Goal: Information Seeking & Learning: Learn about a topic

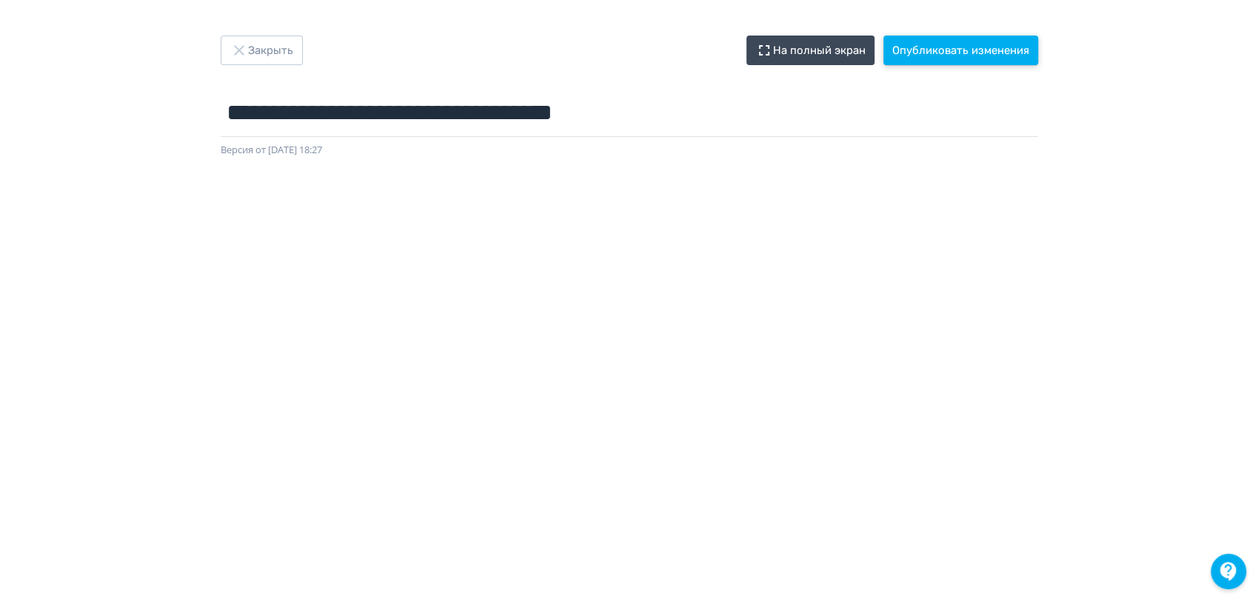
click at [993, 50] on button "Опубликовать изменения" at bounding box center [960, 51] width 155 height 30
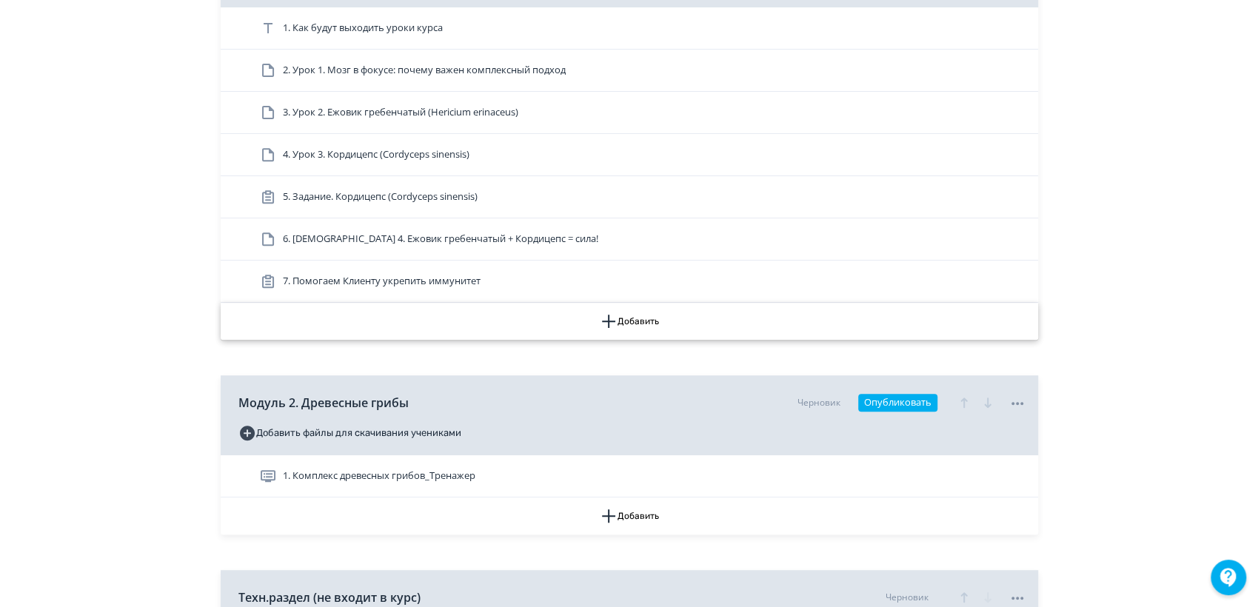
scroll to position [533, 0]
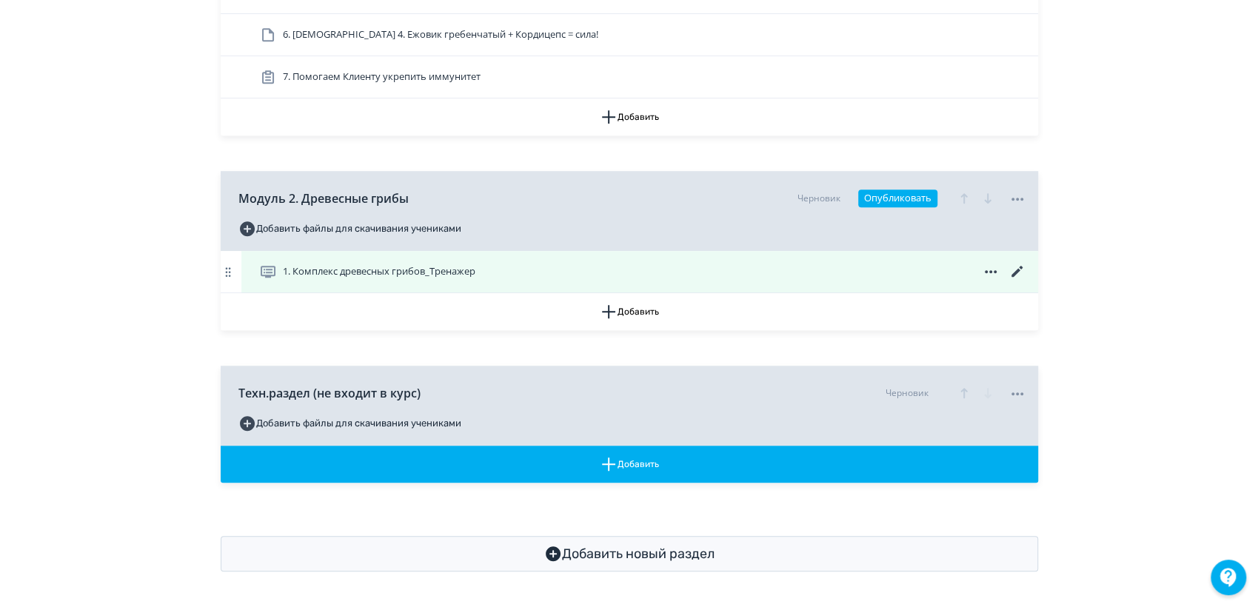
click at [385, 268] on span "1. Комплекс древесных грибов_Тренажер" at bounding box center [379, 271] width 192 height 15
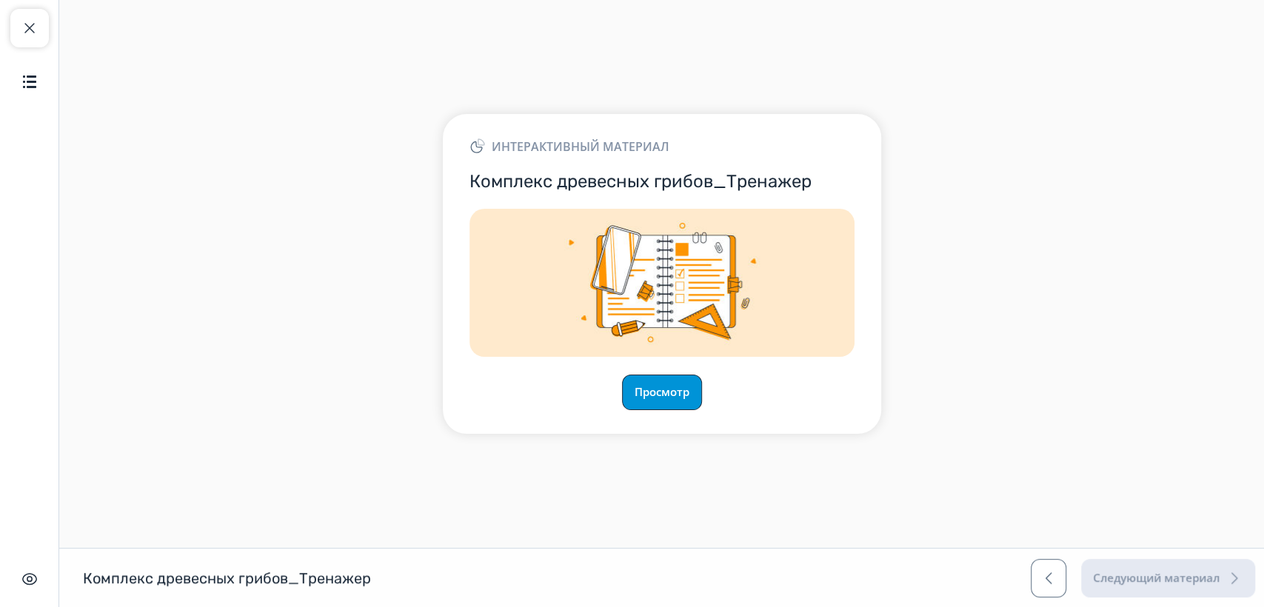
click at [684, 392] on button "Просмотр" at bounding box center [662, 393] width 80 height 36
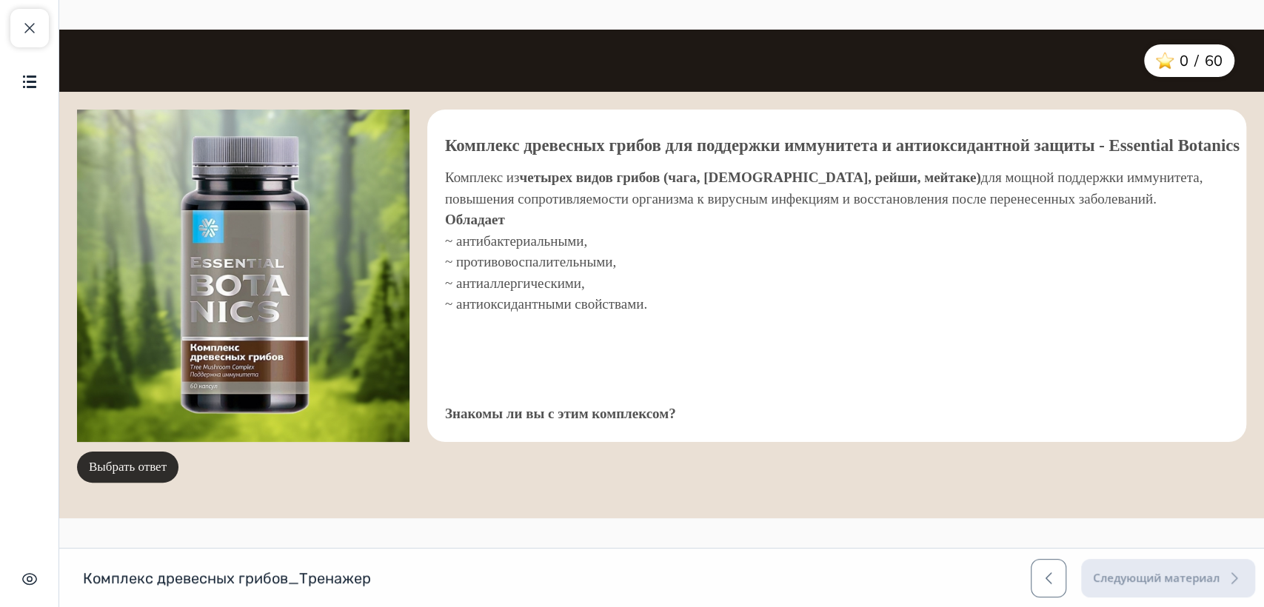
click at [120, 471] on button "Выбрать ответ" at bounding box center [127, 467] width 101 height 31
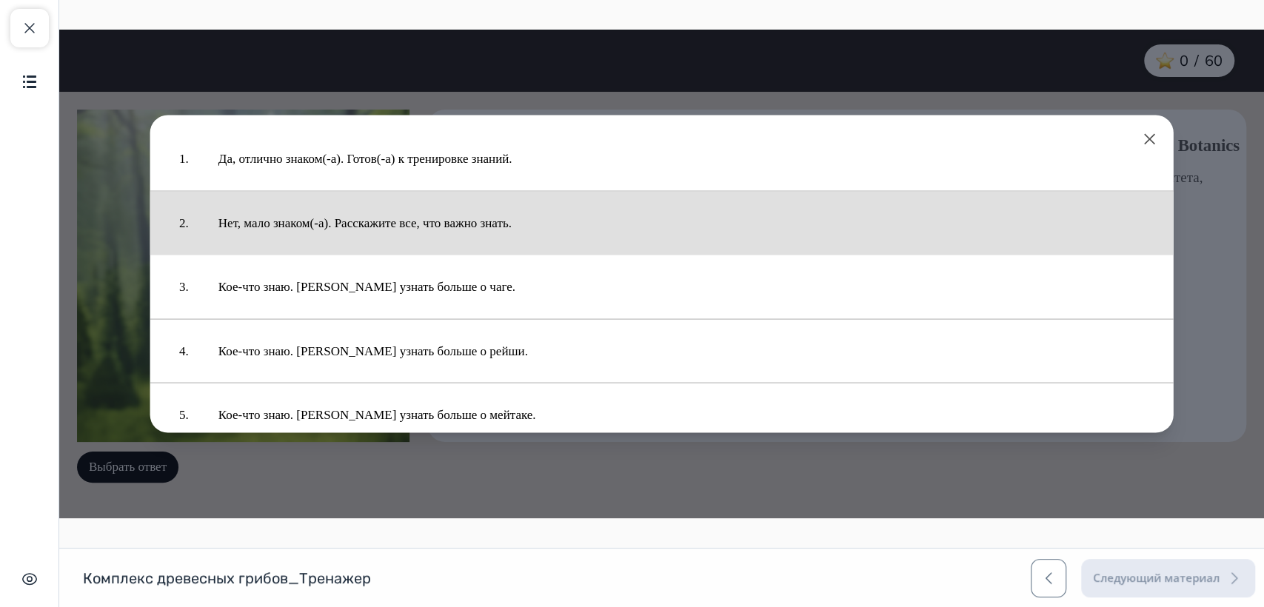
click at [411, 217] on button "Нет, мало знаком(-а). Расскажите все, что важно знать." at bounding box center [681, 222] width 955 height 49
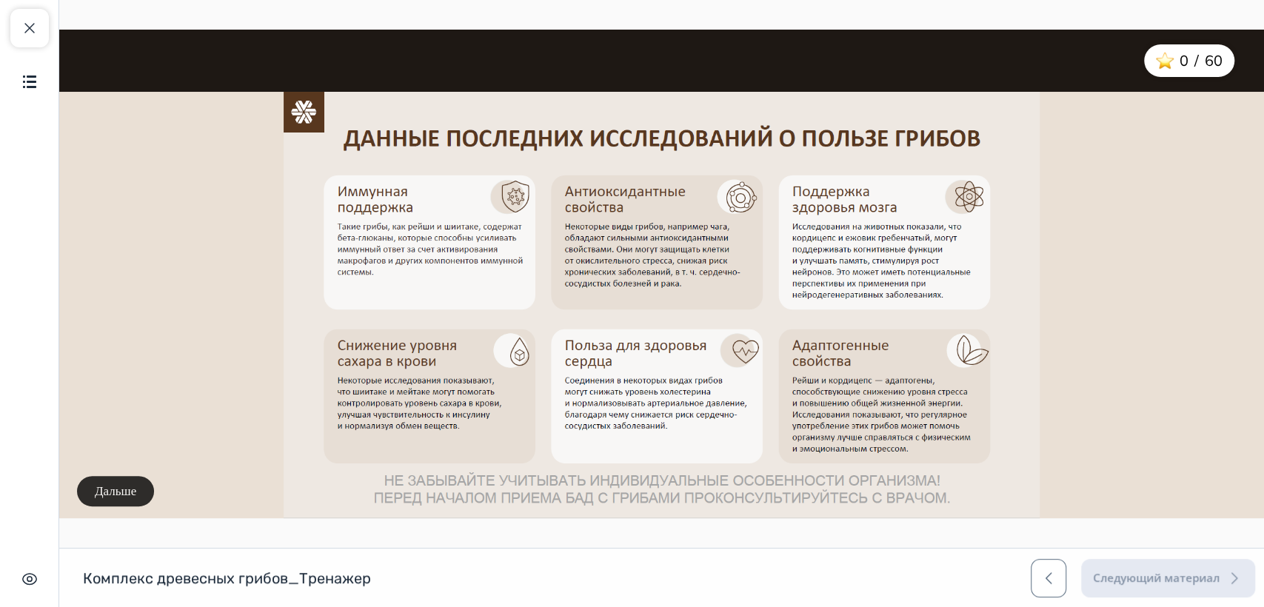
click at [130, 485] on button "Дальше" at bounding box center [115, 491] width 77 height 31
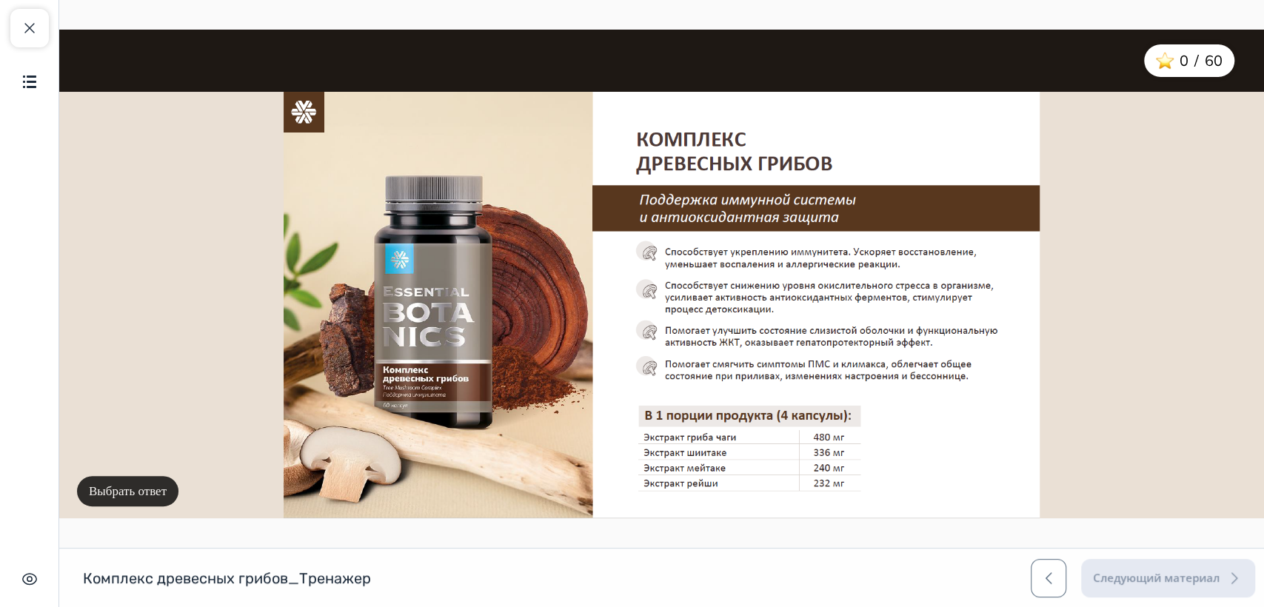
click at [163, 486] on button "Выбрать ответ" at bounding box center [127, 491] width 101 height 31
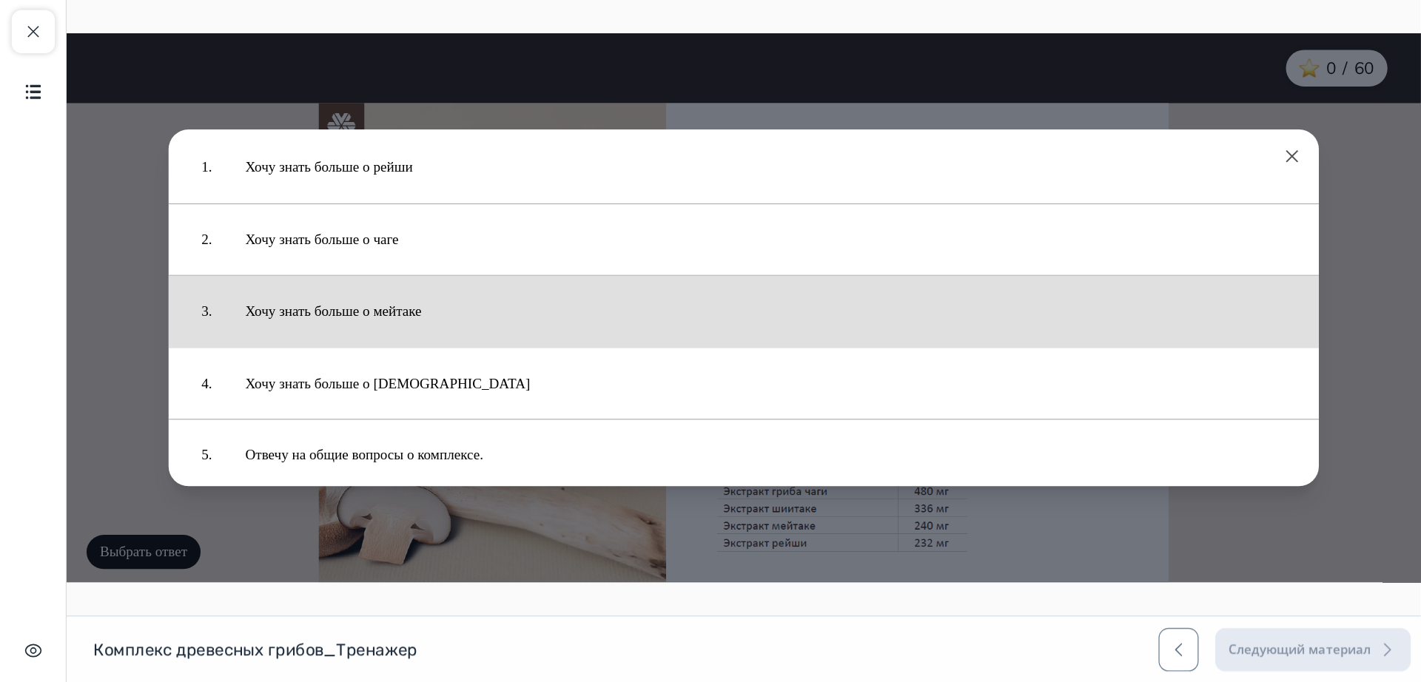
scroll to position [25, 0]
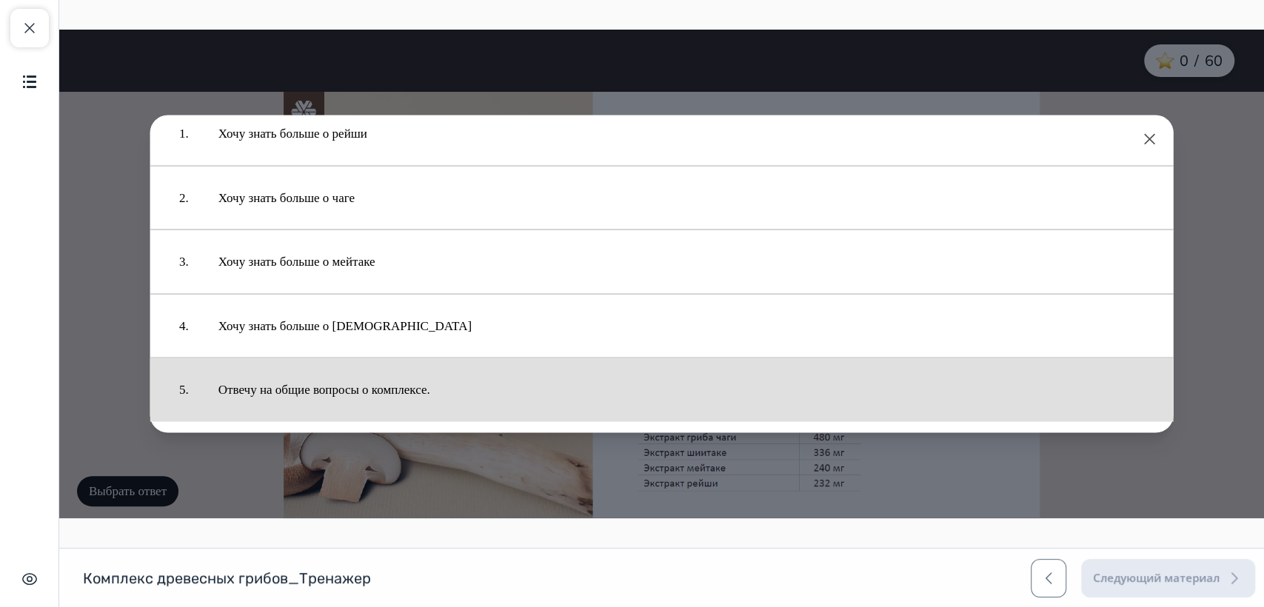
click at [417, 380] on button "Отвечу на общие вопросы о комплексе." at bounding box center [681, 390] width 955 height 49
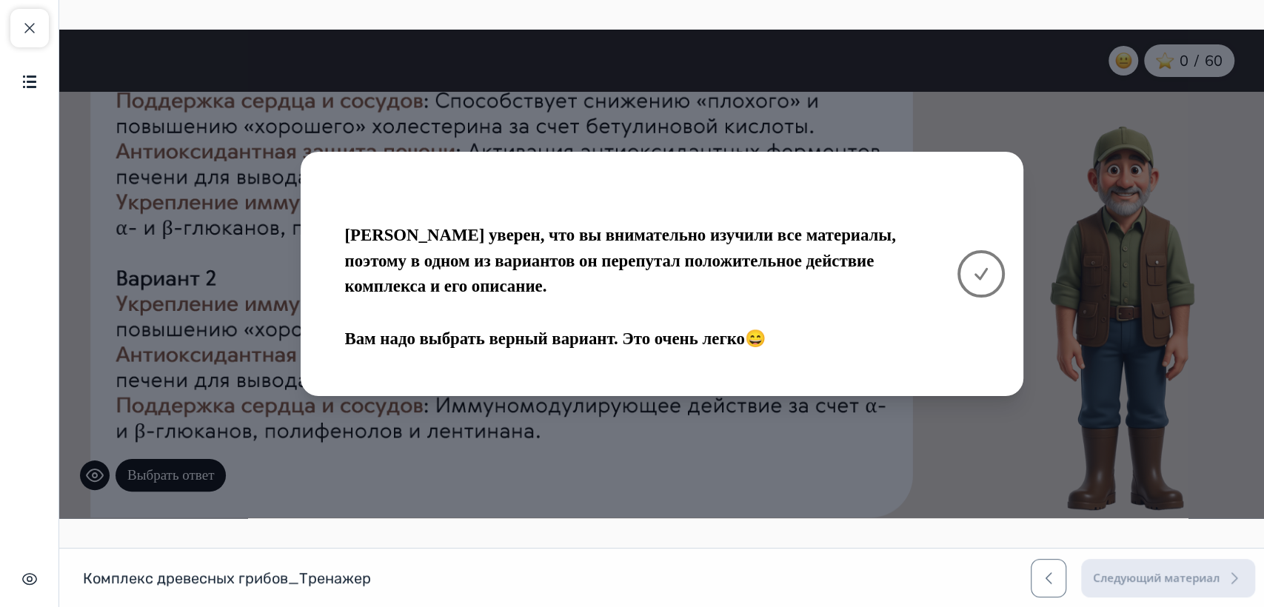
click at [983, 270] on icon at bounding box center [981, 274] width 18 height 18
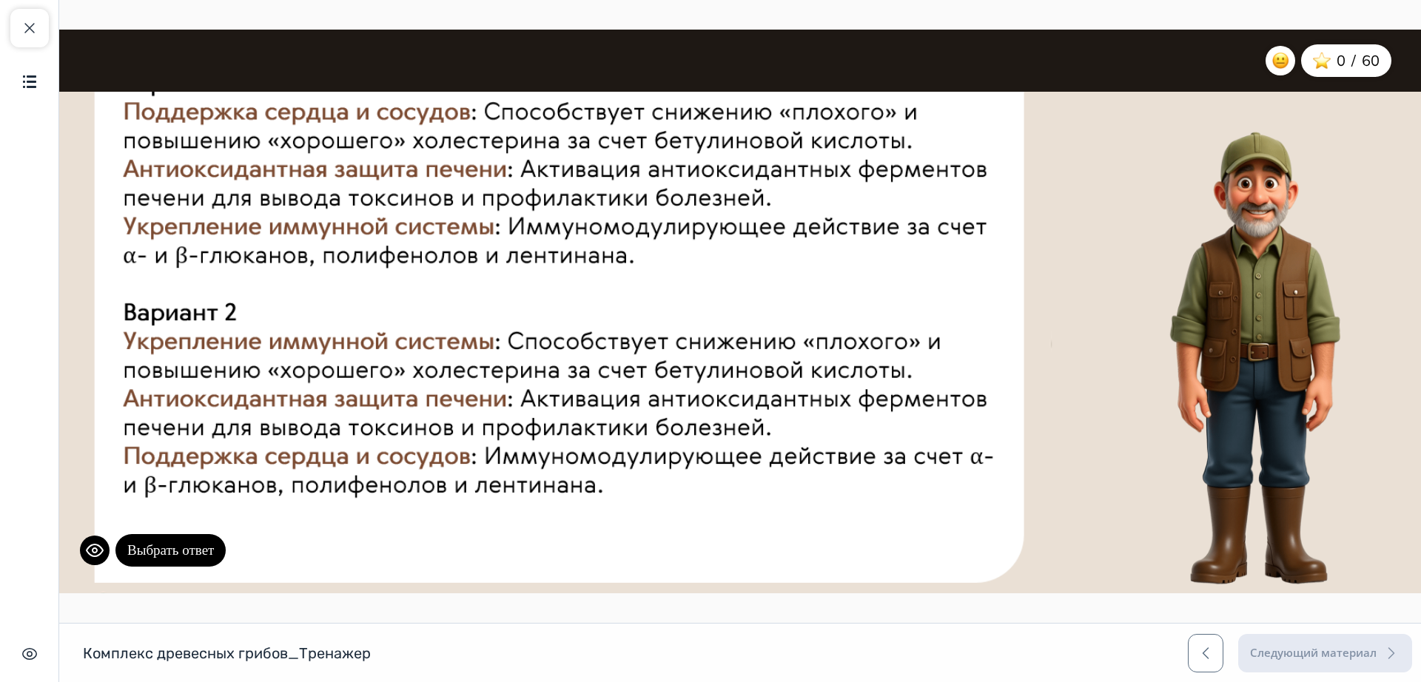
drag, startPoint x: 1296, startPoint y: 30, endPoint x: 993, endPoint y: 297, distance: 403.9
click at [993, 297] on div "null Выбрать ответ" at bounding box center [589, 346] width 1024 height 496
click at [177, 549] on button "Выбрать ответ" at bounding box center [170, 550] width 110 height 33
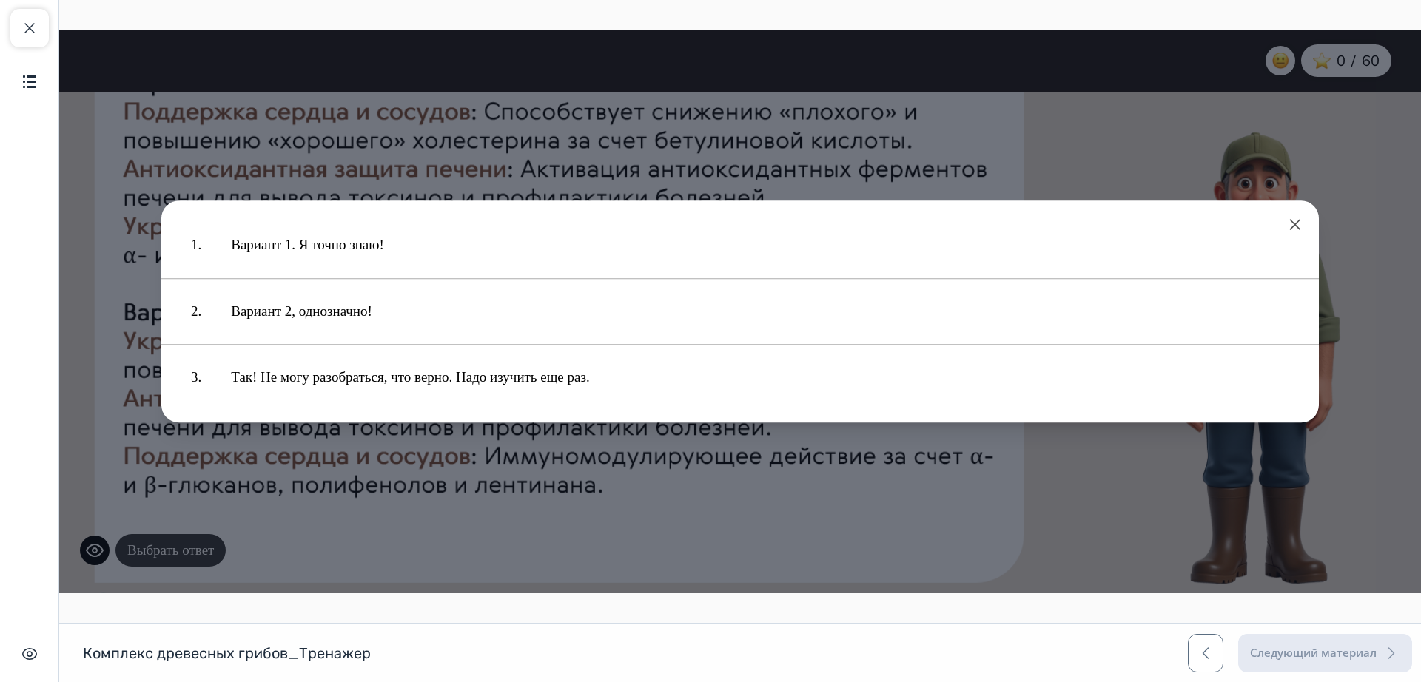
scroll to position [0, 0]
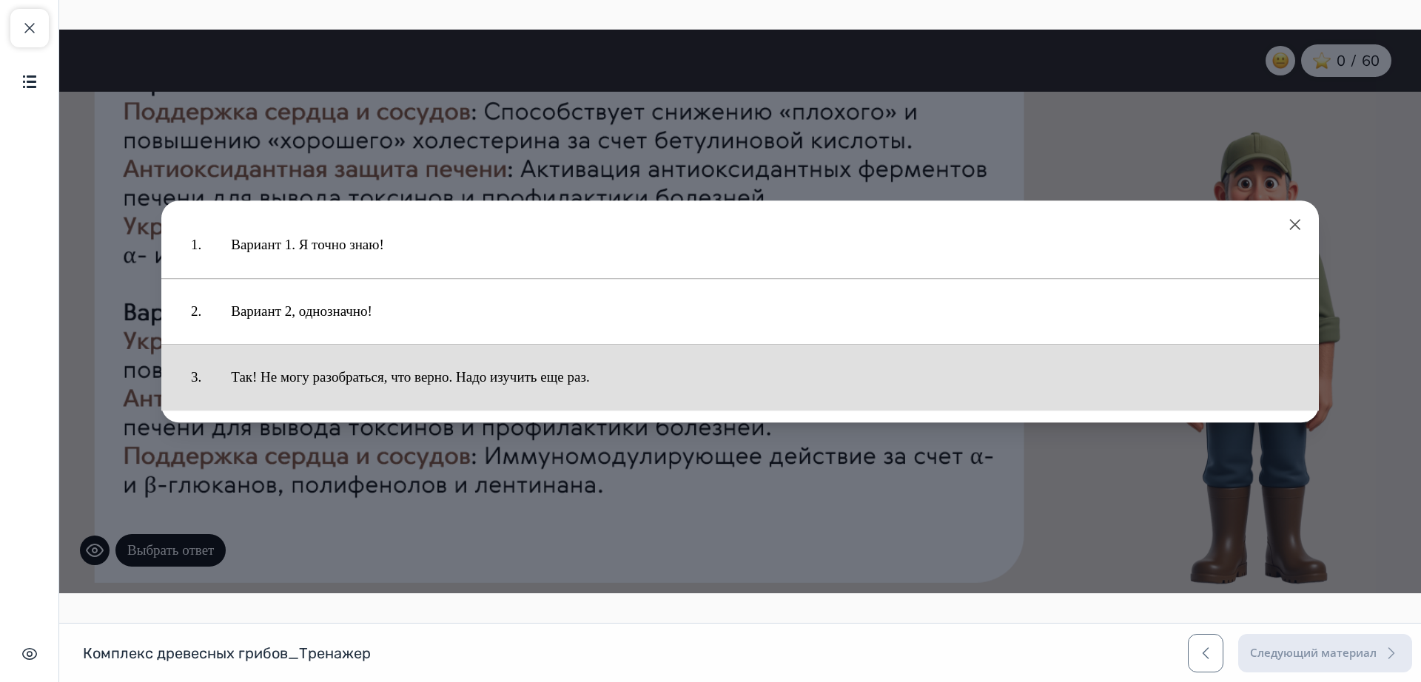
click at [443, 383] on button "Так! Не могу разобраться, что верно. Надо изучить еще раз." at bounding box center [760, 377] width 1088 height 51
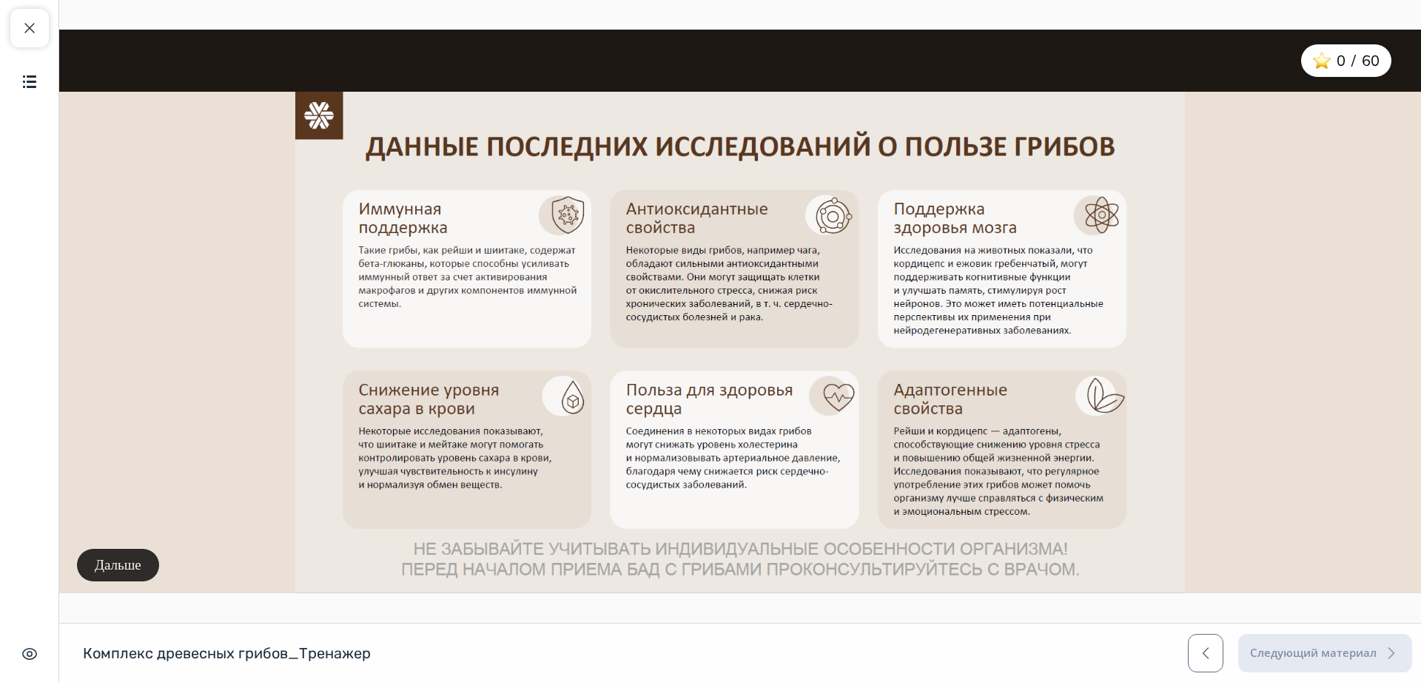
click at [113, 567] on button "Дальше" at bounding box center [118, 565] width 82 height 33
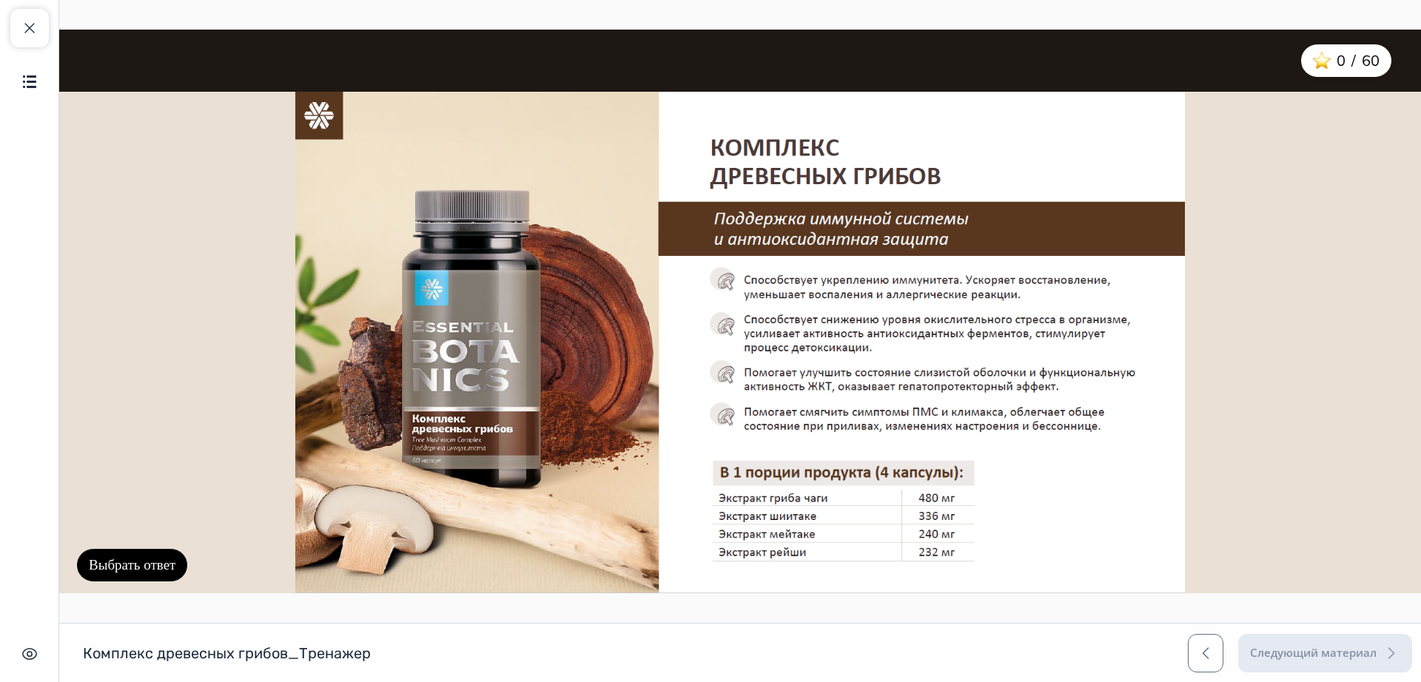
click at [113, 567] on button "Выбрать ответ" at bounding box center [132, 565] width 110 height 33
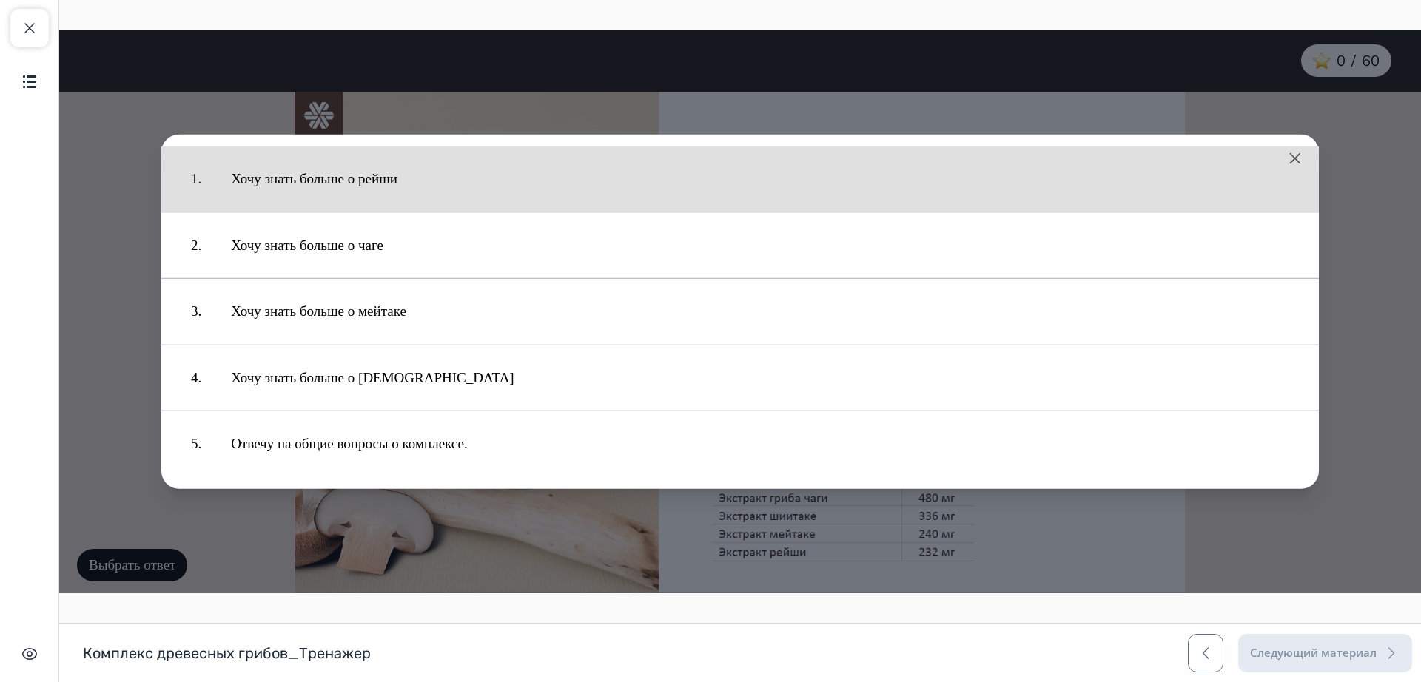
click at [324, 175] on button "Хочу знать больше о рейши" at bounding box center [760, 179] width 1088 height 51
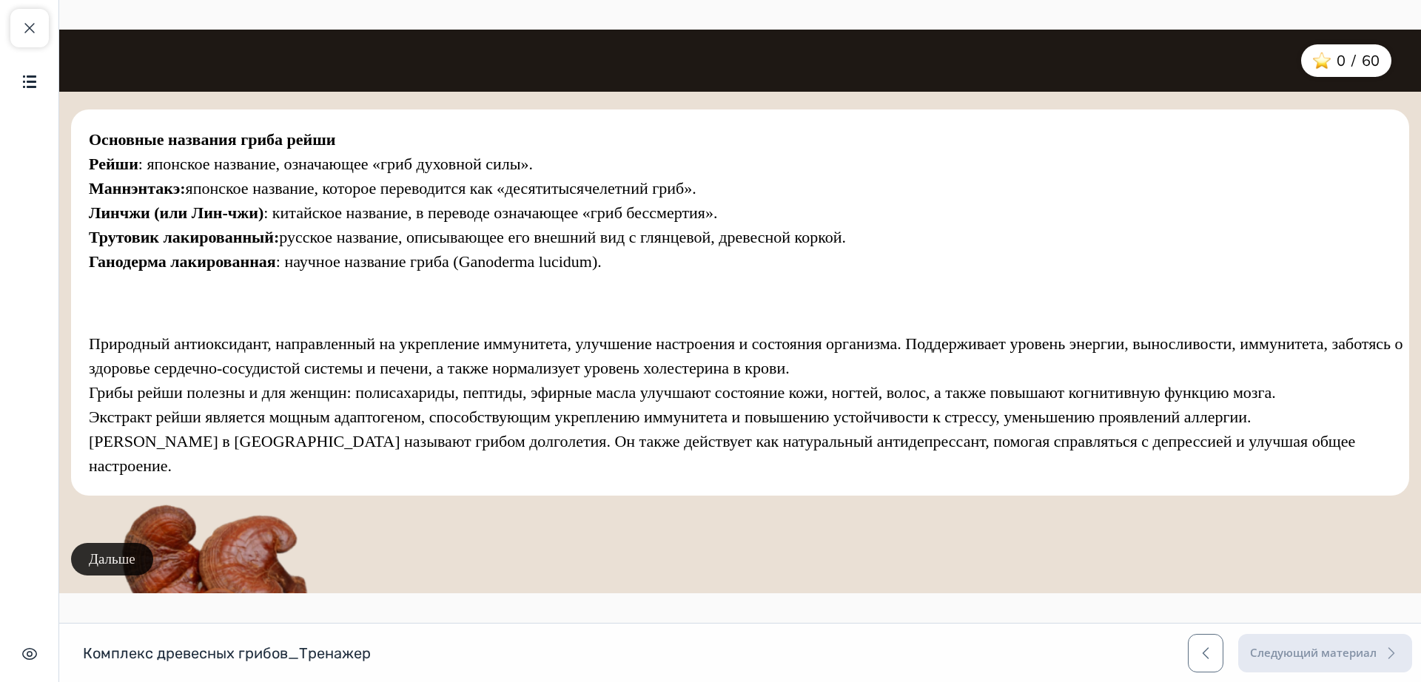
click at [125, 563] on button "Дальше" at bounding box center [112, 559] width 82 height 33
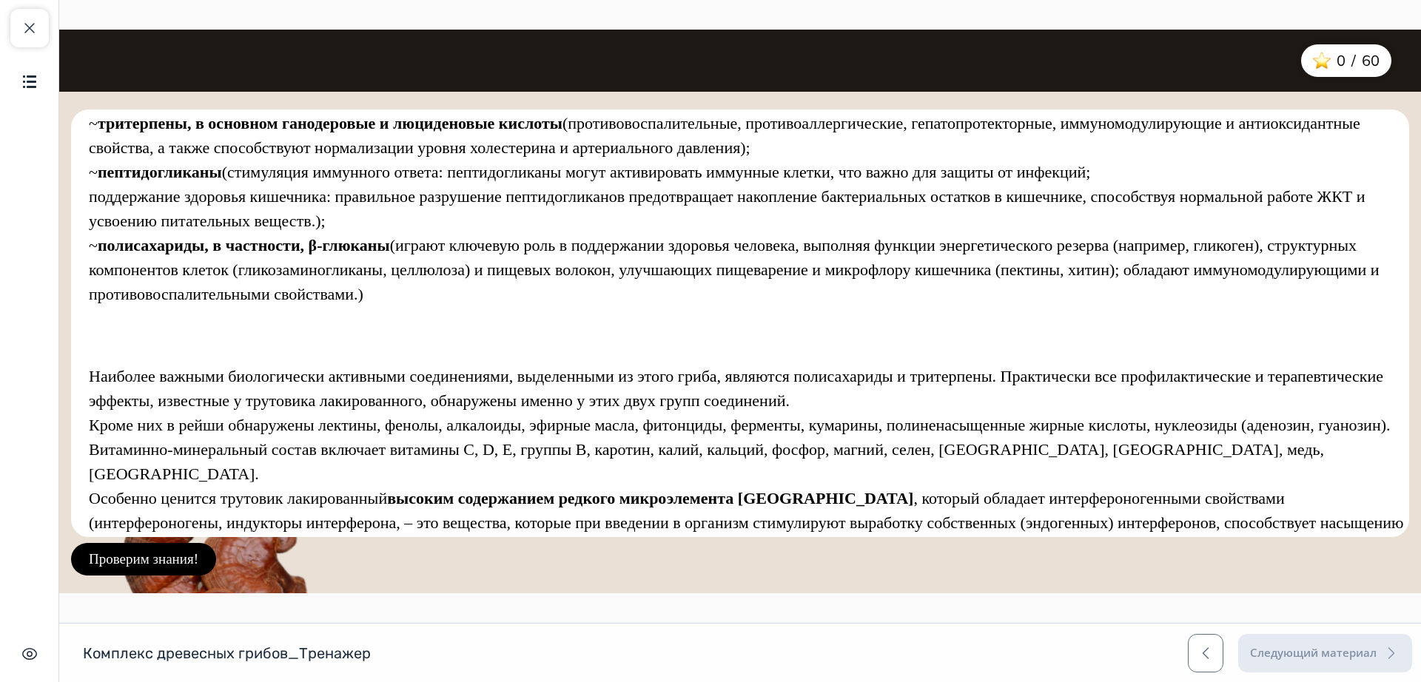
scroll to position [56, 0]
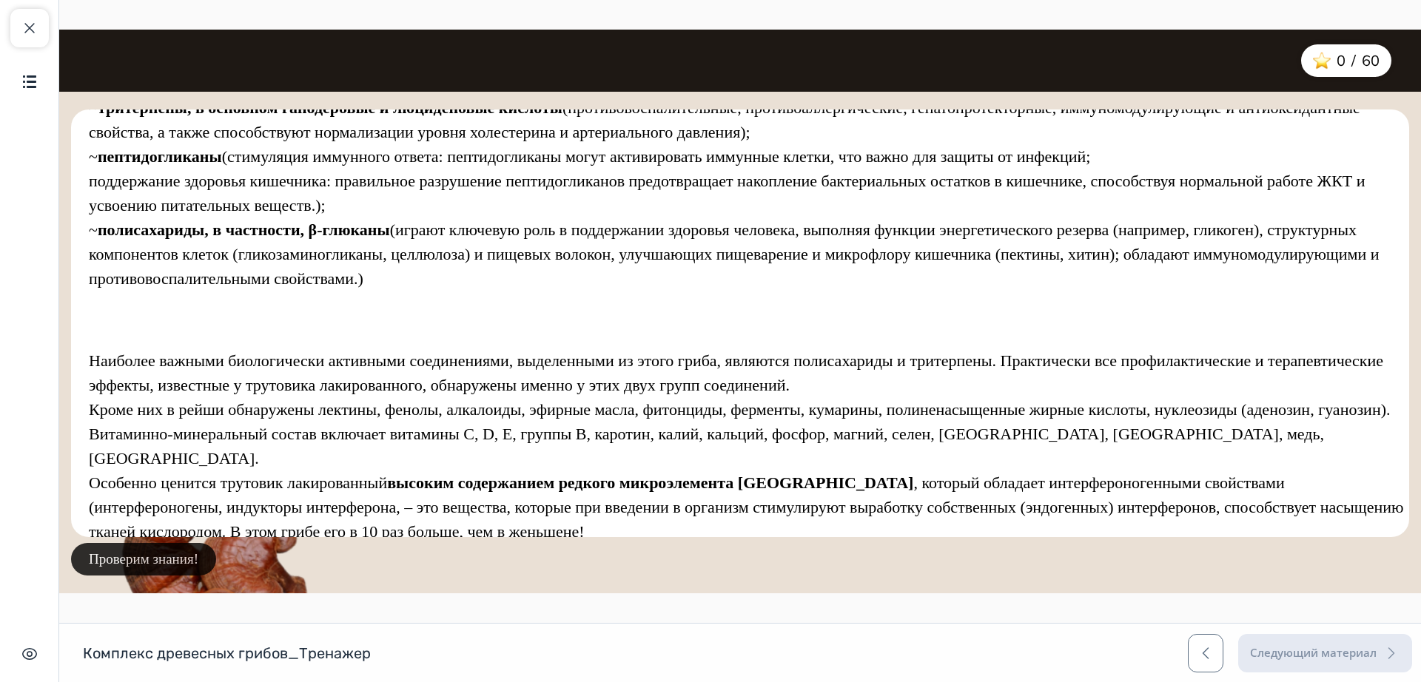
click at [178, 558] on button "Проверим знания!" at bounding box center [143, 559] width 145 height 33
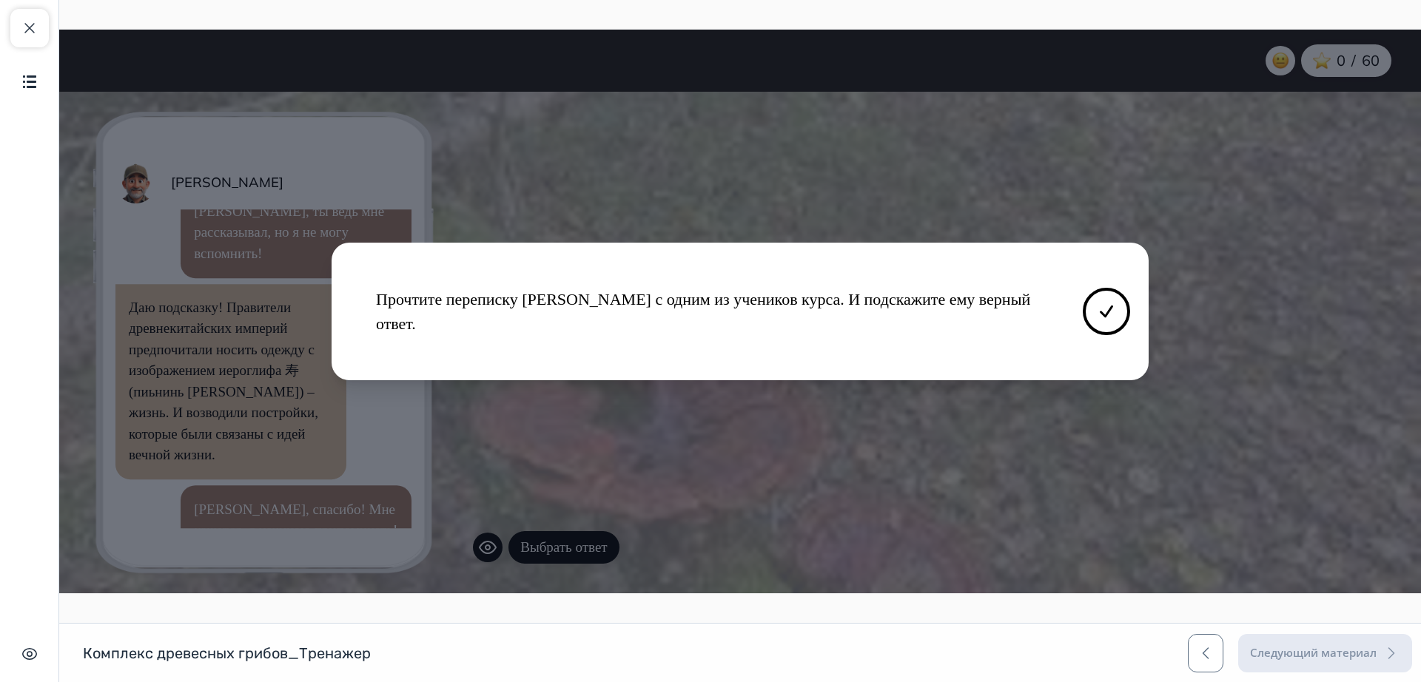
scroll to position [215, 0]
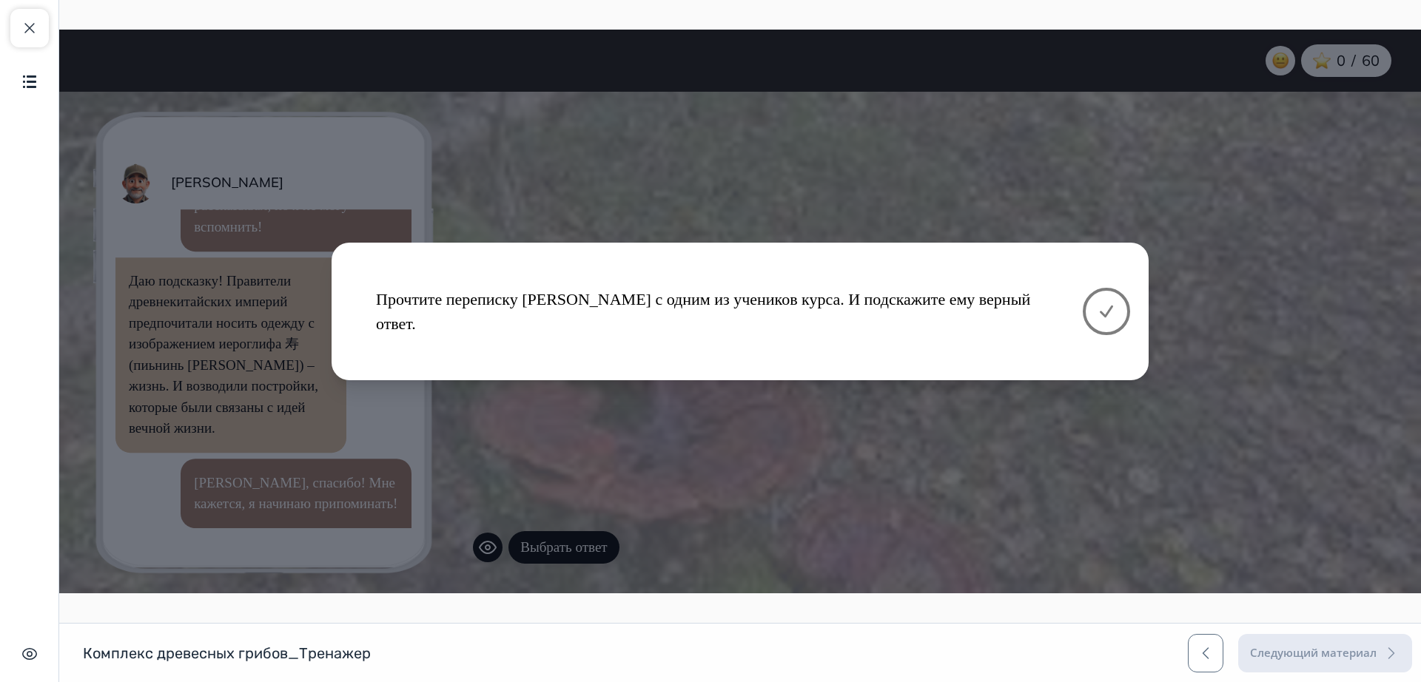
click at [1107, 314] on icon at bounding box center [1106, 311] width 11 height 10
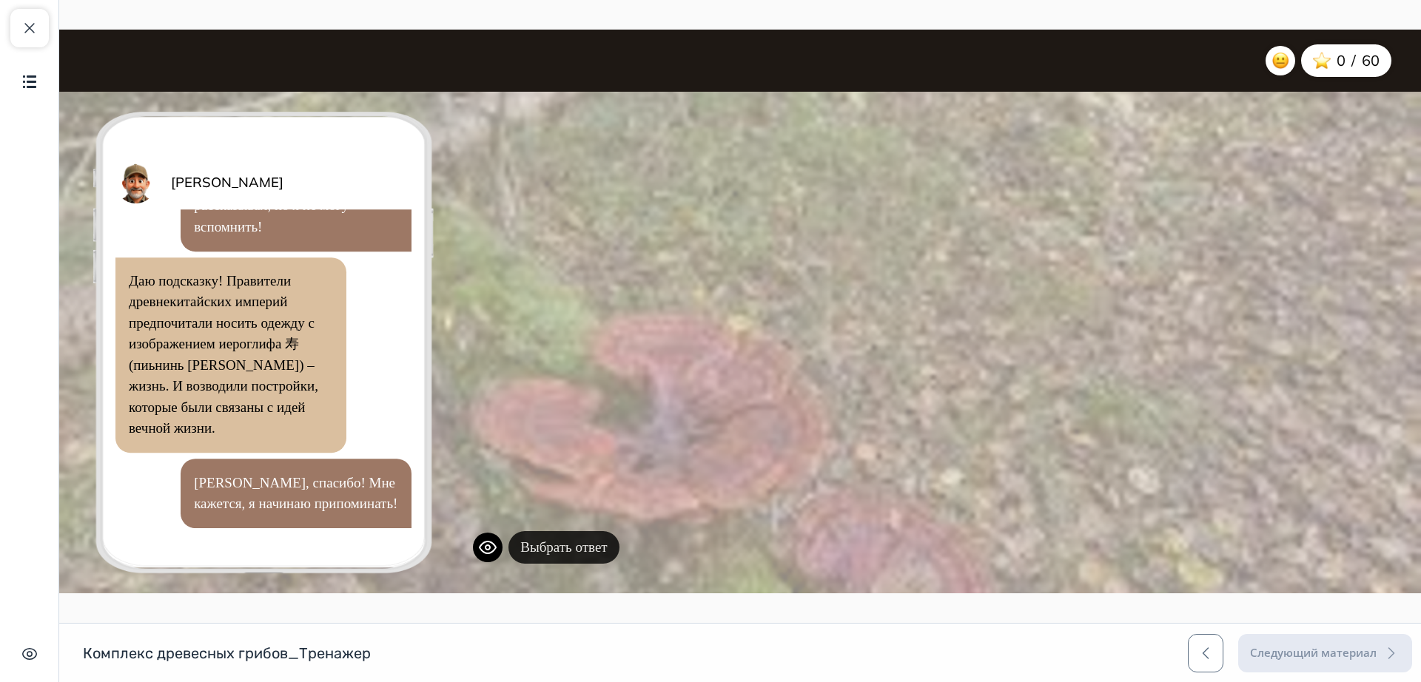
click at [550, 550] on button "Выбрать ответ" at bounding box center [564, 547] width 110 height 33
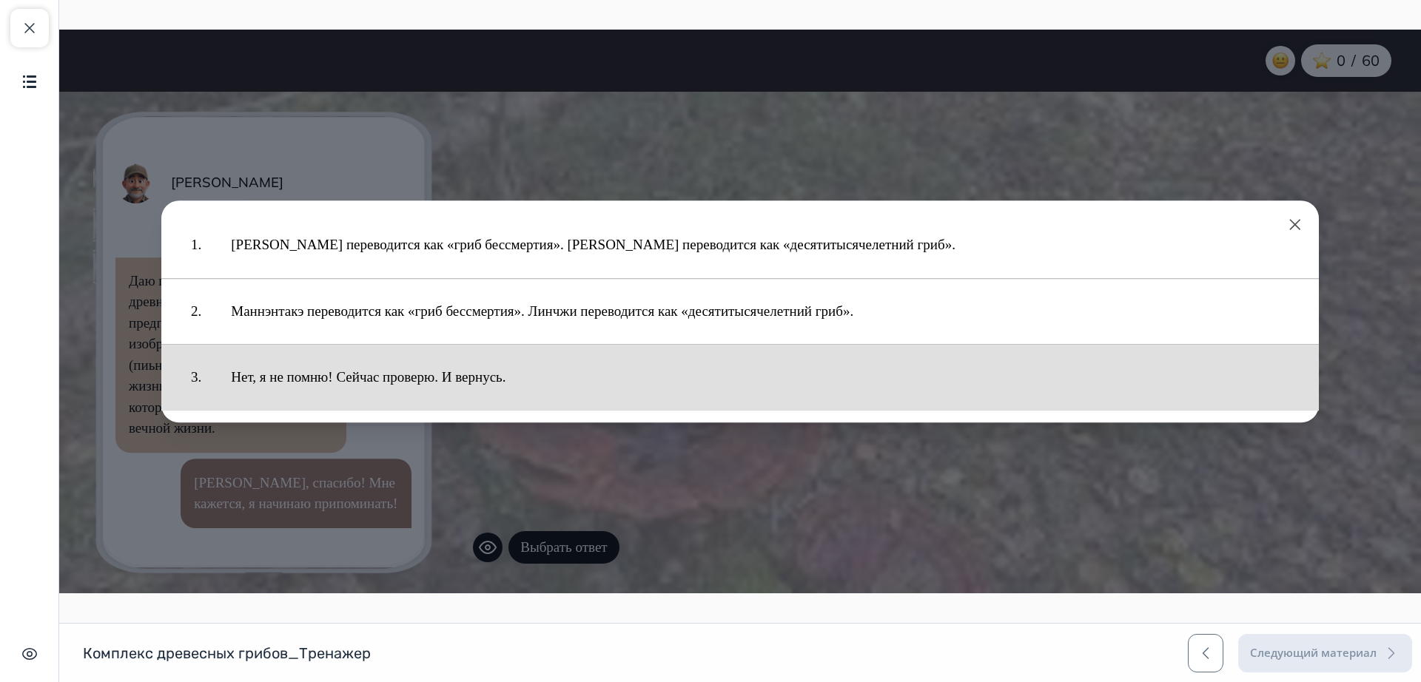
click at [380, 374] on button "Нет, я не помню! Сейчас проверю. И вернусь." at bounding box center [760, 377] width 1088 height 51
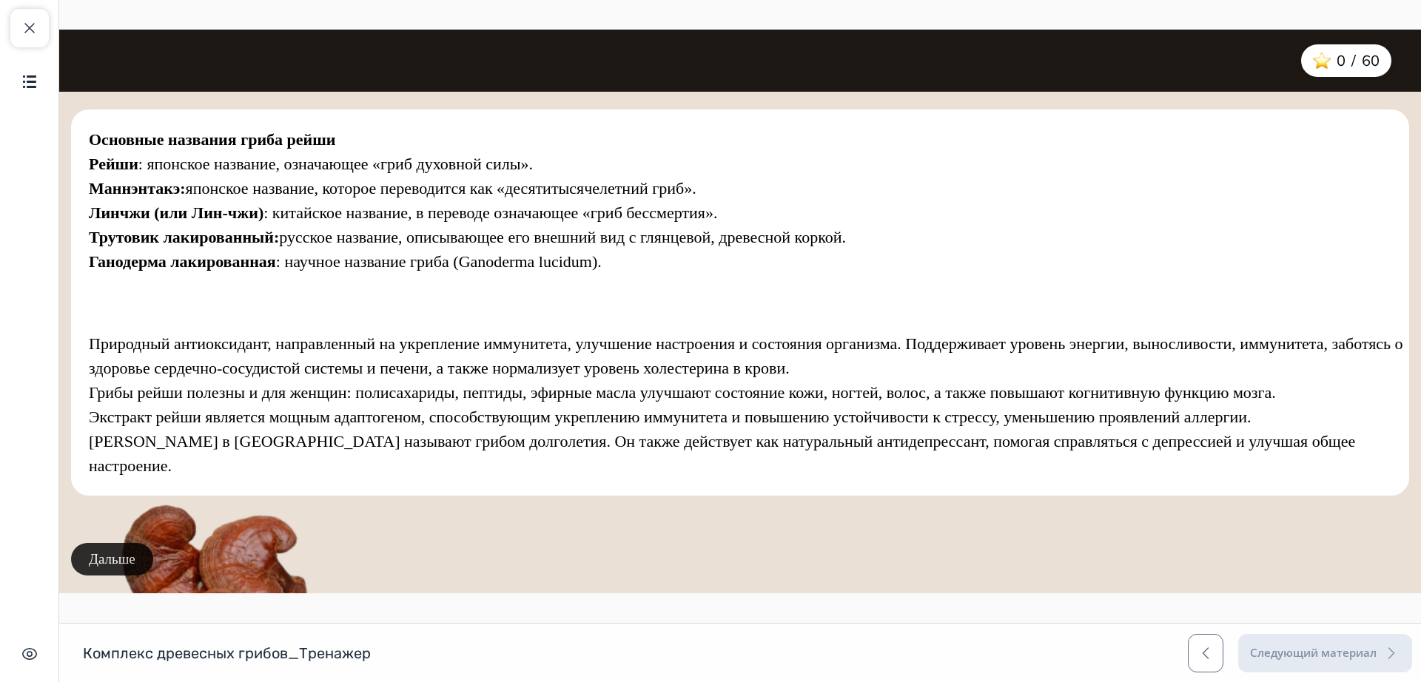
click at [123, 557] on button "Дальше" at bounding box center [112, 559] width 82 height 33
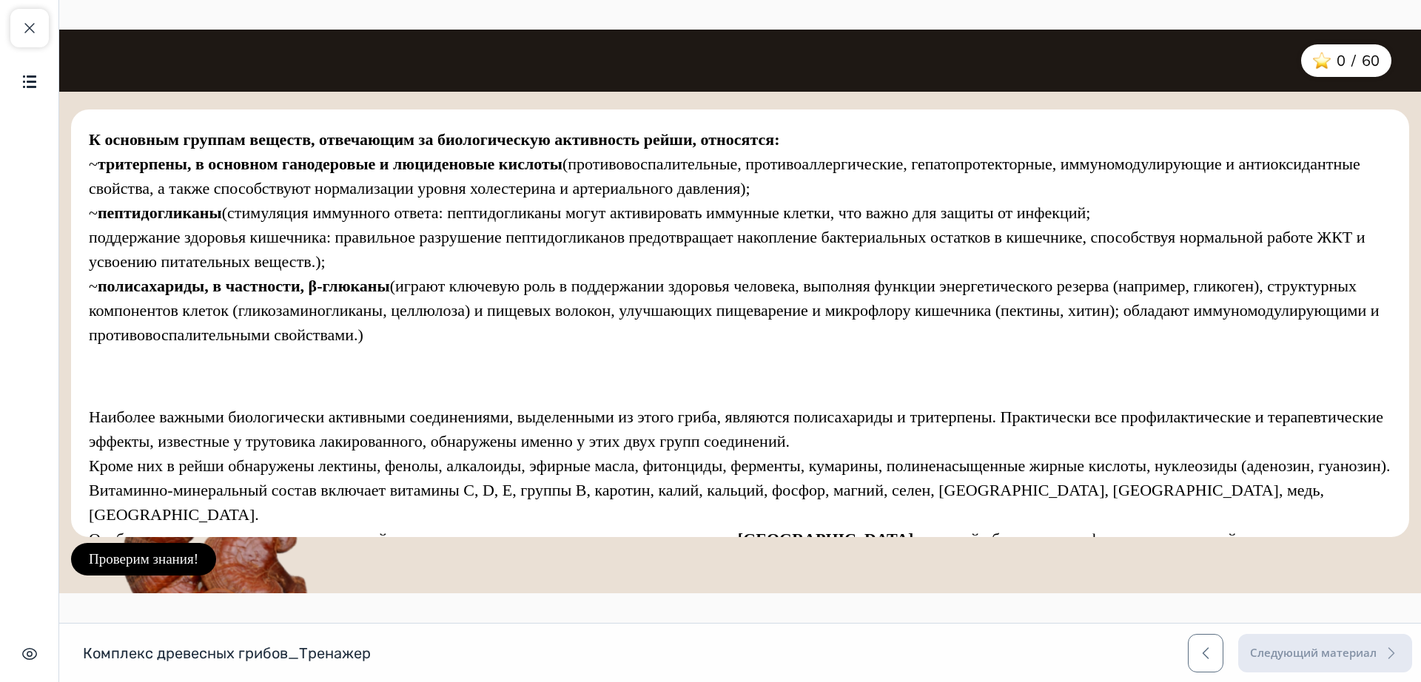
click at [123, 557] on button "Проверим знания!" at bounding box center [143, 559] width 145 height 33
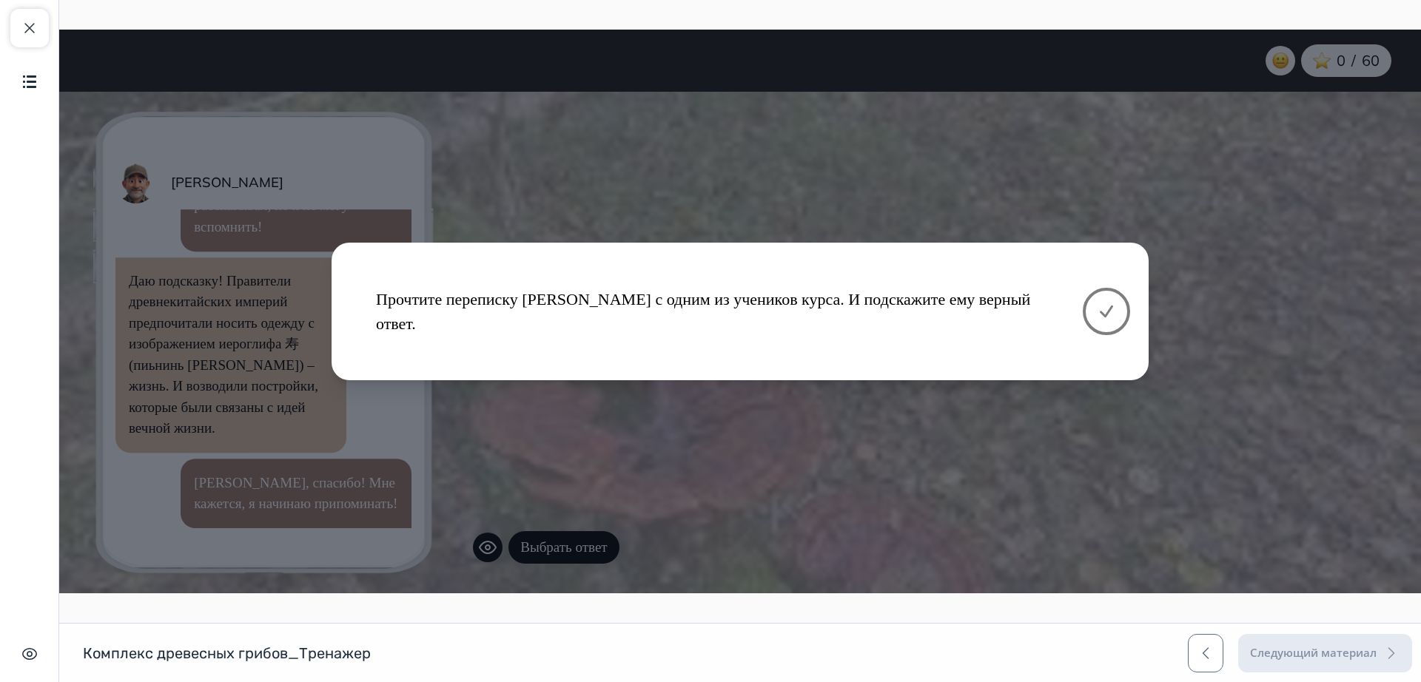
click at [1113, 311] on icon at bounding box center [1107, 312] width 18 height 18
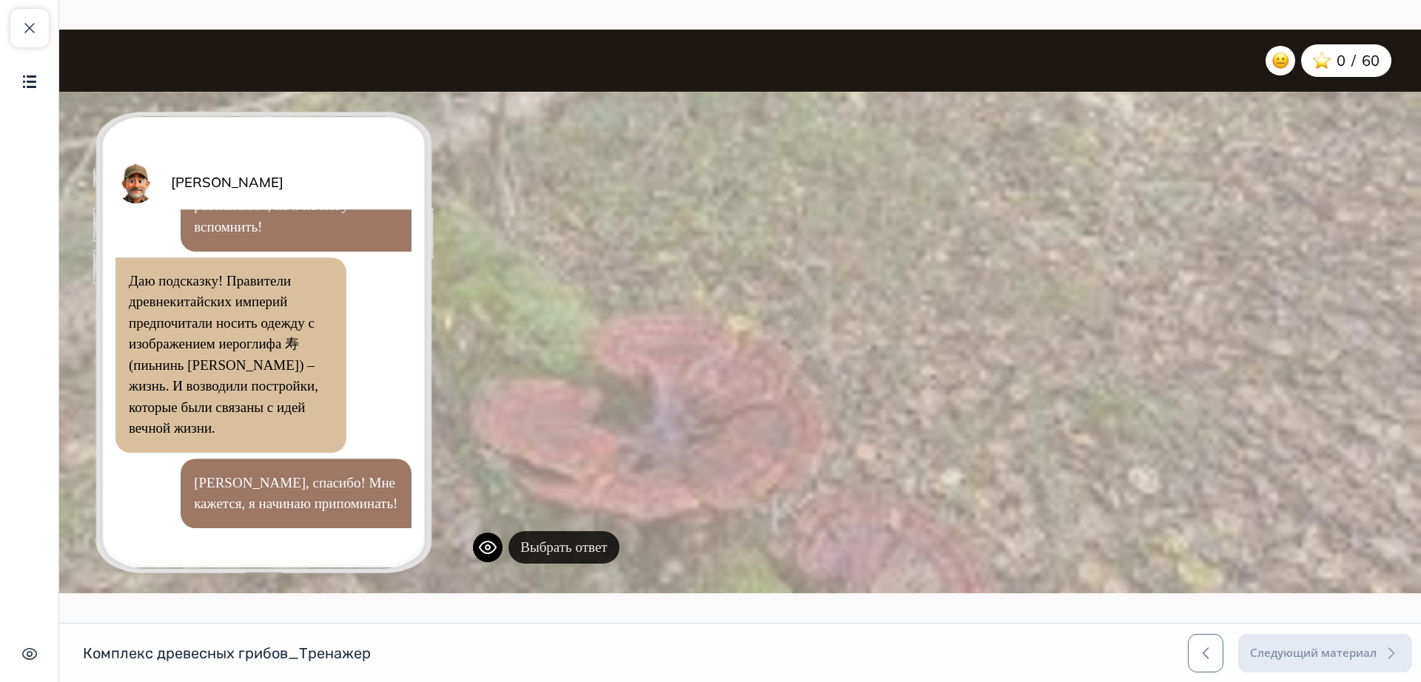
click at [572, 557] on button "Выбрать ответ" at bounding box center [564, 547] width 110 height 33
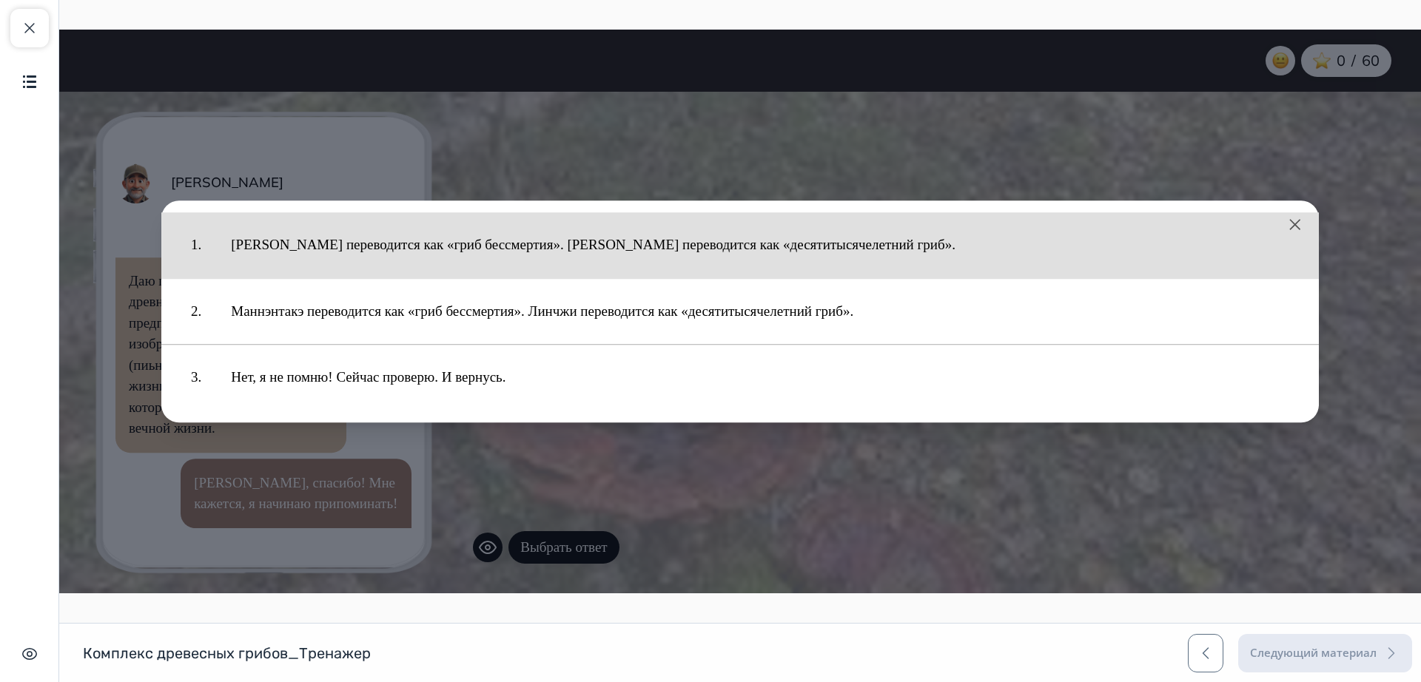
click at [457, 252] on button "[PERSON_NAME] переводится как «гриб бессмертия». [PERSON_NAME] переводится как …" at bounding box center [760, 245] width 1088 height 51
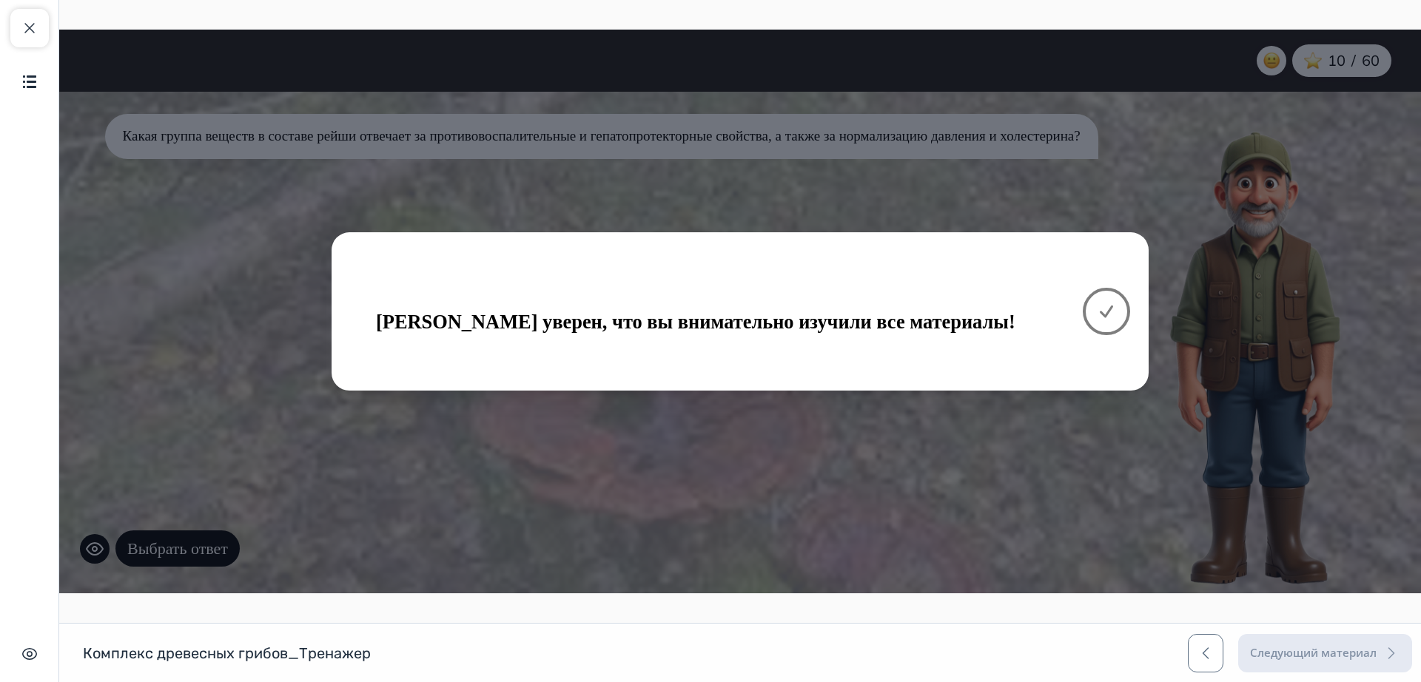
click at [1110, 308] on icon at bounding box center [1106, 311] width 11 height 10
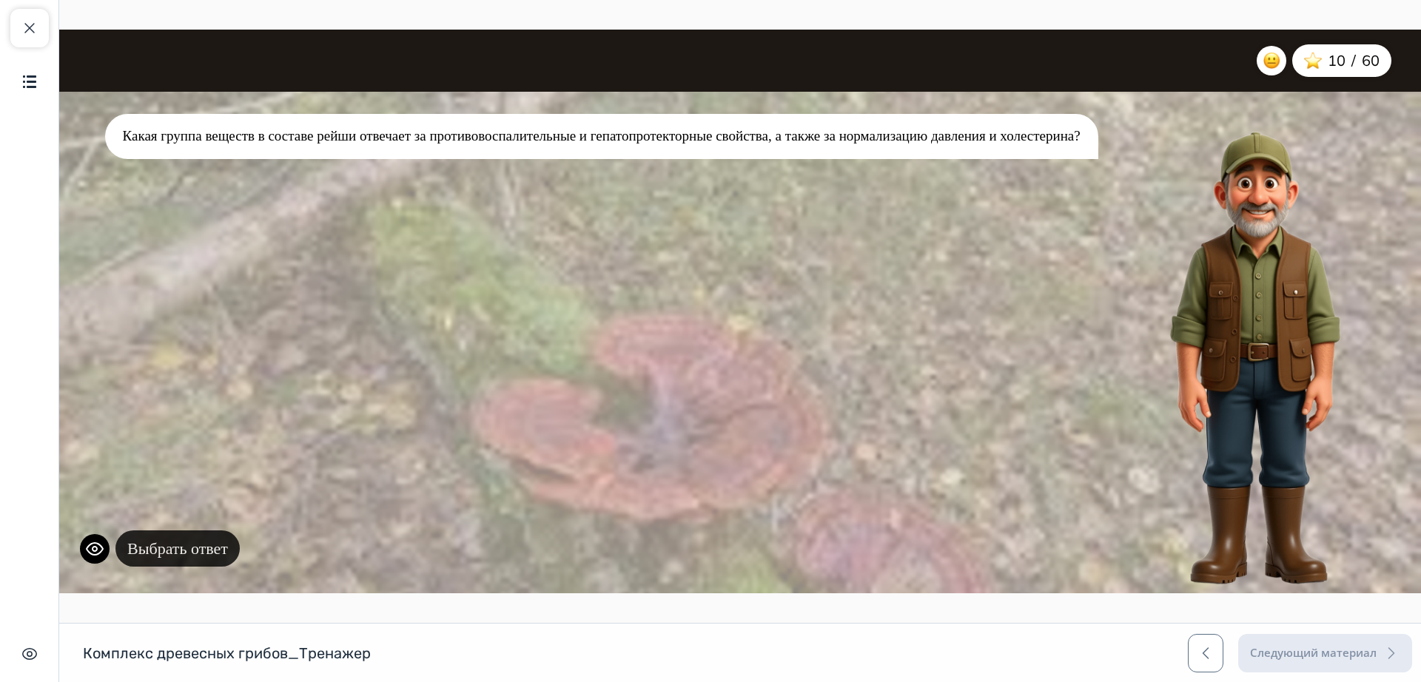
click at [210, 545] on button "Выбрать ответ" at bounding box center [177, 549] width 124 height 36
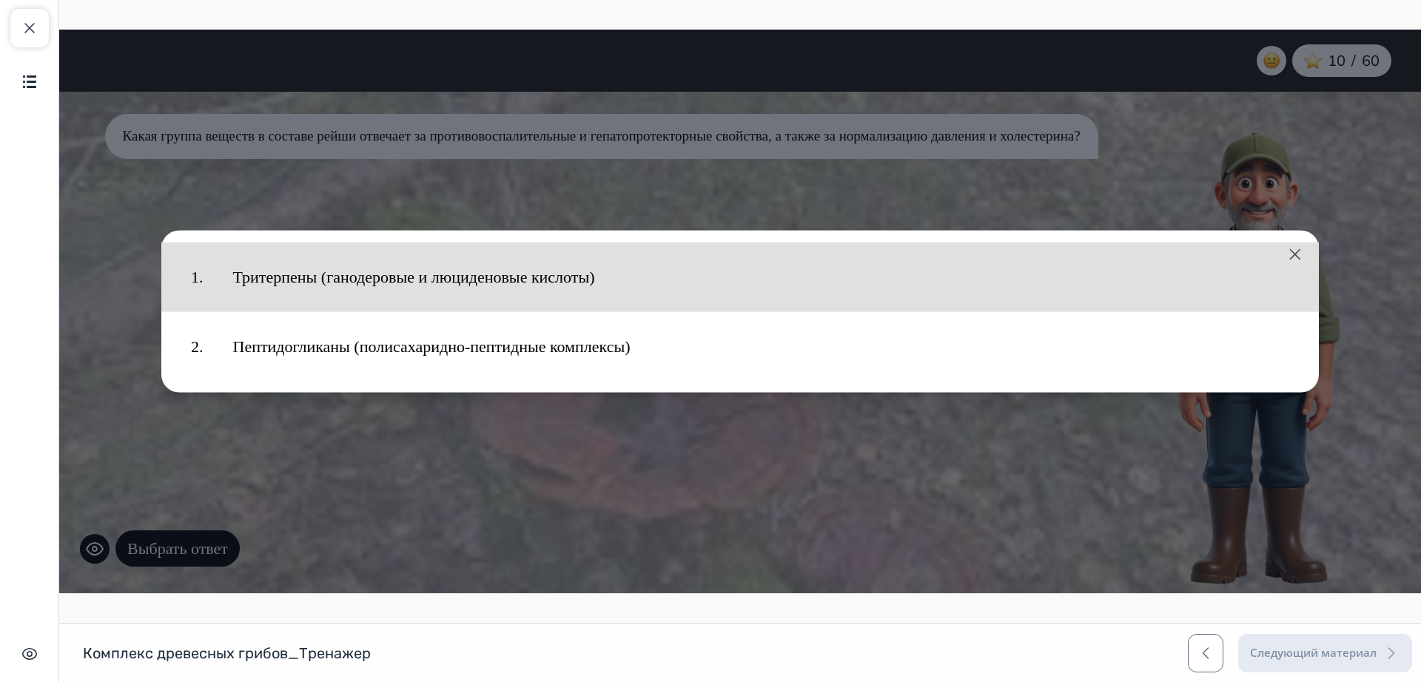
click at [311, 280] on button "Тритерпены (ганодеровые и люциденовые кислоты)" at bounding box center [761, 277] width 1087 height 54
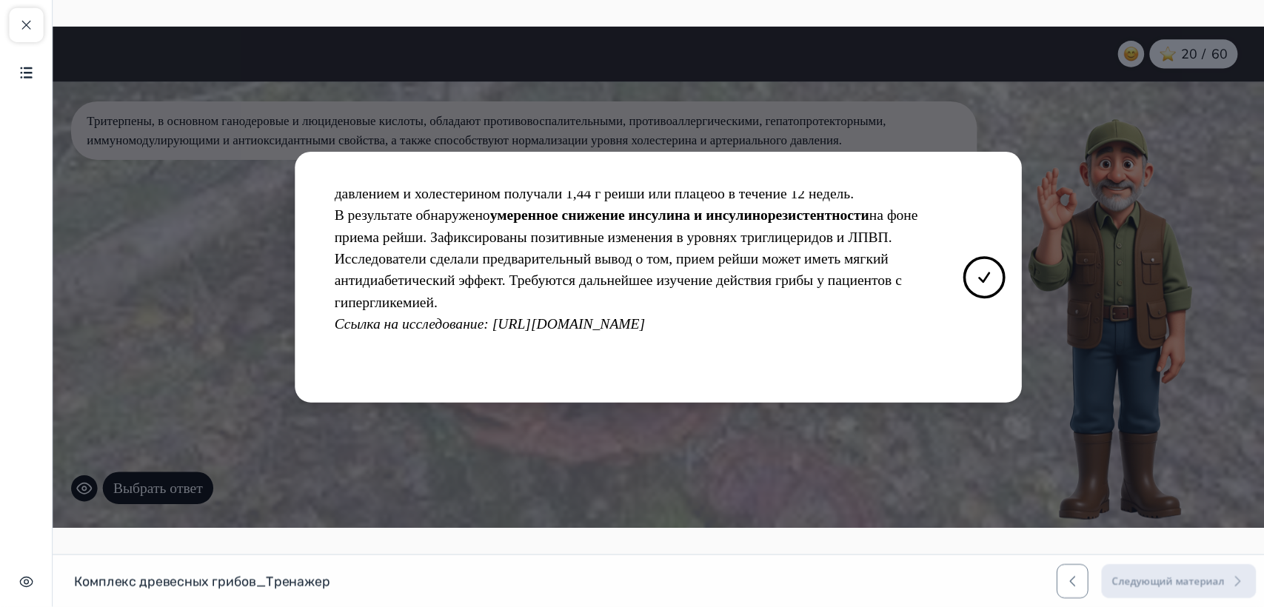
scroll to position [109, 0]
drag, startPoint x: 558, startPoint y: 338, endPoint x: 839, endPoint y: 328, distance: 281.5
click at [839, 351] on p "Ссылка на исследование: [URL][DOMAIN_NAME]" at bounding box center [710, 363] width 669 height 24
drag, startPoint x: 842, startPoint y: 349, endPoint x: 784, endPoint y: 353, distance: 58.6
click at [842, 351] on p "Ссылка на исследование: [URL][DOMAIN_NAME]" at bounding box center [710, 363] width 669 height 24
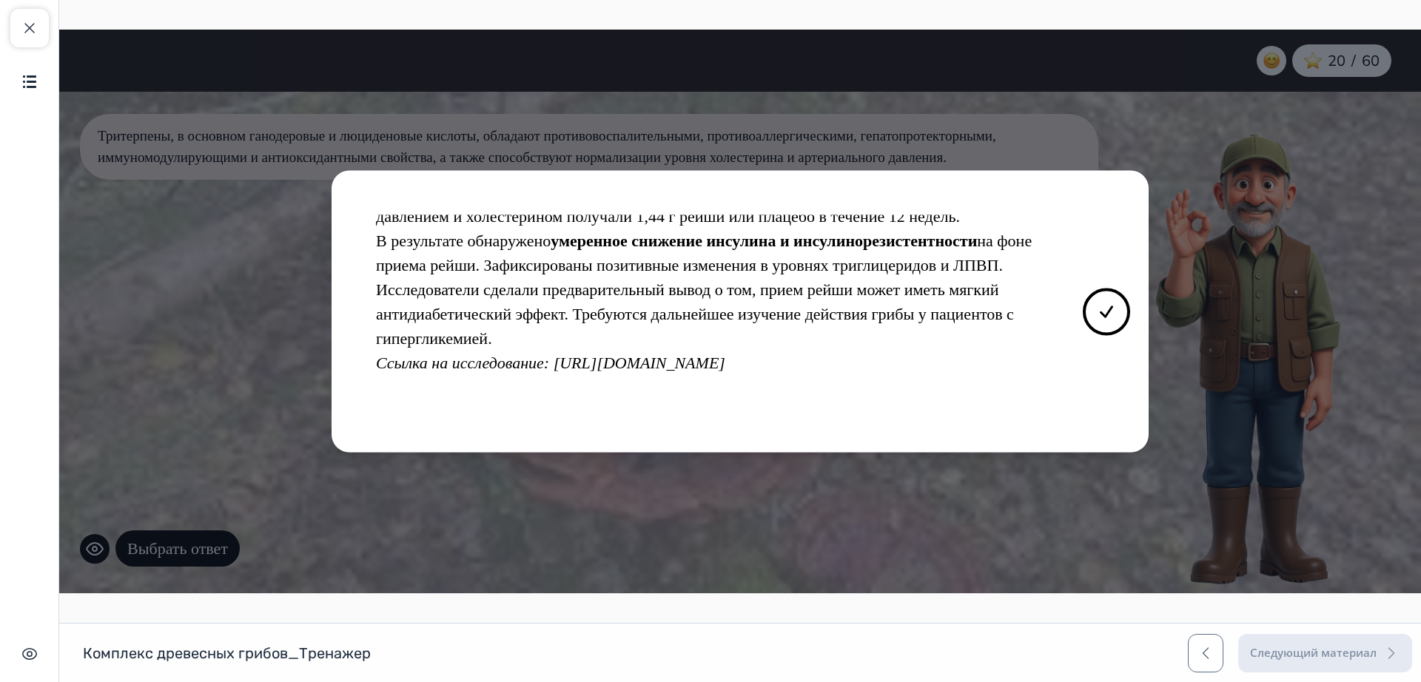
click at [608, 351] on p "Ссылка на исследование: [URL][DOMAIN_NAME]" at bounding box center [710, 363] width 669 height 24
drag, startPoint x: 555, startPoint y: 341, endPoint x: 850, endPoint y: 339, distance: 294.6
click at [850, 351] on p "Ссылка на исследование: [URL][DOMAIN_NAME]" at bounding box center [710, 363] width 669 height 24
copy em "[URL][DOMAIN_NAME]"
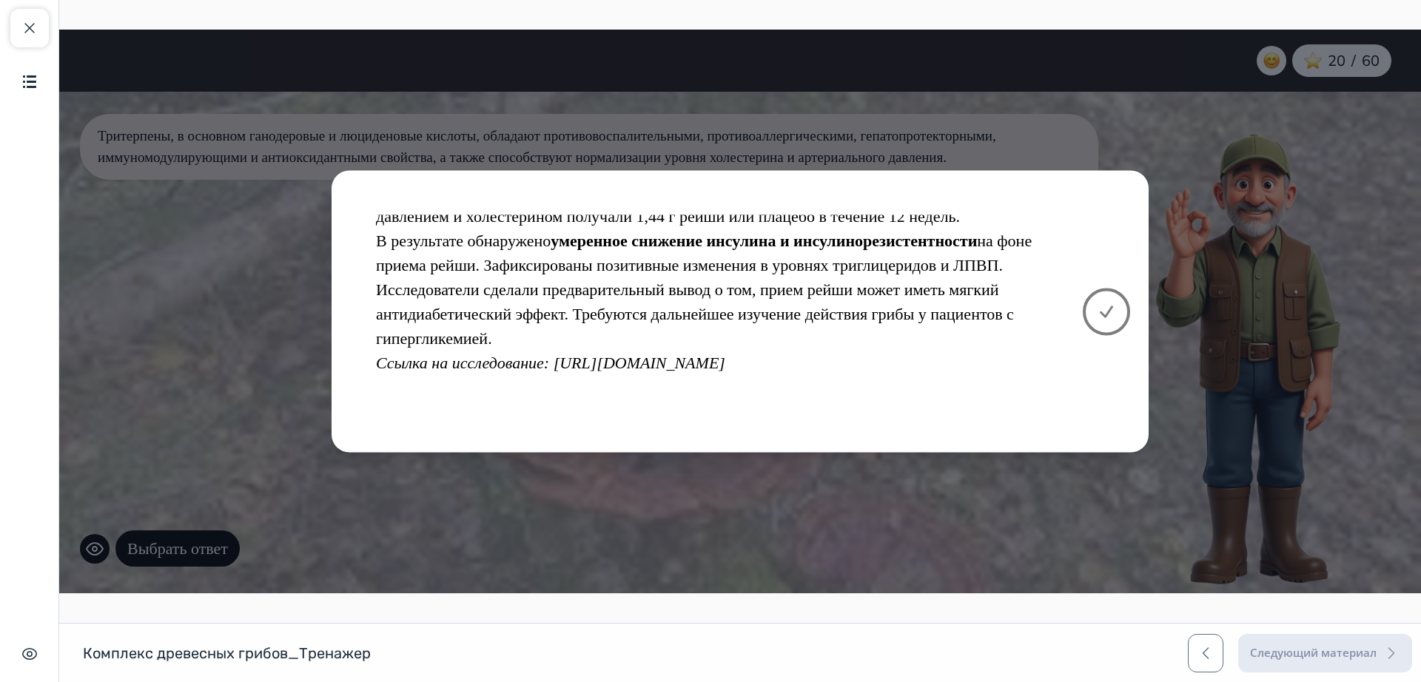
click at [1108, 315] on icon at bounding box center [1107, 312] width 18 height 18
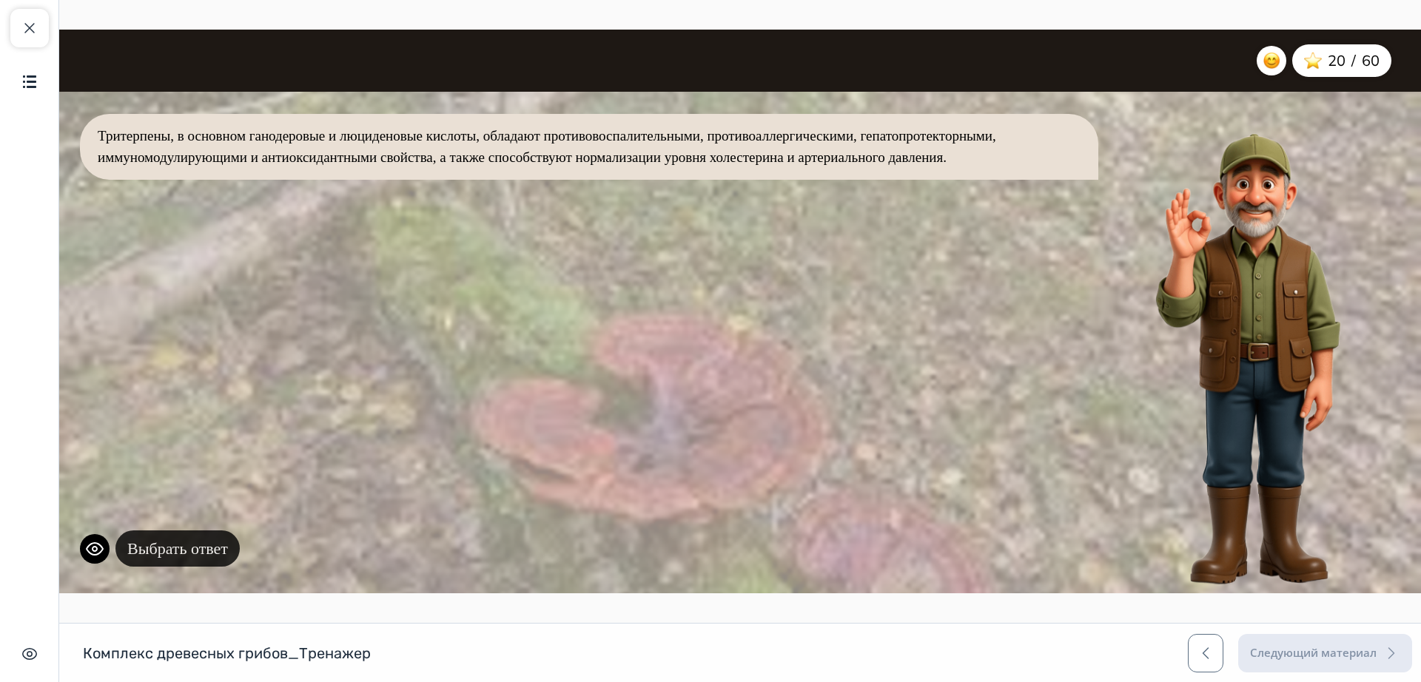
click at [221, 549] on button "Выбрать ответ" at bounding box center [177, 549] width 124 height 36
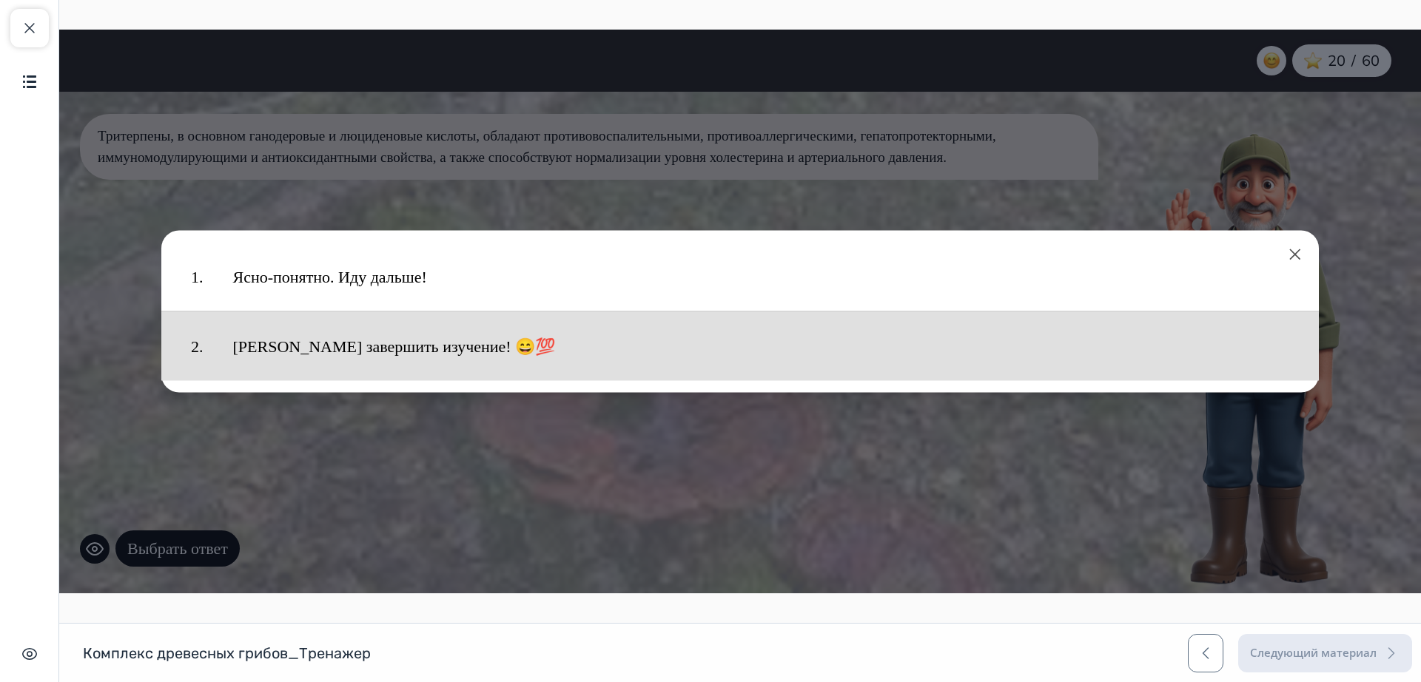
click at [321, 346] on button "[PERSON_NAME] завершить изучение! 😄💯" at bounding box center [761, 347] width 1087 height 54
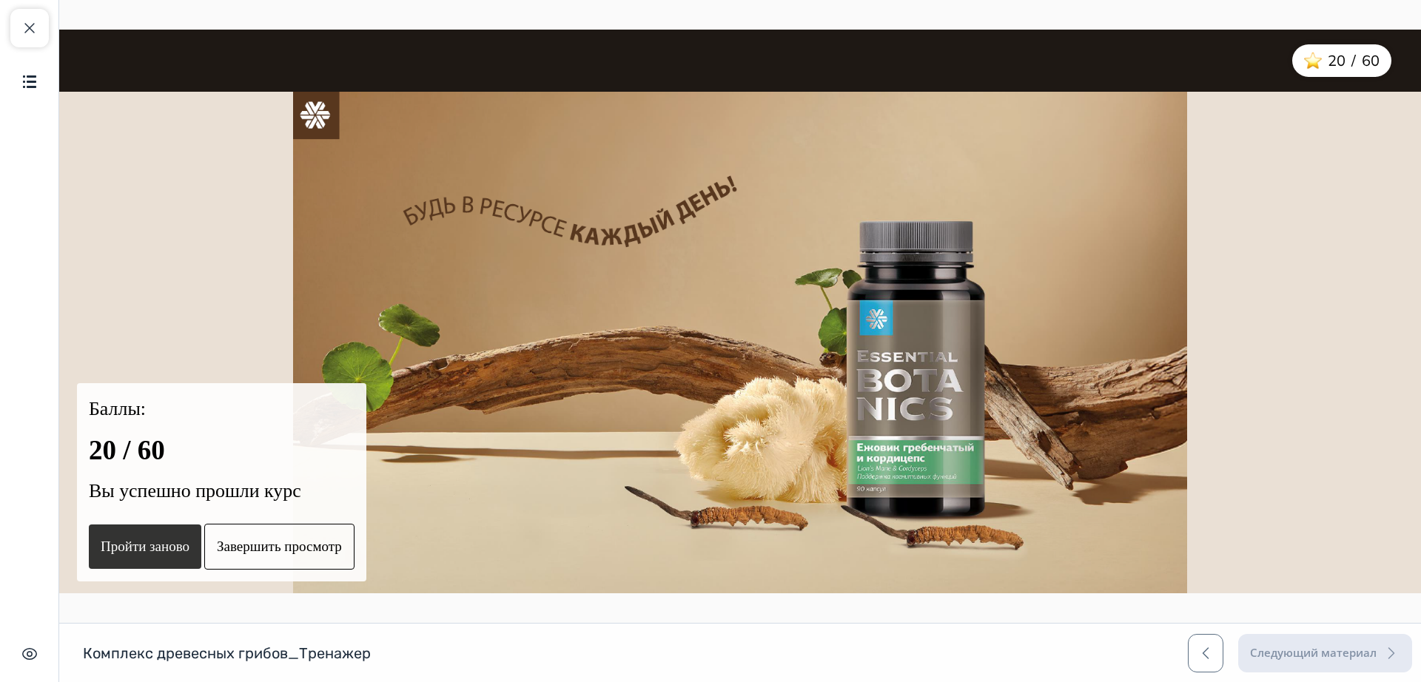
click at [139, 546] on button "Пройти заново" at bounding box center [145, 547] width 113 height 45
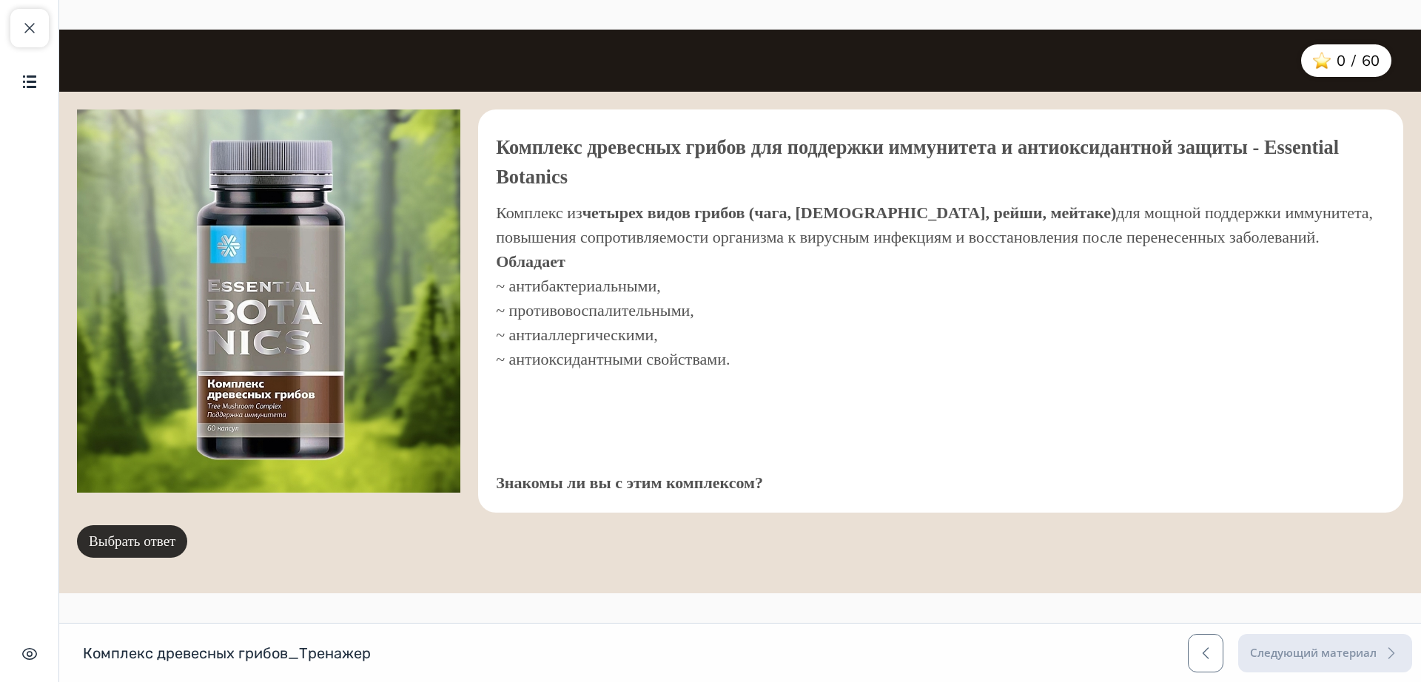
click at [141, 543] on button "Выбрать ответ" at bounding box center [132, 542] width 110 height 33
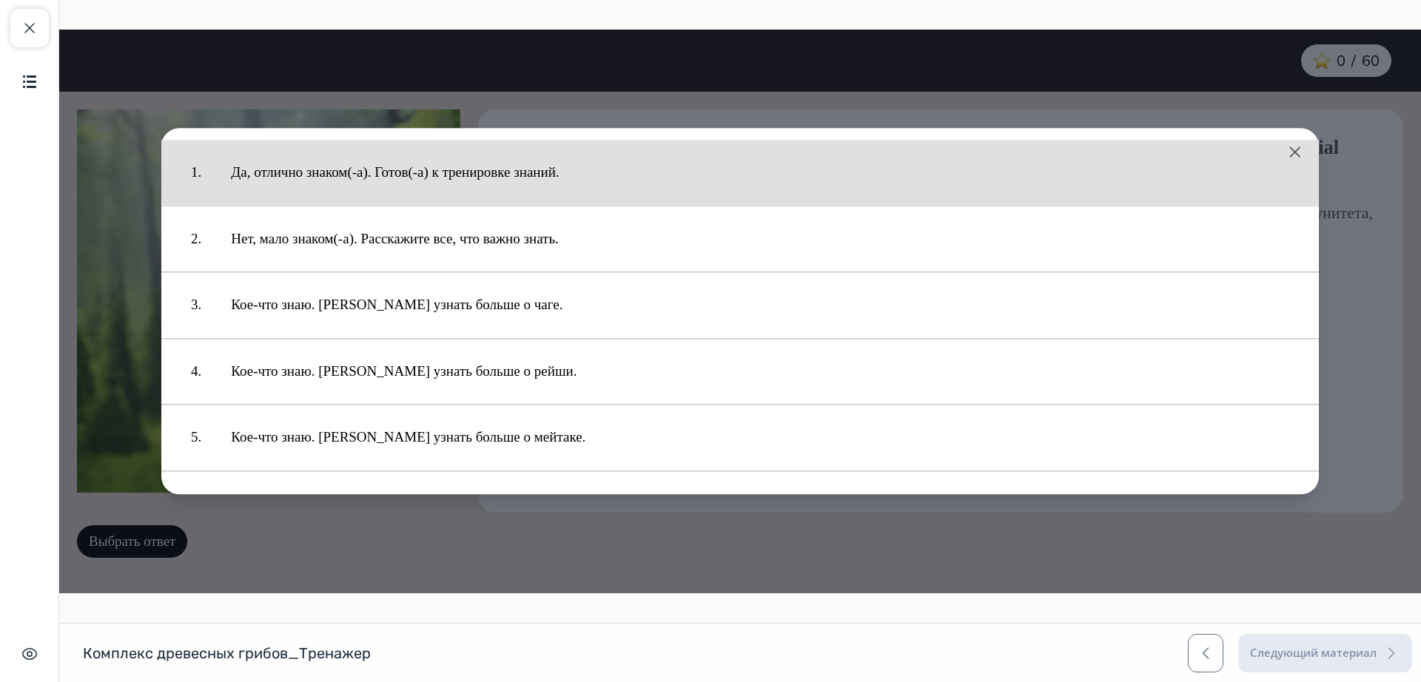
click at [490, 167] on button "Да, отлично знаком(-а). Готов(-а) к тренировке знаний." at bounding box center [760, 172] width 1088 height 51
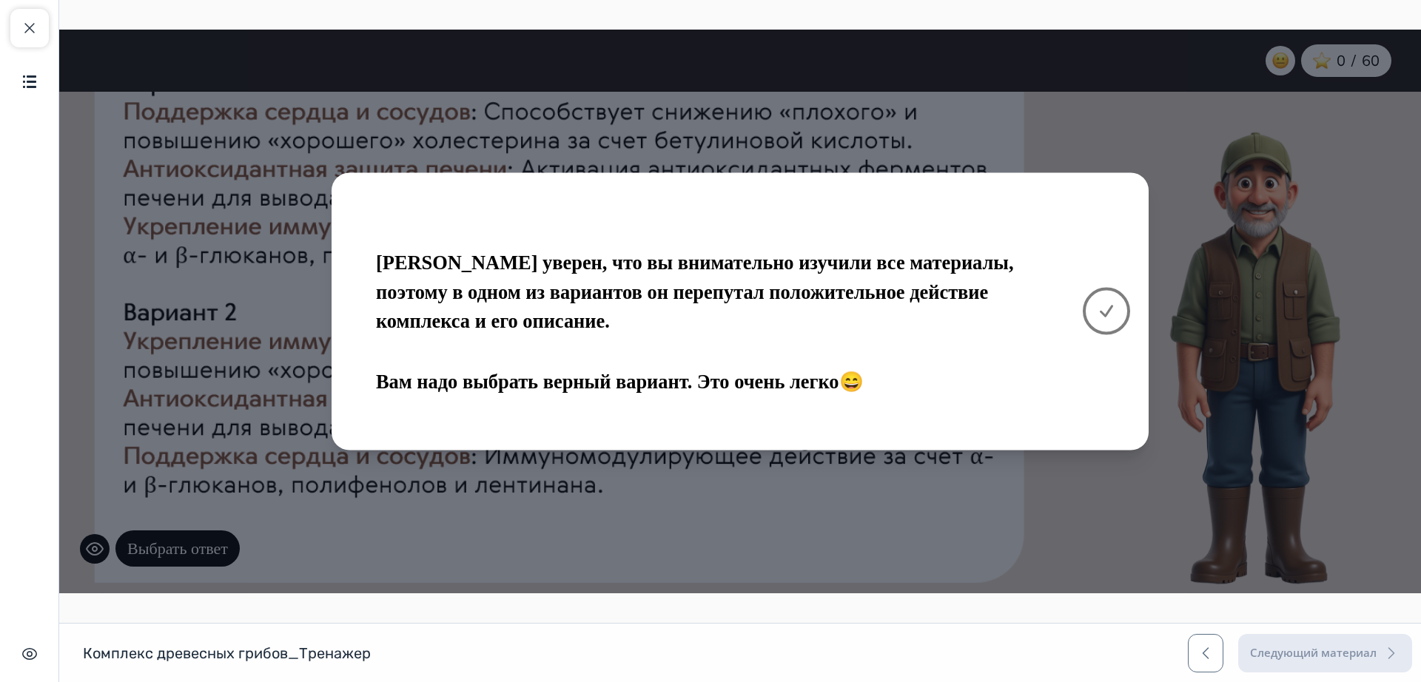
click at [1107, 312] on icon at bounding box center [1107, 312] width 18 height 18
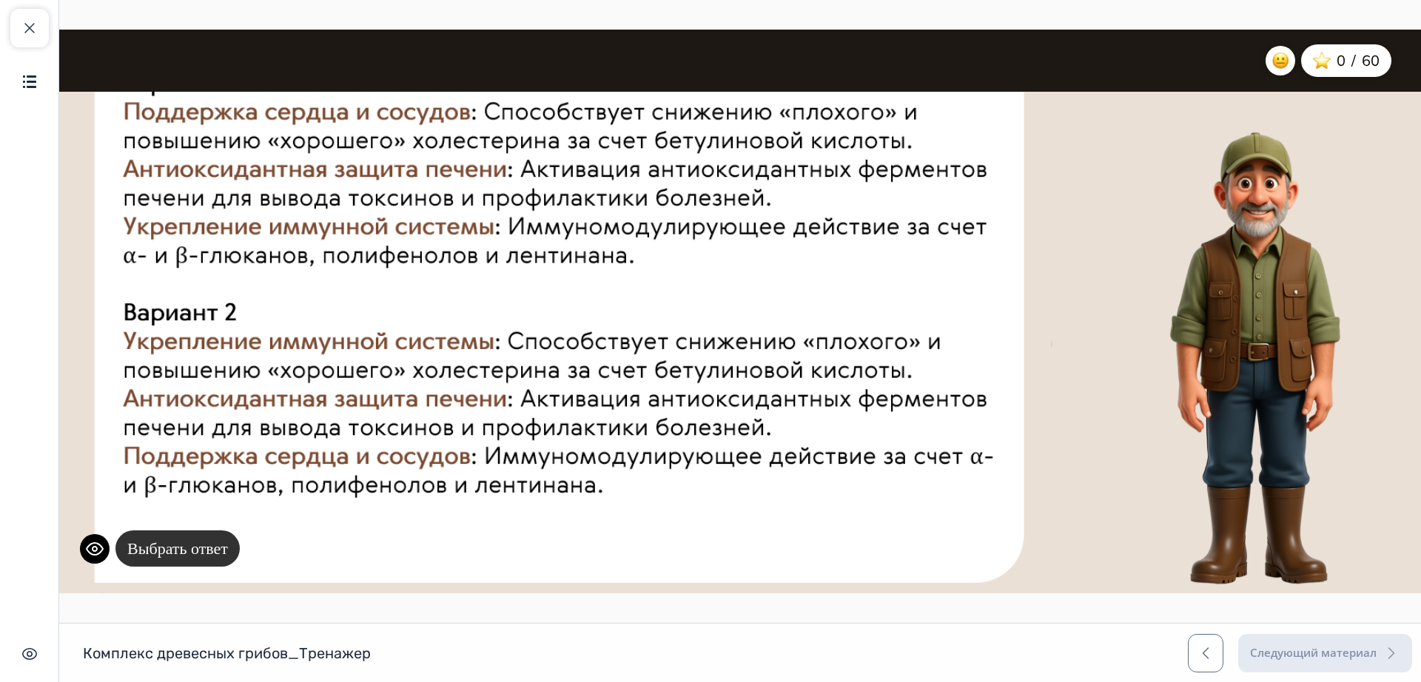
click at [162, 544] on button "Выбрать ответ" at bounding box center [177, 549] width 124 height 36
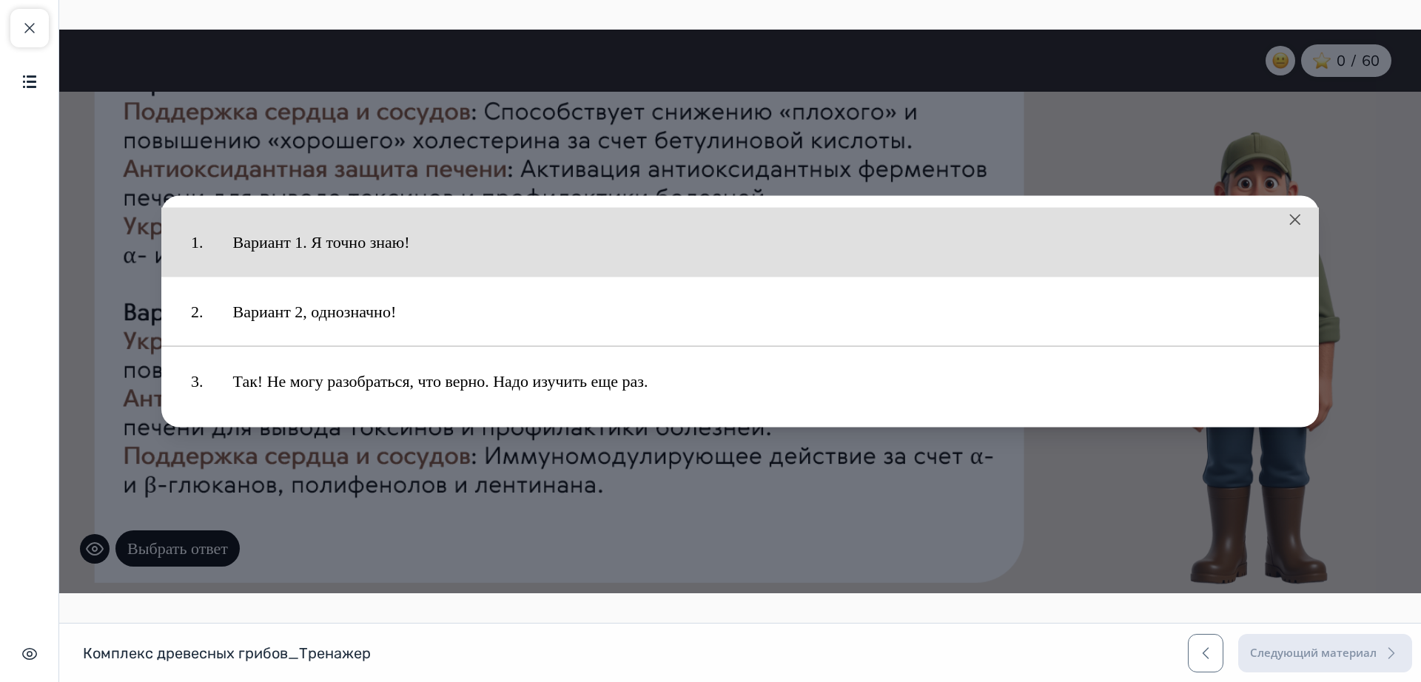
click at [359, 241] on button "Вариант 1. Я точно знаю!" at bounding box center [761, 242] width 1087 height 54
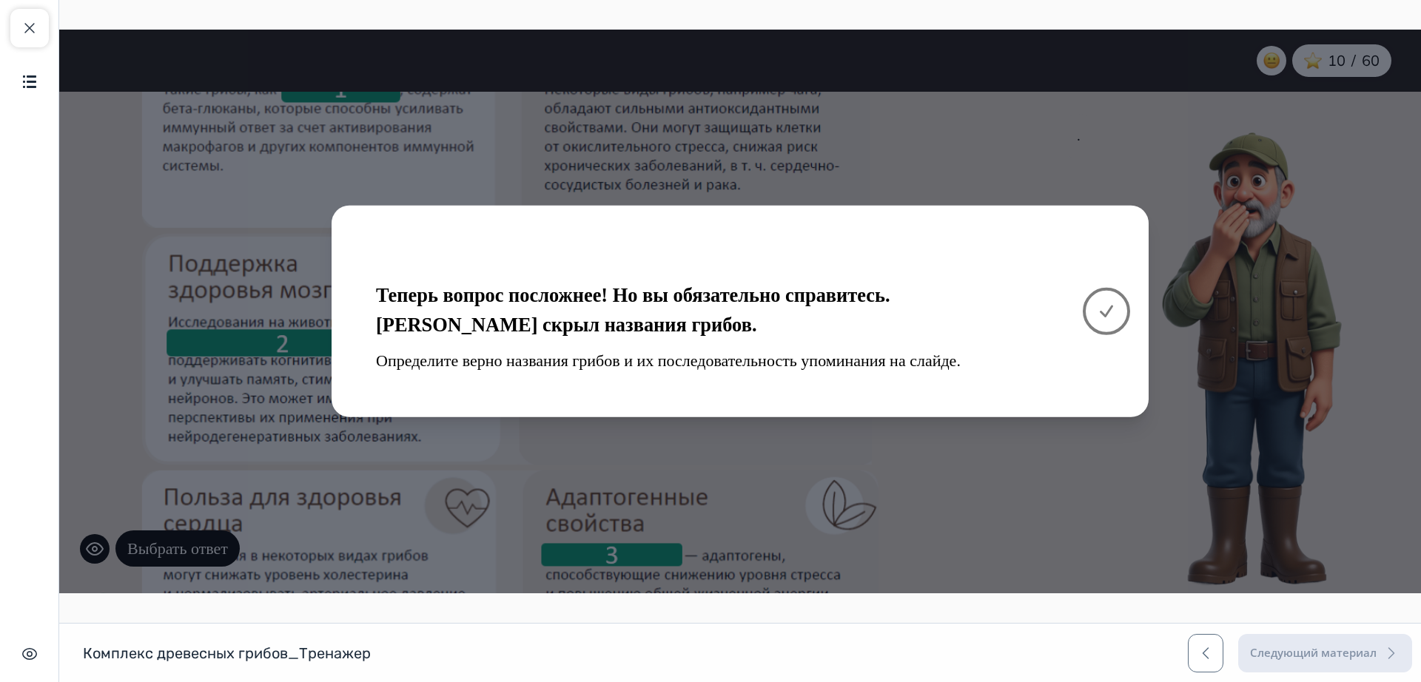
click at [1107, 312] on icon at bounding box center [1107, 312] width 18 height 18
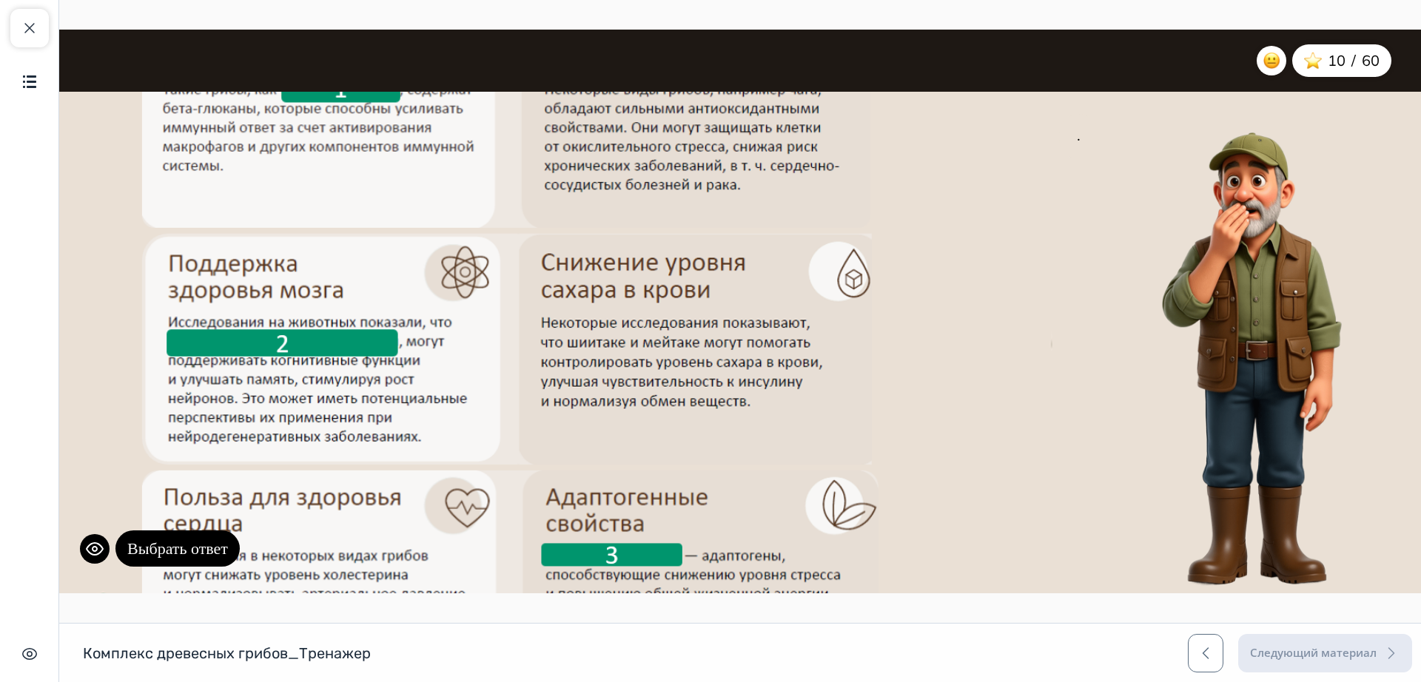
drag, startPoint x: 808, startPoint y: 303, endPoint x: 893, endPoint y: 327, distance: 88.6
click at [808, 302] on div ". Выбрать ответ" at bounding box center [589, 346] width 1024 height 496
click at [205, 544] on button "Выбрать ответ" at bounding box center [177, 549] width 124 height 36
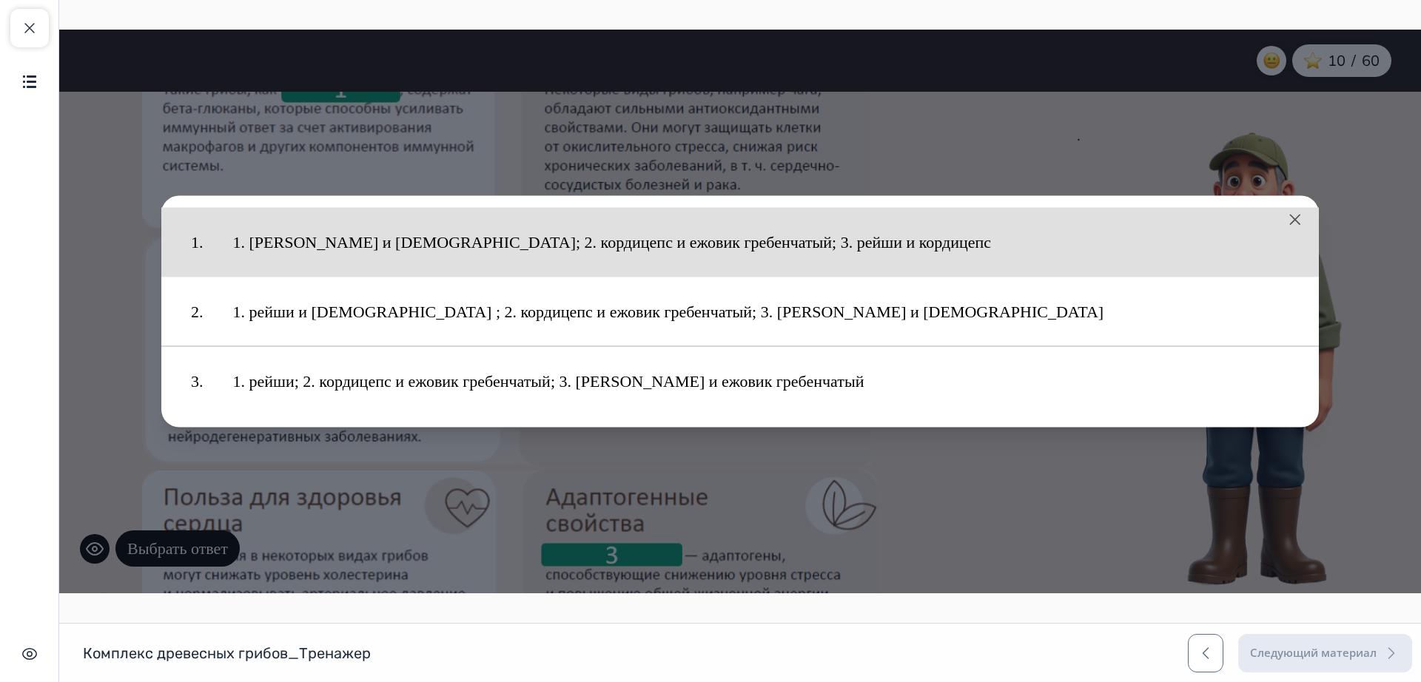
click at [472, 240] on button "1. [PERSON_NAME] и [DEMOGRAPHIC_DATA]; 2. кордицепс и ежовик гребенчатый; 3. ре…" at bounding box center [761, 242] width 1087 height 54
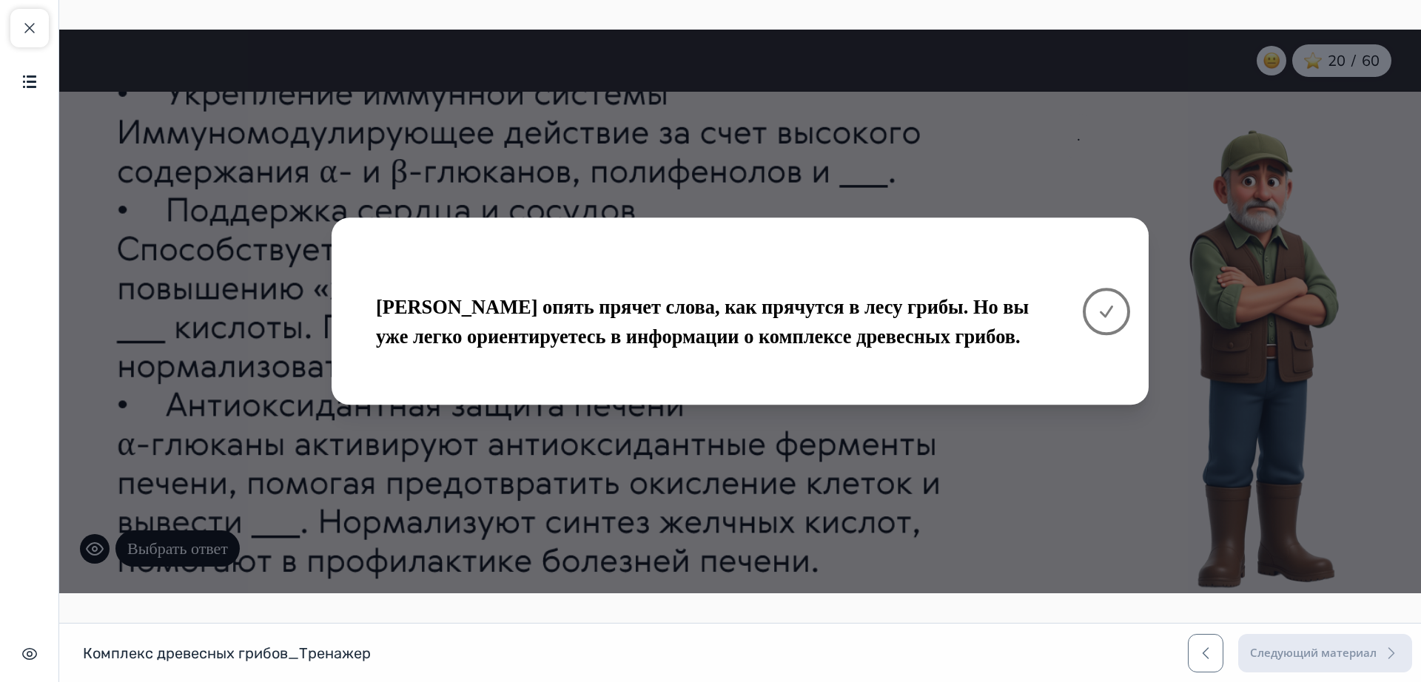
click at [1101, 311] on icon at bounding box center [1107, 312] width 18 height 18
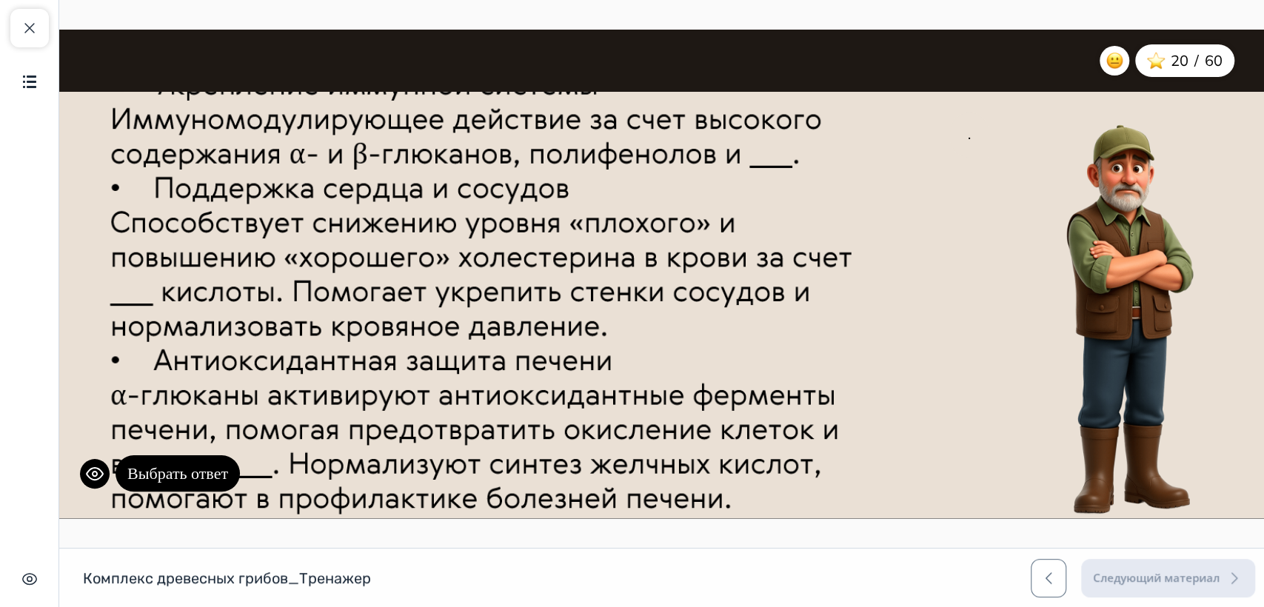
drag, startPoint x: 1344, startPoint y: 31, endPoint x: 788, endPoint y: 284, distance: 610.5
click at [788, 284] on div ". Выбрать ответ" at bounding box center [534, 308] width 914 height 420
click at [198, 474] on button "Выбрать ответ" at bounding box center [177, 473] width 124 height 36
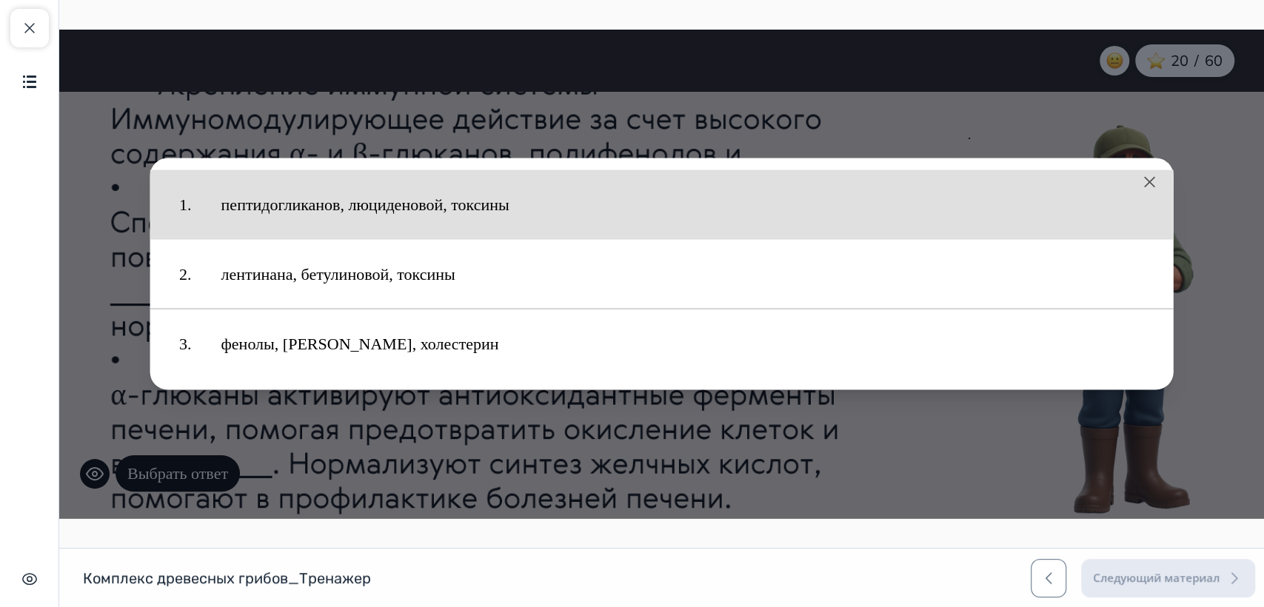
click at [352, 198] on button "пептидогликанов, люциденовой, токсины" at bounding box center [683, 205] width 952 height 54
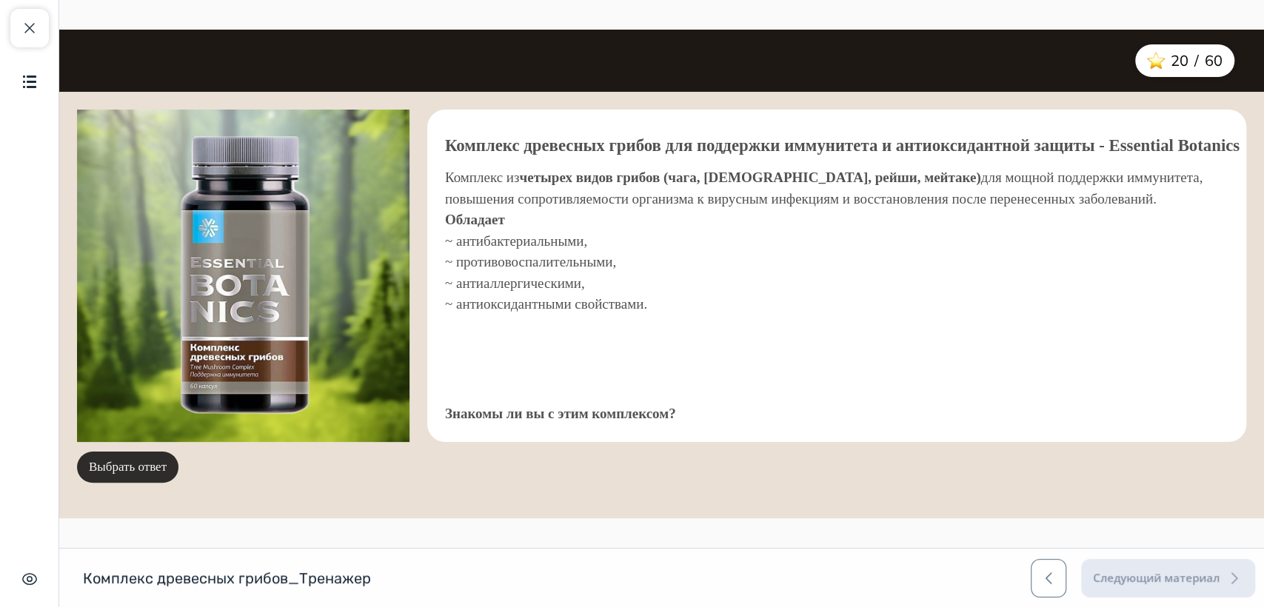
click at [160, 463] on button "Выбрать ответ" at bounding box center [127, 467] width 101 height 31
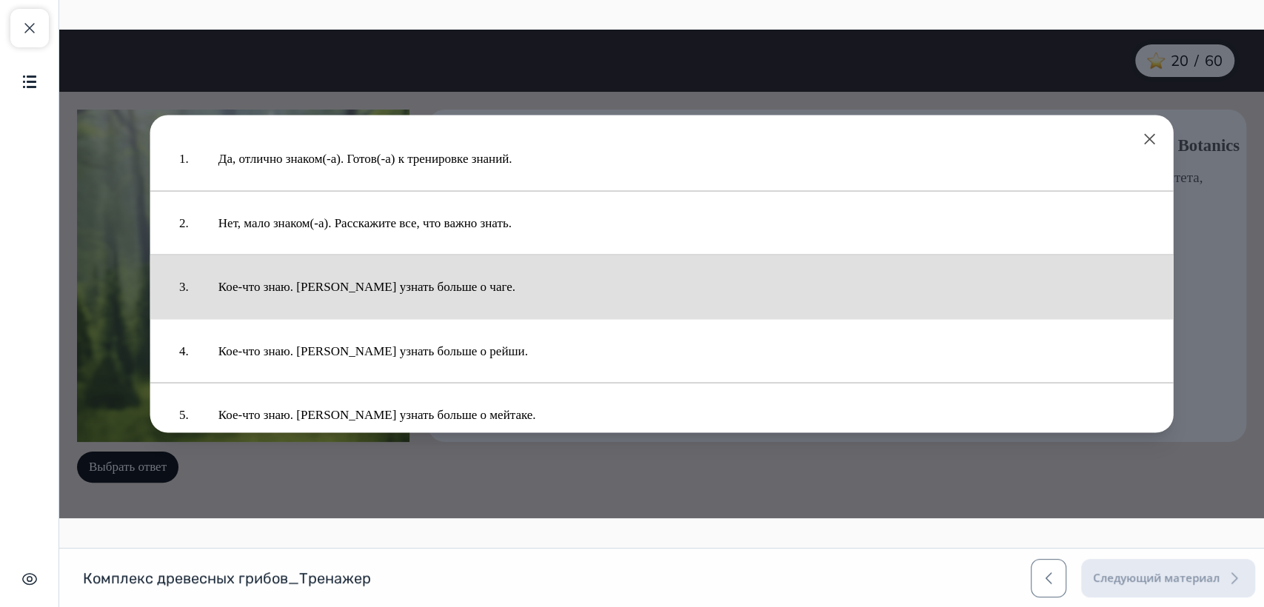
click at [423, 287] on button "Кое-что знаю. [PERSON_NAME] узнать больше о чаге." at bounding box center [681, 287] width 955 height 49
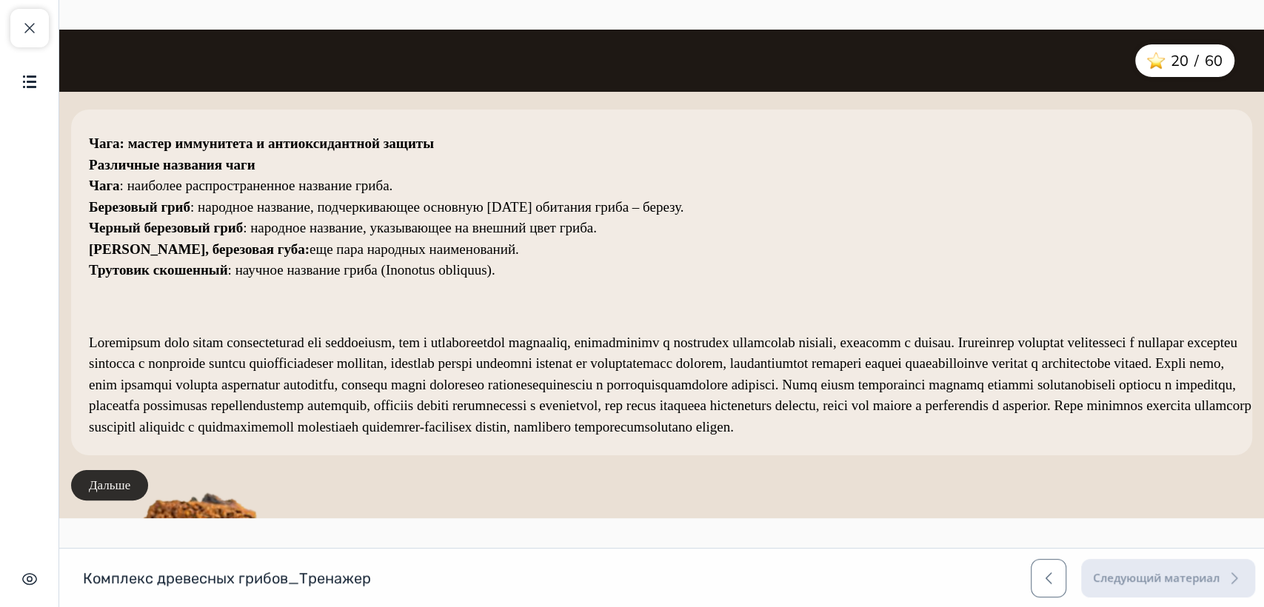
click at [121, 483] on button "Дальше" at bounding box center [109, 485] width 77 height 31
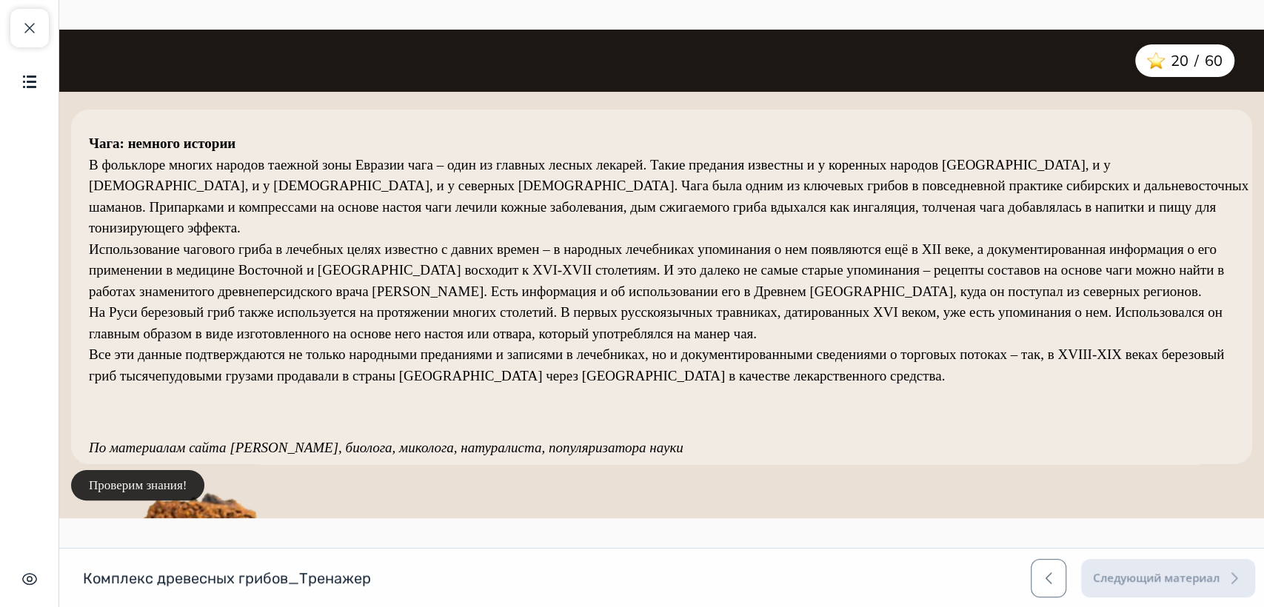
click at [126, 484] on button "Проверим знания!" at bounding box center [137, 485] width 133 height 31
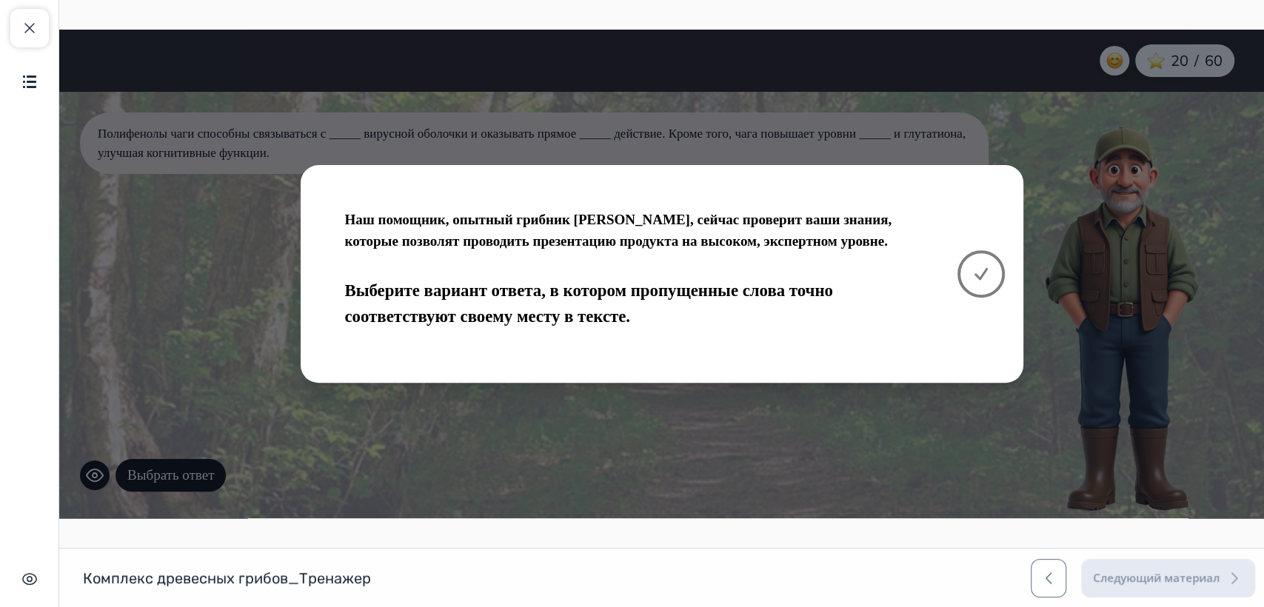
click at [976, 269] on icon at bounding box center [981, 274] width 18 height 18
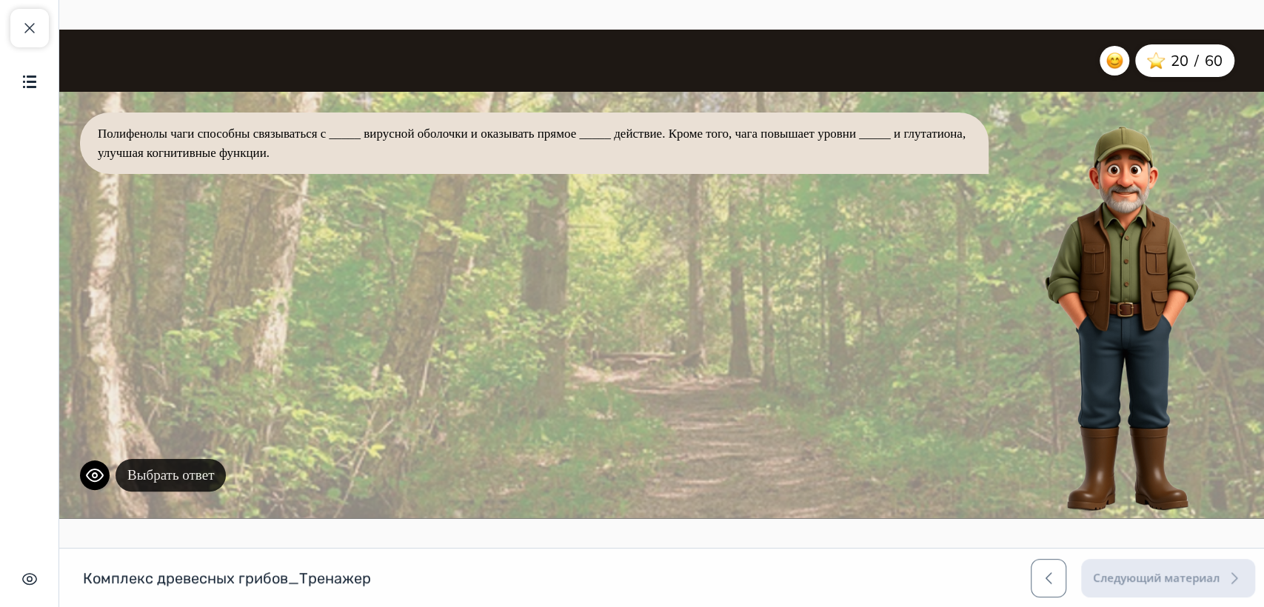
click at [189, 480] on button "Выбрать ответ" at bounding box center [170, 475] width 110 height 33
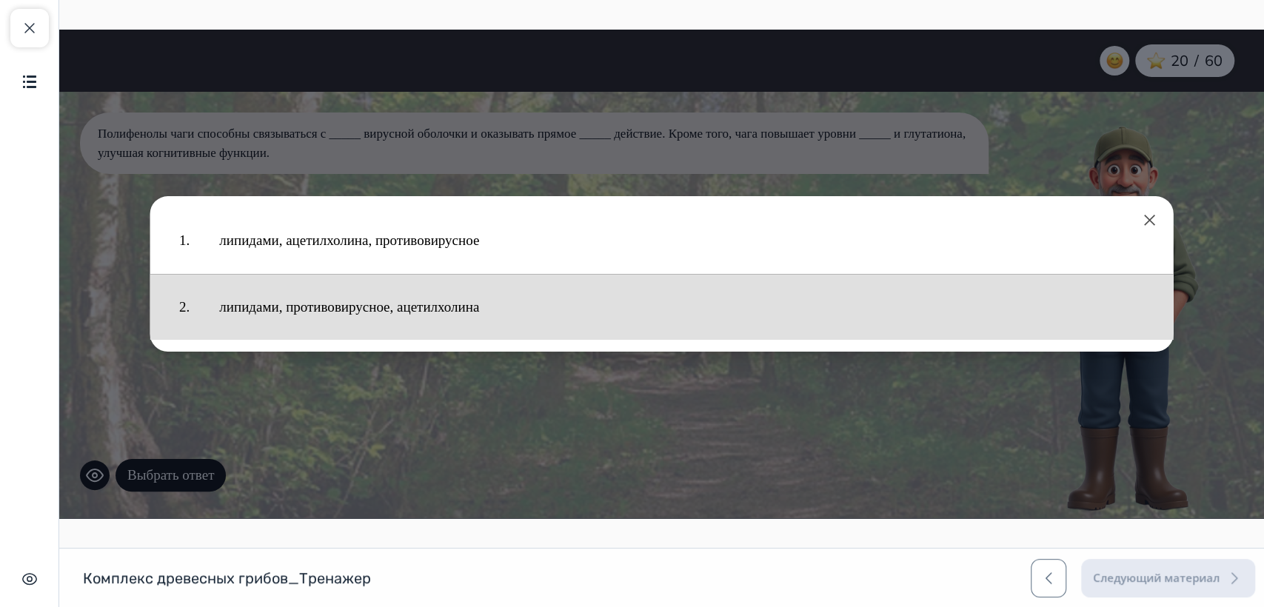
click at [442, 318] on button "липидами, противовирусное, ацетилхолина" at bounding box center [681, 307] width 954 height 51
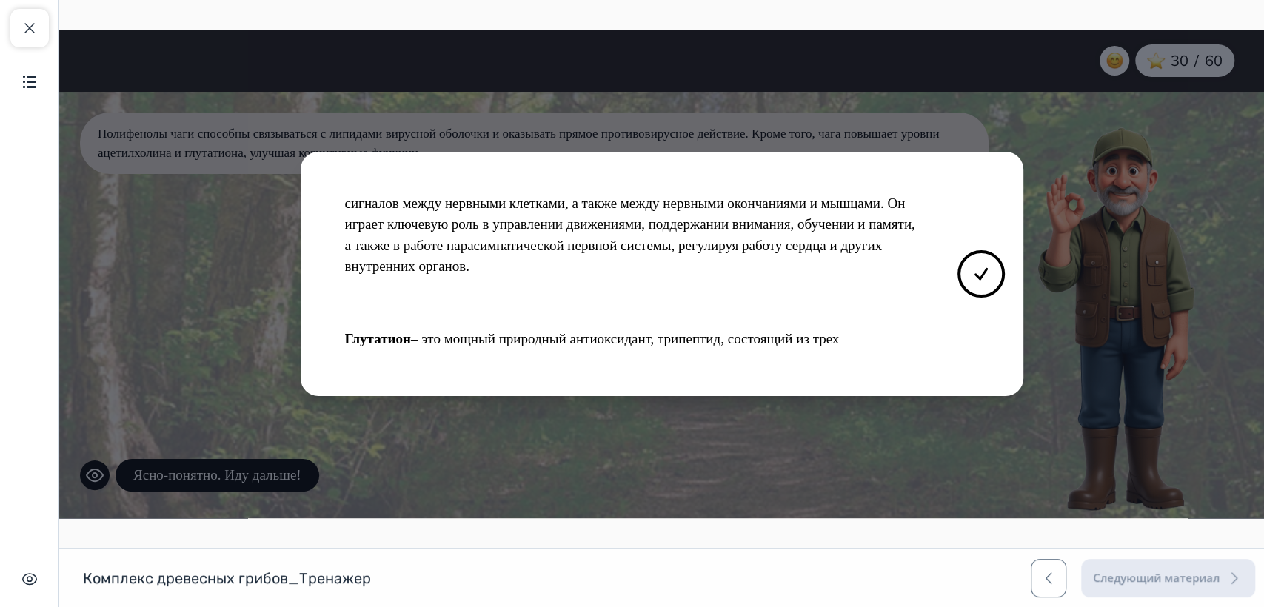
scroll to position [221, 0]
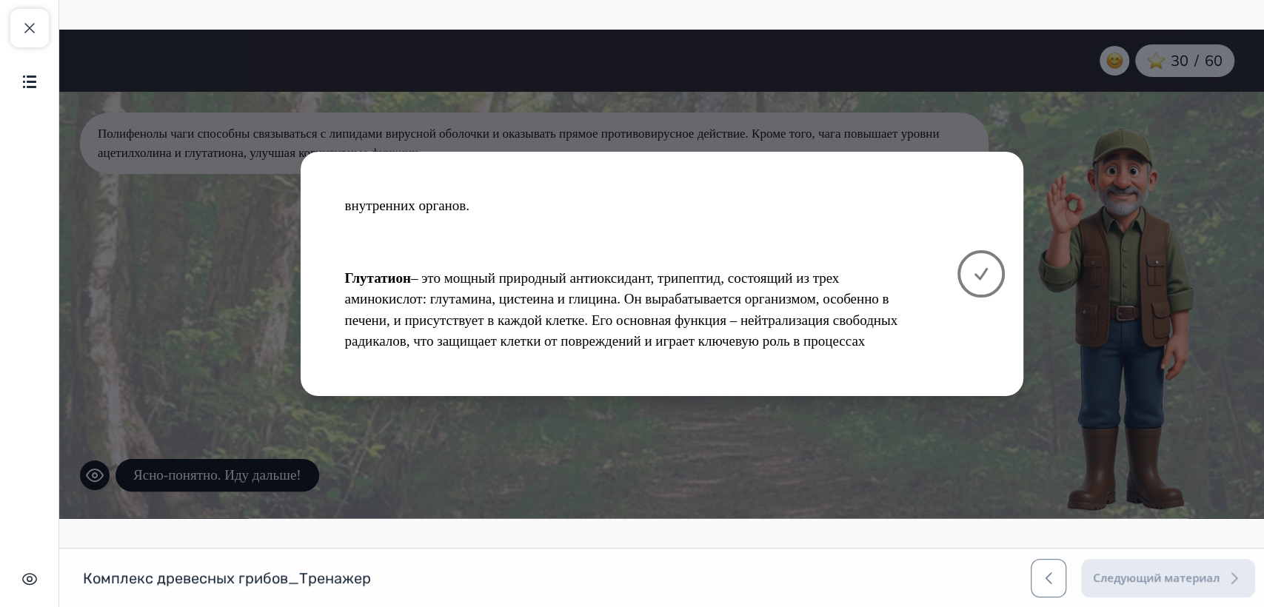
click at [982, 275] on icon at bounding box center [980, 274] width 11 height 10
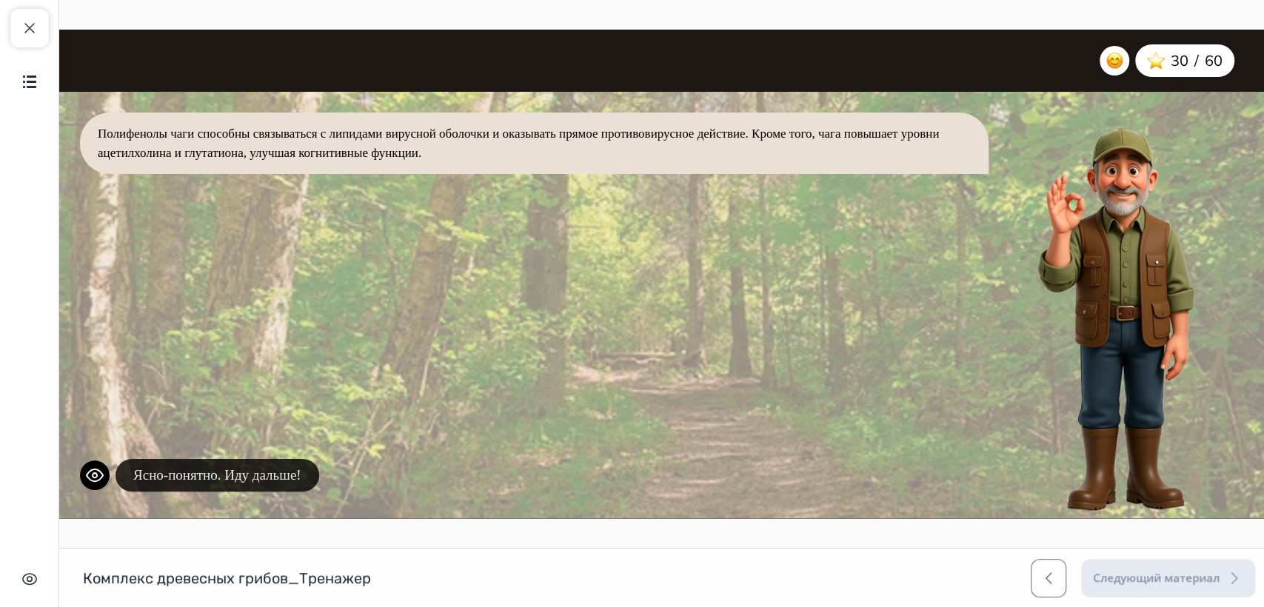
click at [267, 481] on button "Ясно-понятно. Иду дальше!" at bounding box center [217, 475] width 204 height 33
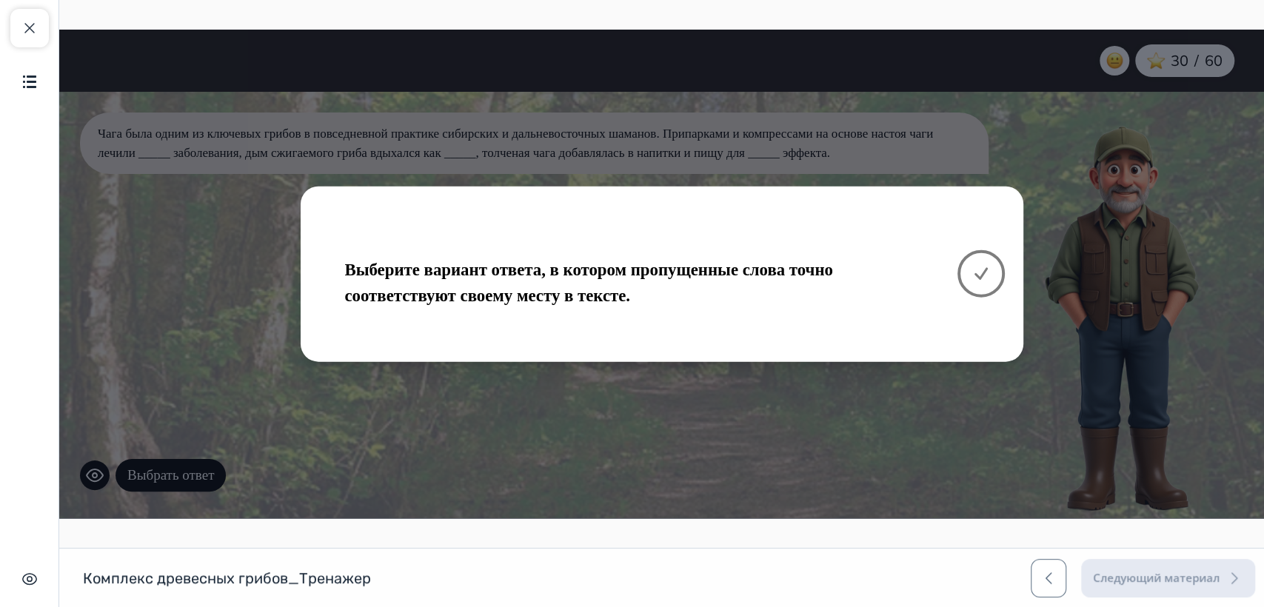
click at [984, 274] on icon at bounding box center [981, 274] width 18 height 18
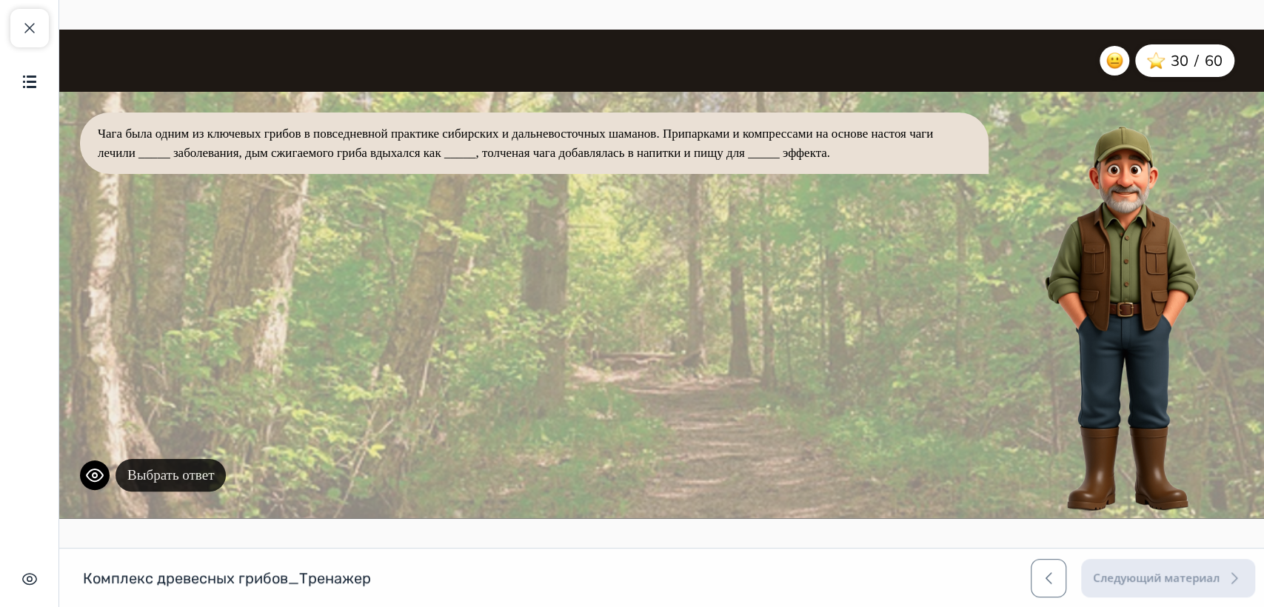
click at [179, 478] on button "Выбрать ответ" at bounding box center [170, 475] width 110 height 33
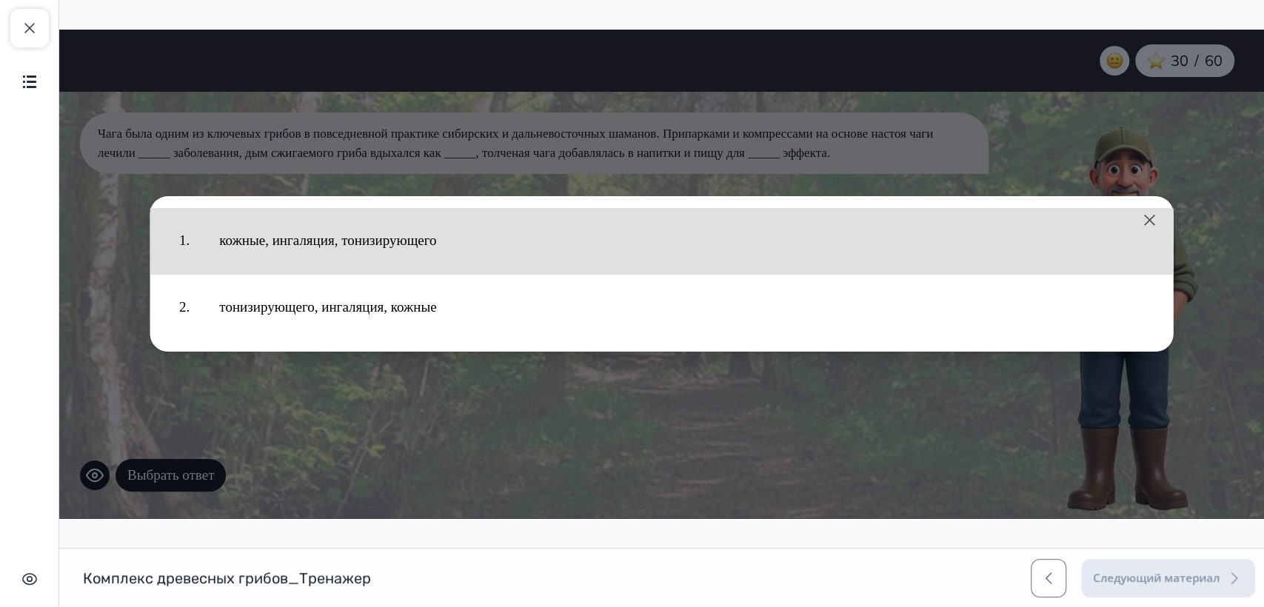
click at [374, 247] on button "кожные, ингаляция, тонизирующего" at bounding box center [681, 240] width 954 height 51
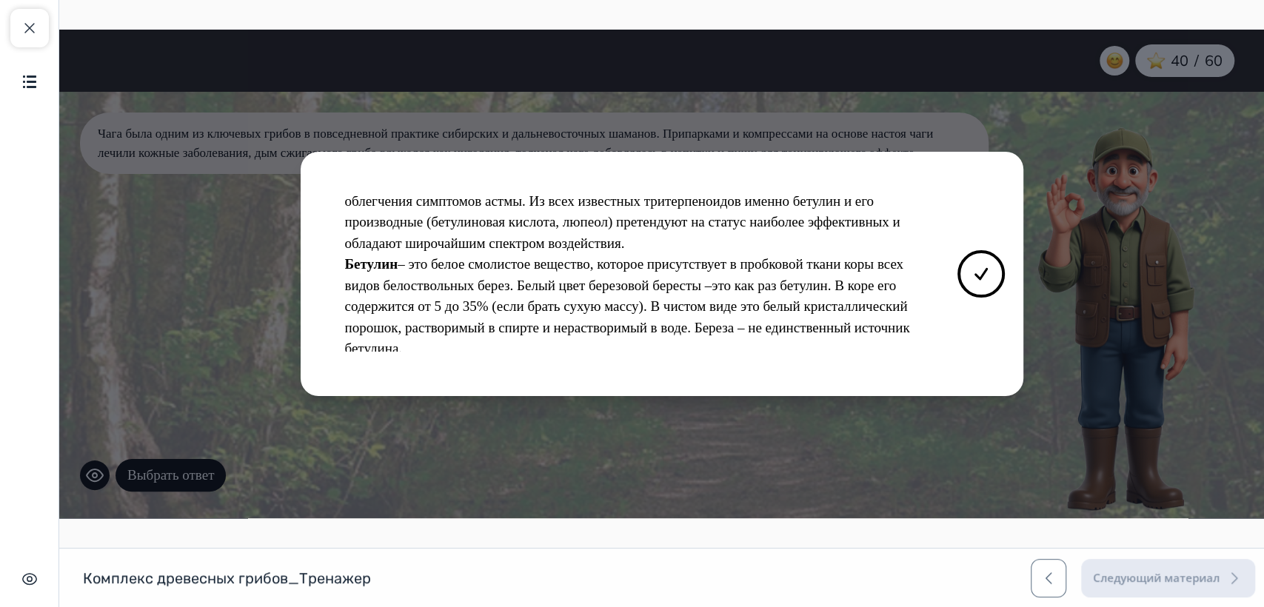
scroll to position [305, 0]
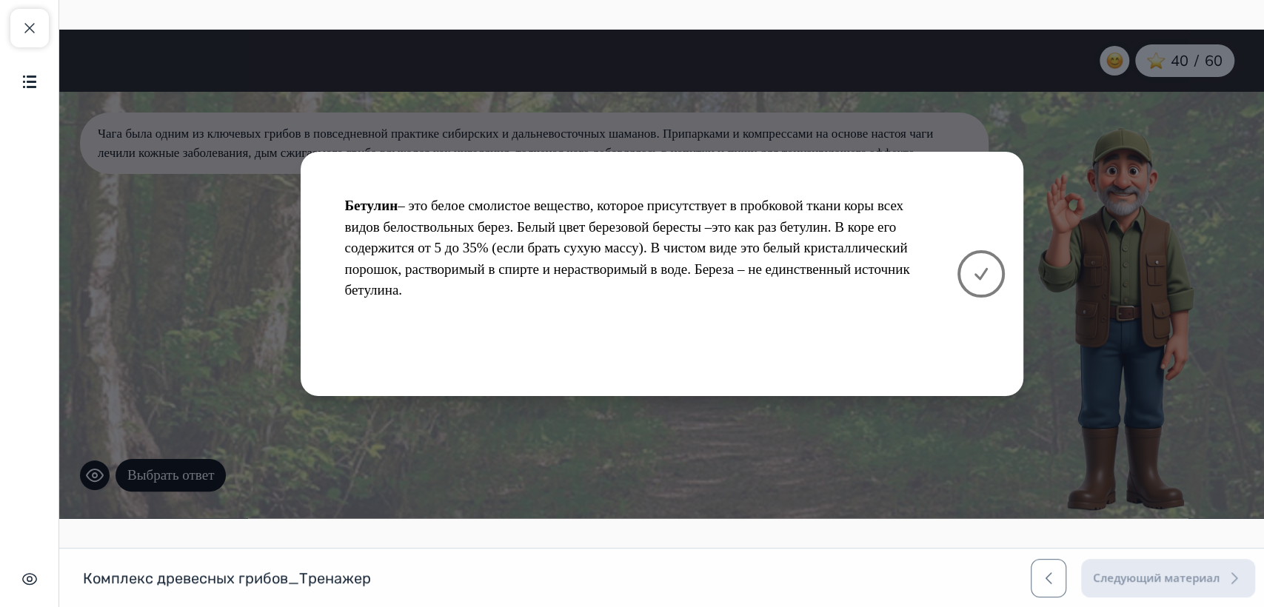
click at [983, 274] on icon at bounding box center [980, 274] width 11 height 10
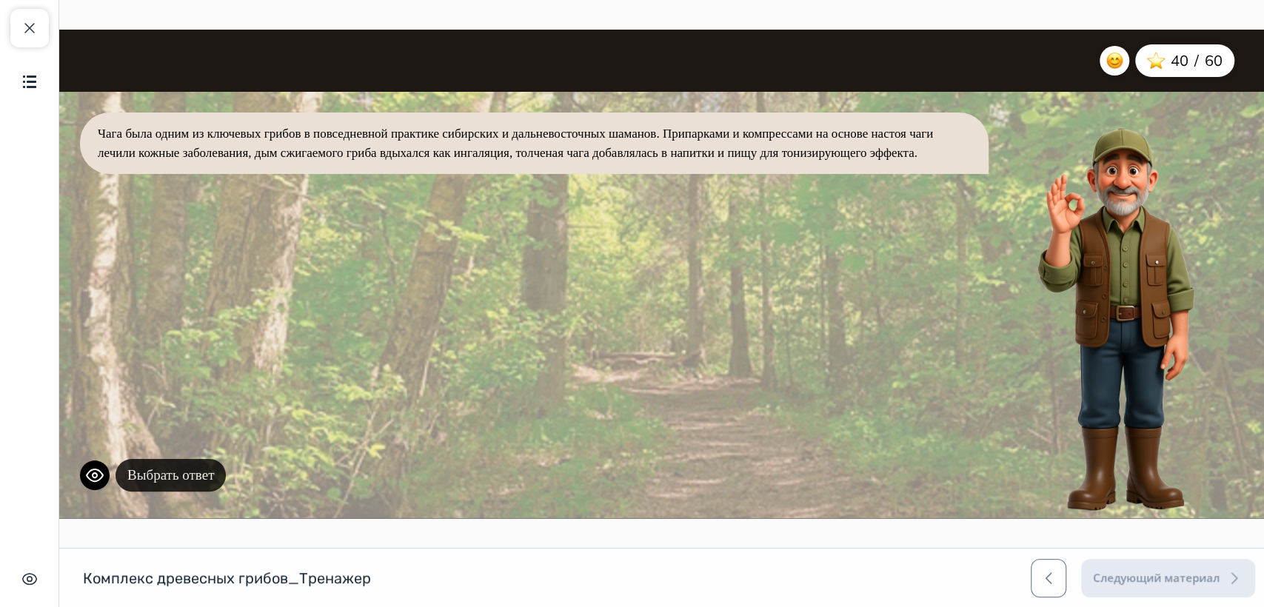
click at [172, 477] on button "Выбрать ответ" at bounding box center [170, 475] width 110 height 33
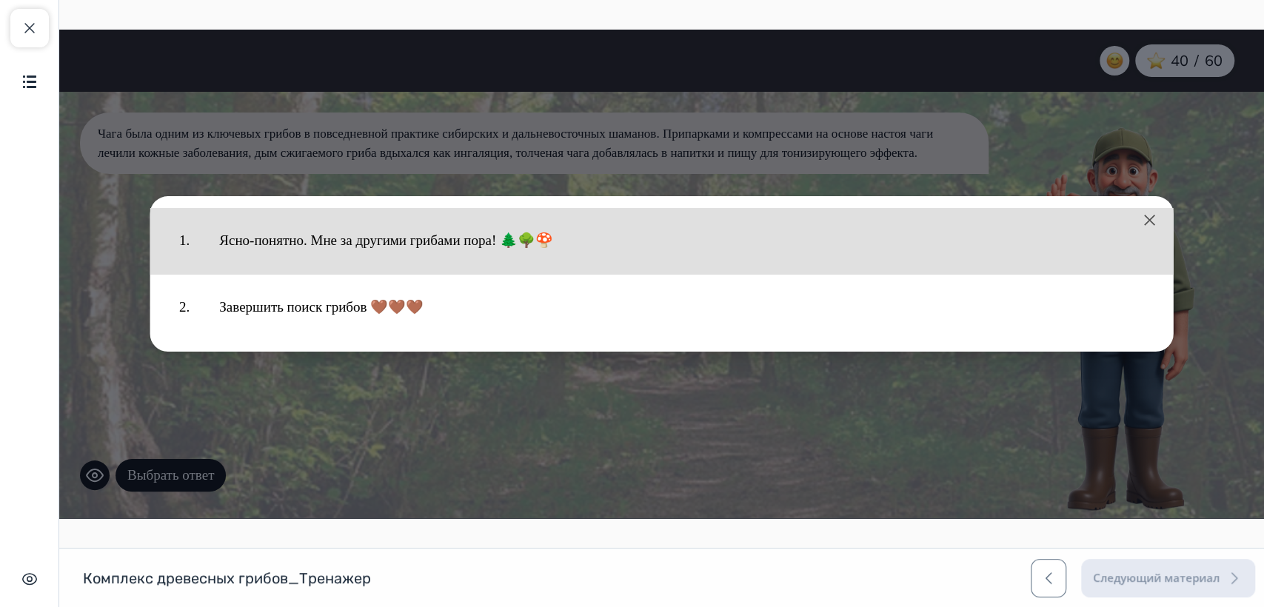
click at [396, 239] on button "Ясно-понятно. Мне за другими грибами пора! 🌲🌳🍄" at bounding box center [681, 240] width 954 height 51
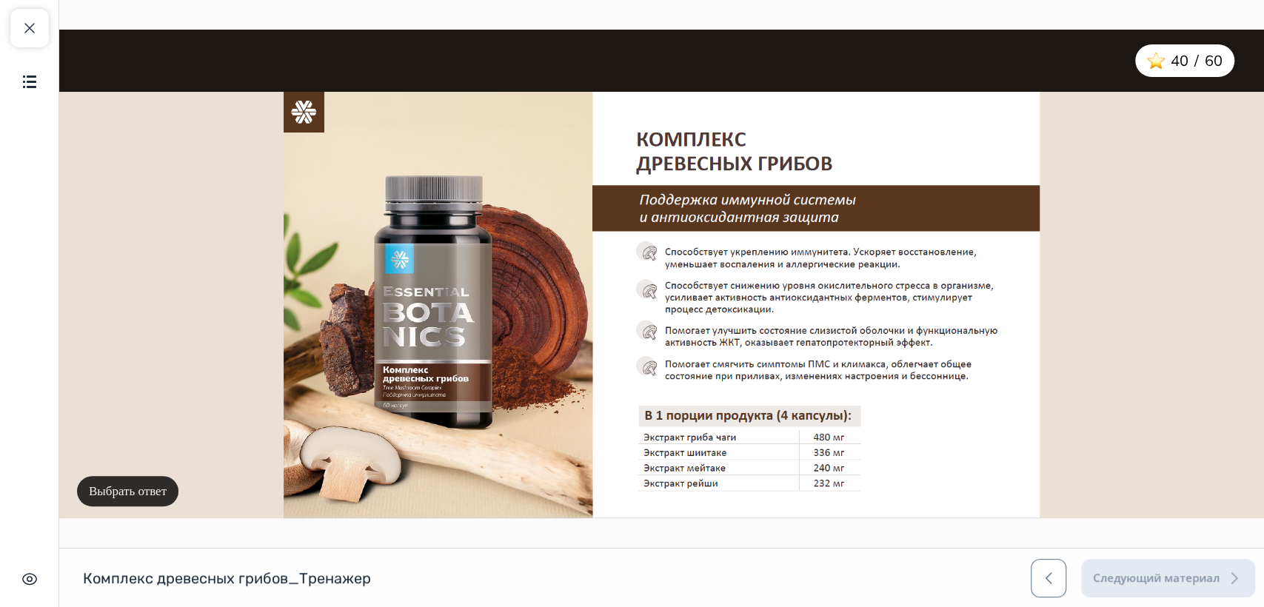
click at [125, 489] on button "Выбрать ответ" at bounding box center [127, 491] width 101 height 31
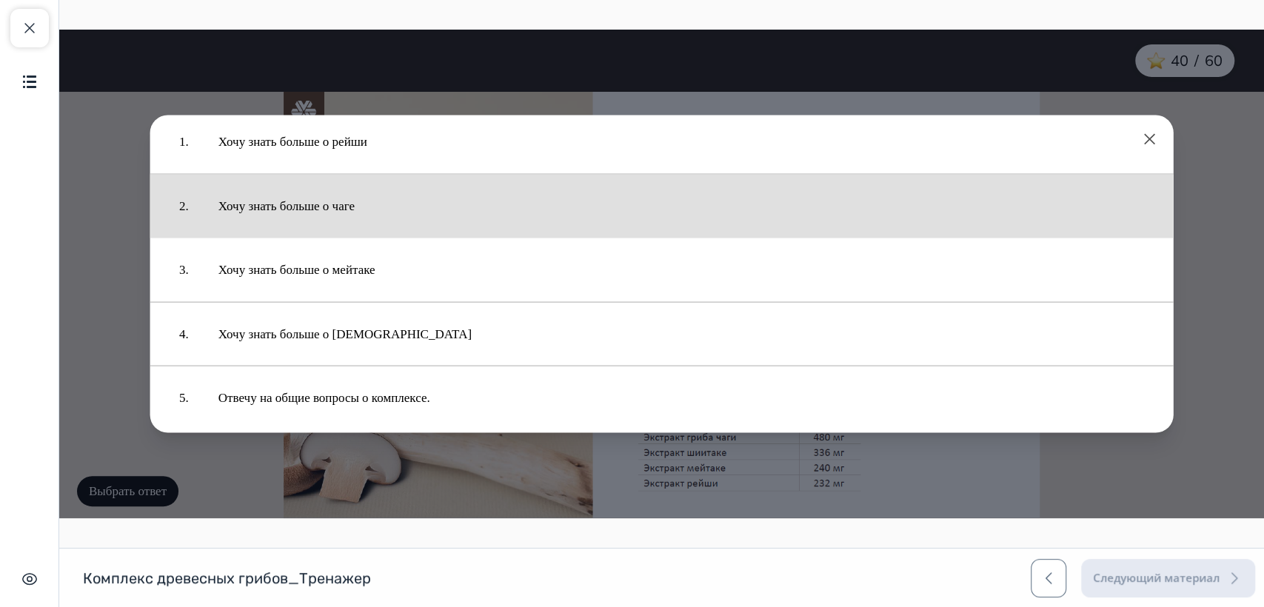
scroll to position [25, 0]
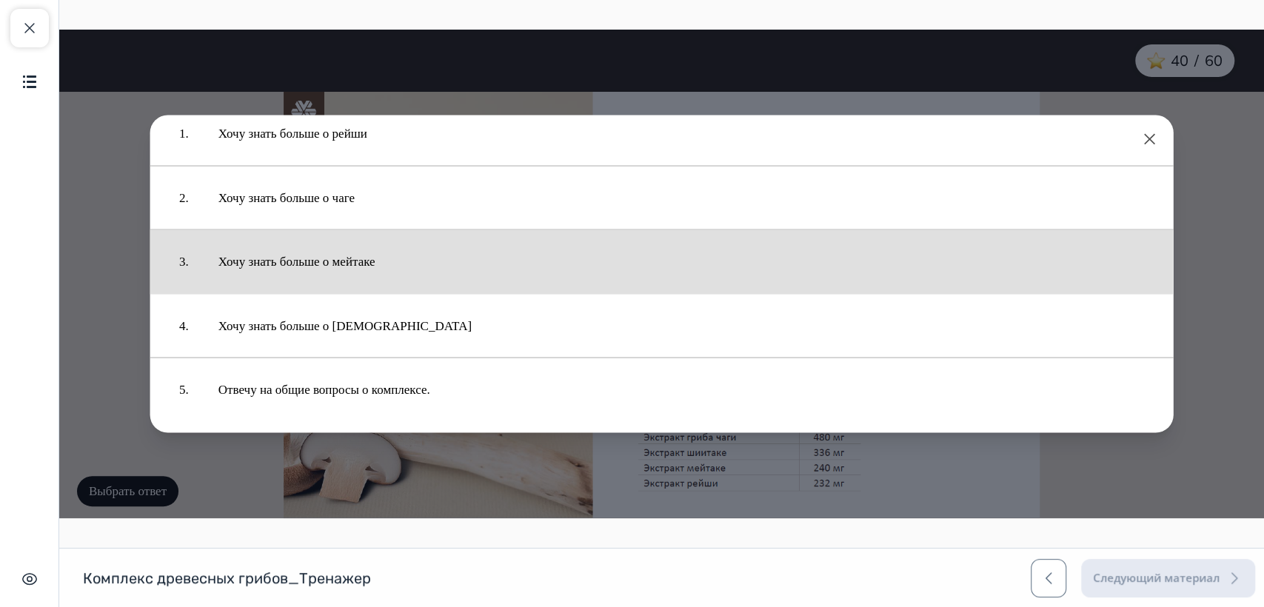
click at [378, 256] on button "Хочу знать больше о мейтаке" at bounding box center [681, 262] width 955 height 49
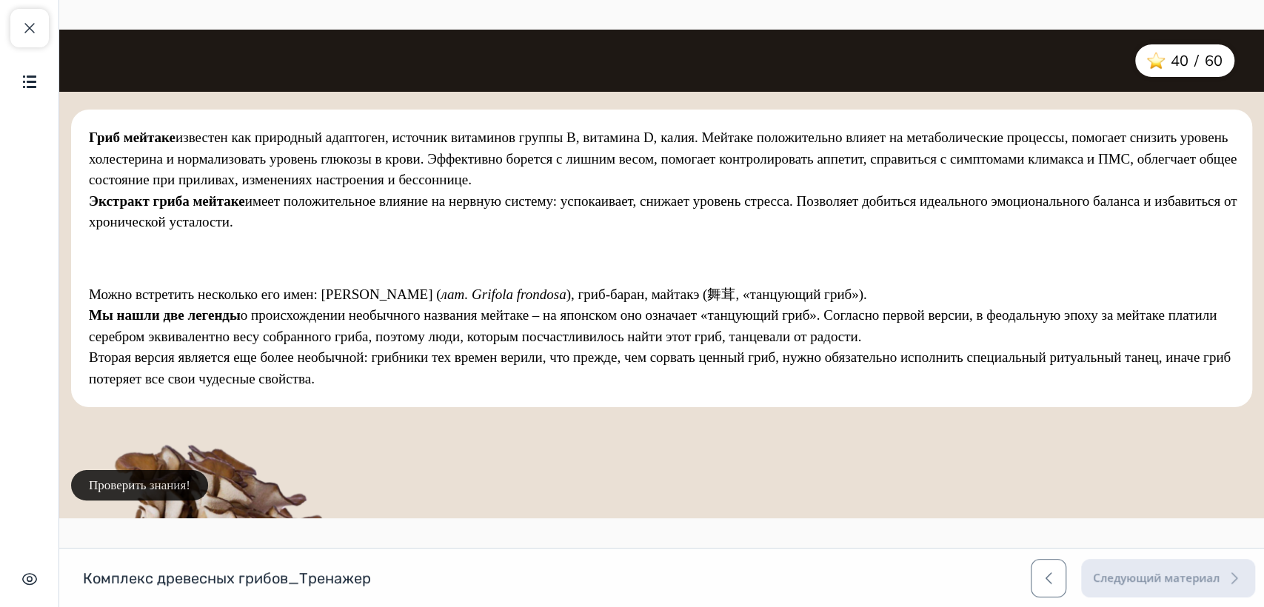
click at [152, 483] on button "Проверить знания!" at bounding box center [139, 485] width 137 height 31
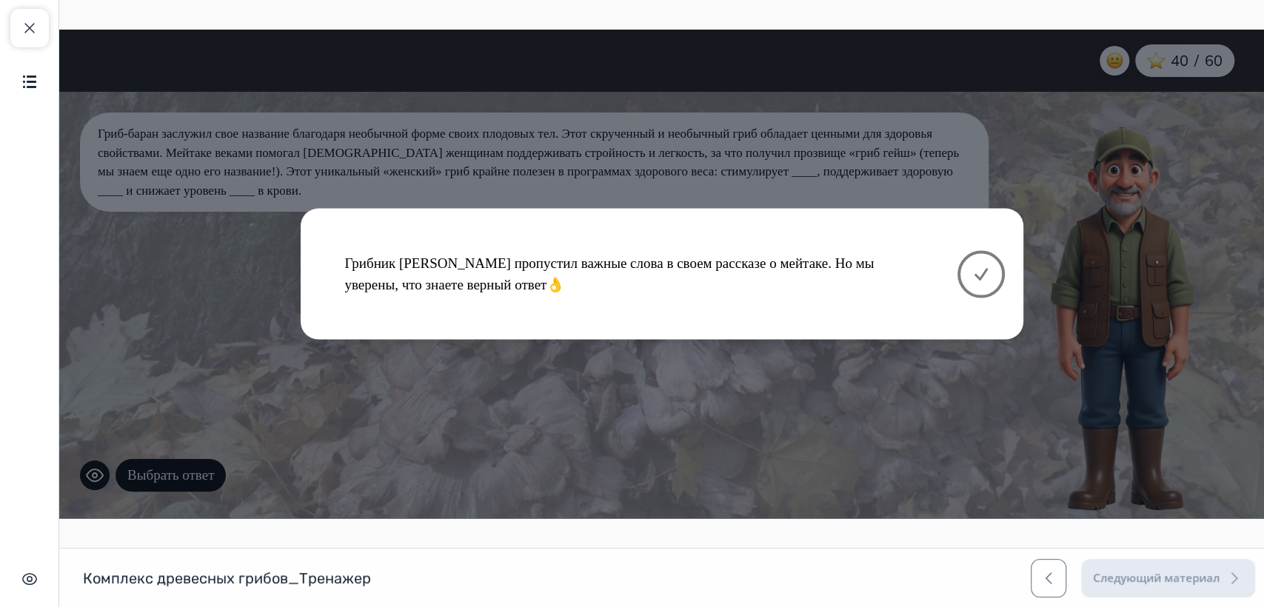
click at [975, 269] on icon at bounding box center [981, 274] width 18 height 18
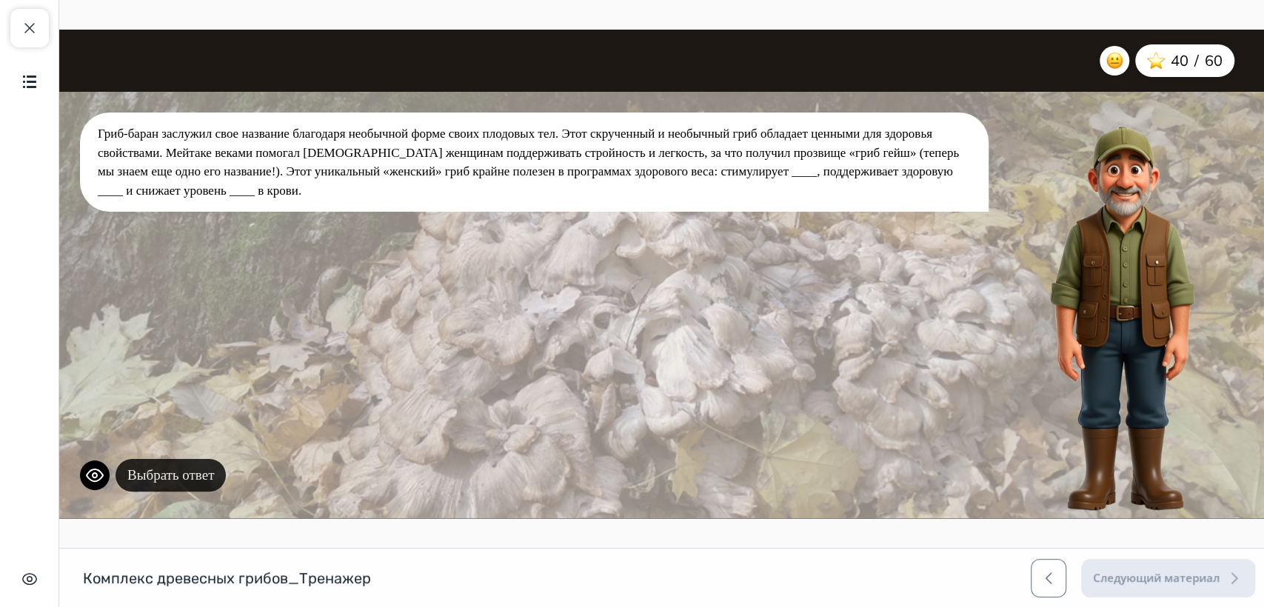
click at [206, 474] on button "Выбрать ответ" at bounding box center [170, 475] width 110 height 33
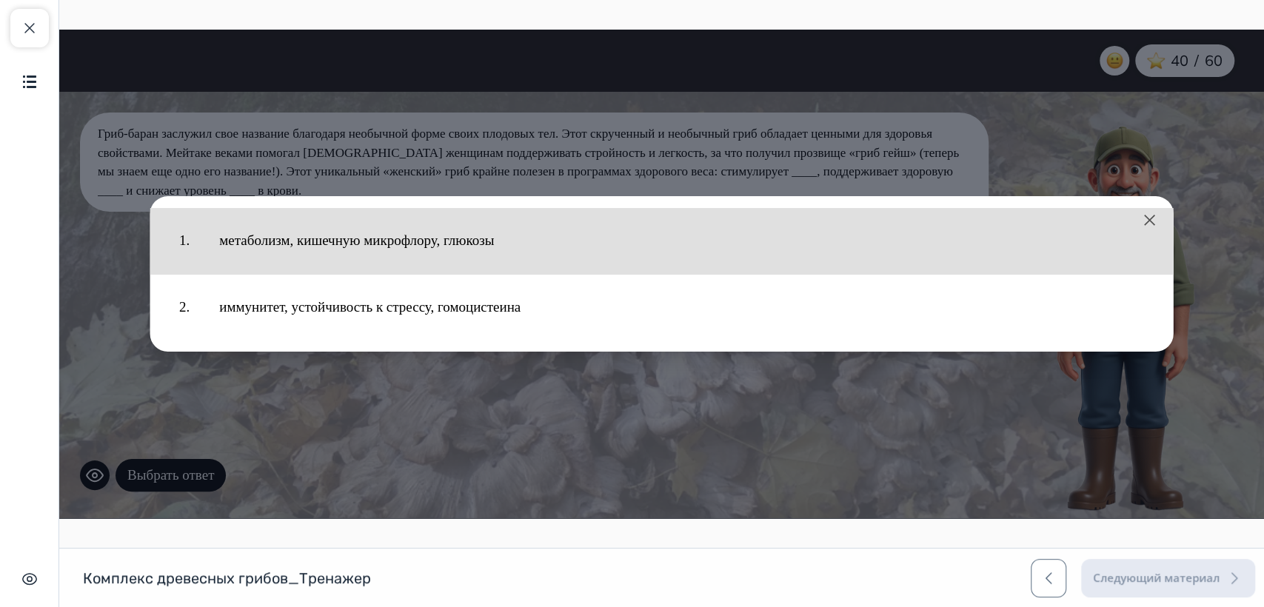
click at [421, 255] on button "метаболизм, кишечную микрофлору, глюкозы" at bounding box center [681, 240] width 954 height 51
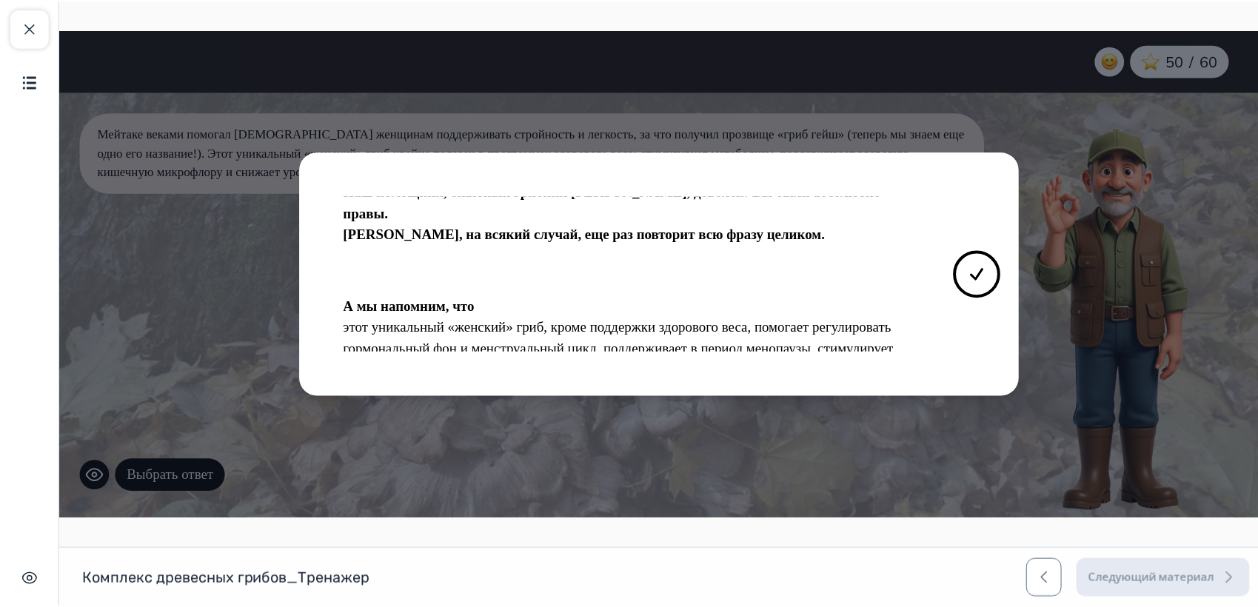
scroll to position [22, 0]
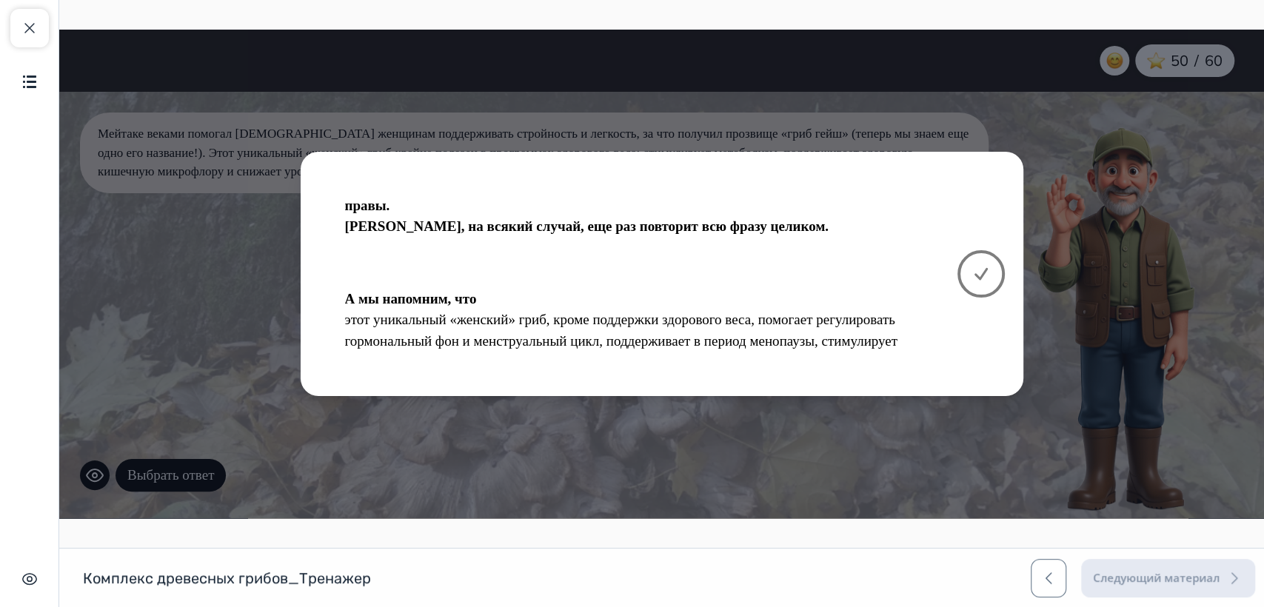
click at [967, 272] on button at bounding box center [980, 273] width 47 height 47
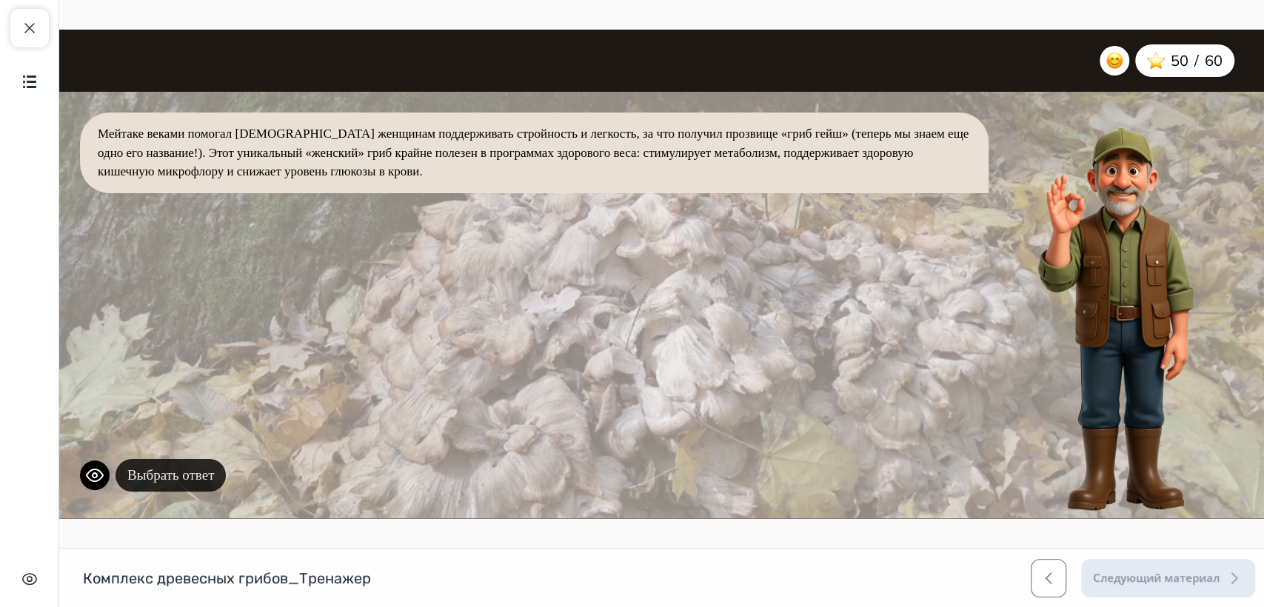
click at [197, 463] on button "Выбрать ответ" at bounding box center [170, 475] width 110 height 33
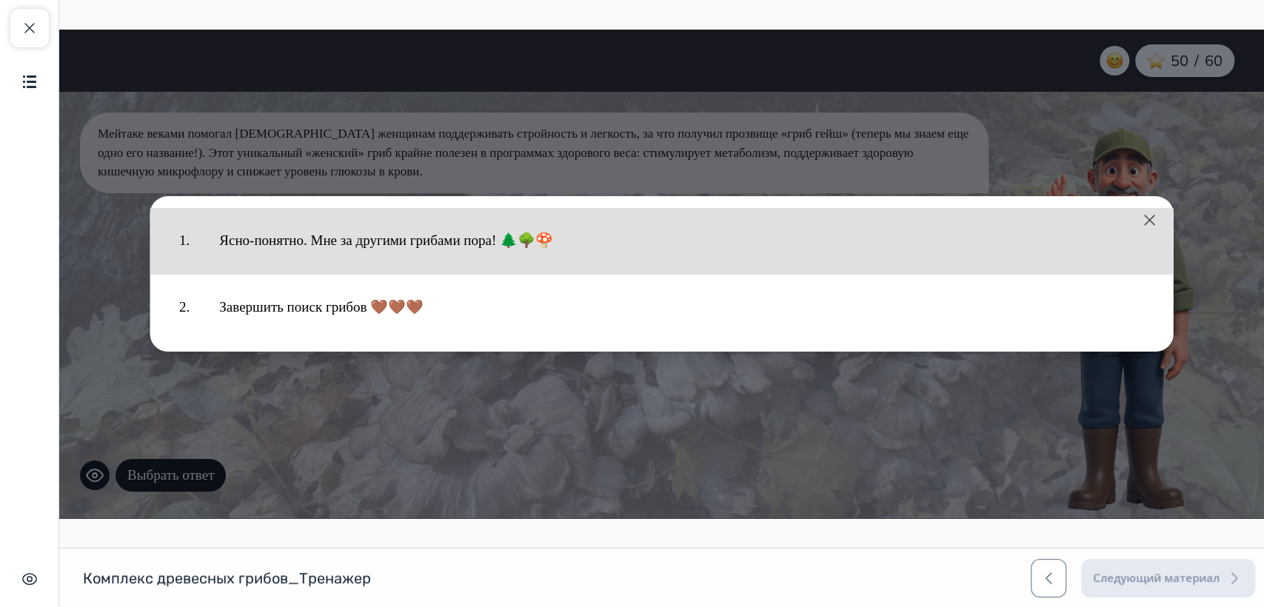
click at [469, 258] on button "Ясно-понятно. Мне за другими грибами пора! 🌲🌳🍄" at bounding box center [681, 240] width 954 height 51
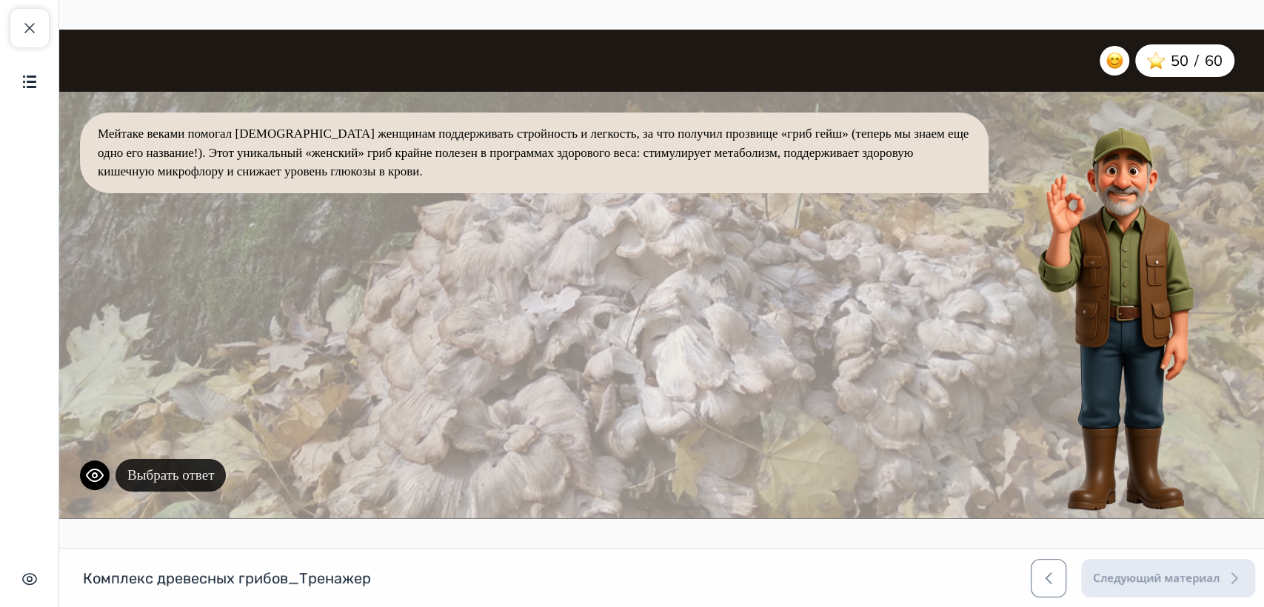
click at [184, 469] on button "Выбрать ответ" at bounding box center [170, 475] width 110 height 33
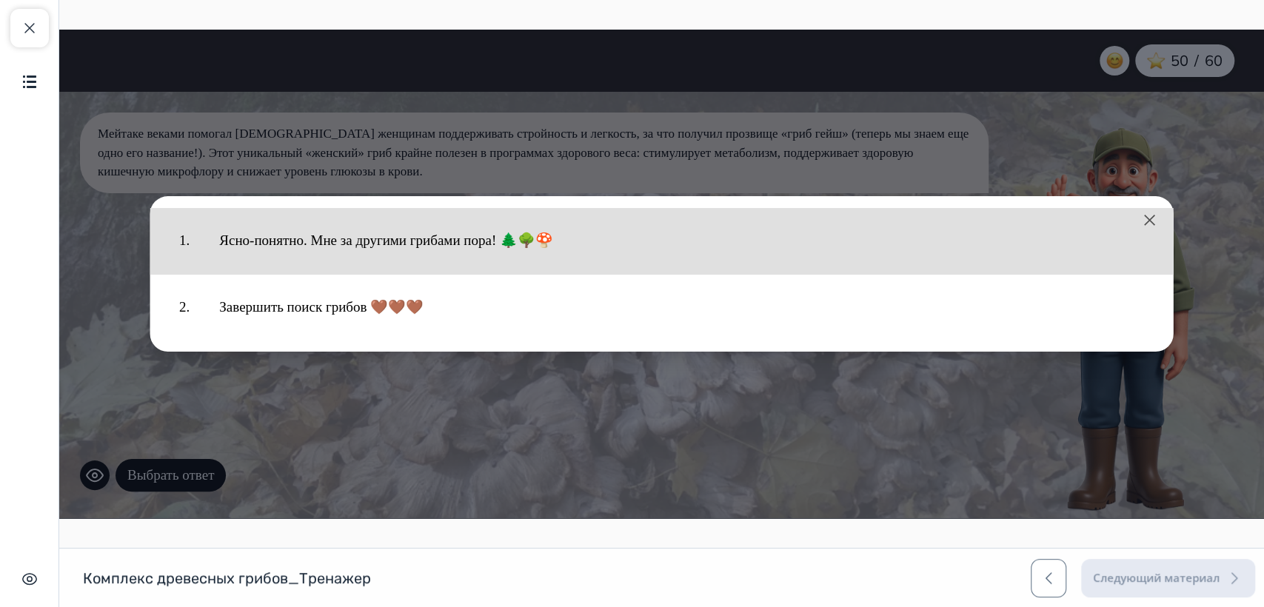
click at [331, 244] on button "Ясно-понятно. Мне за другими грибами пора! 🌲🌳🍄" at bounding box center [681, 240] width 954 height 51
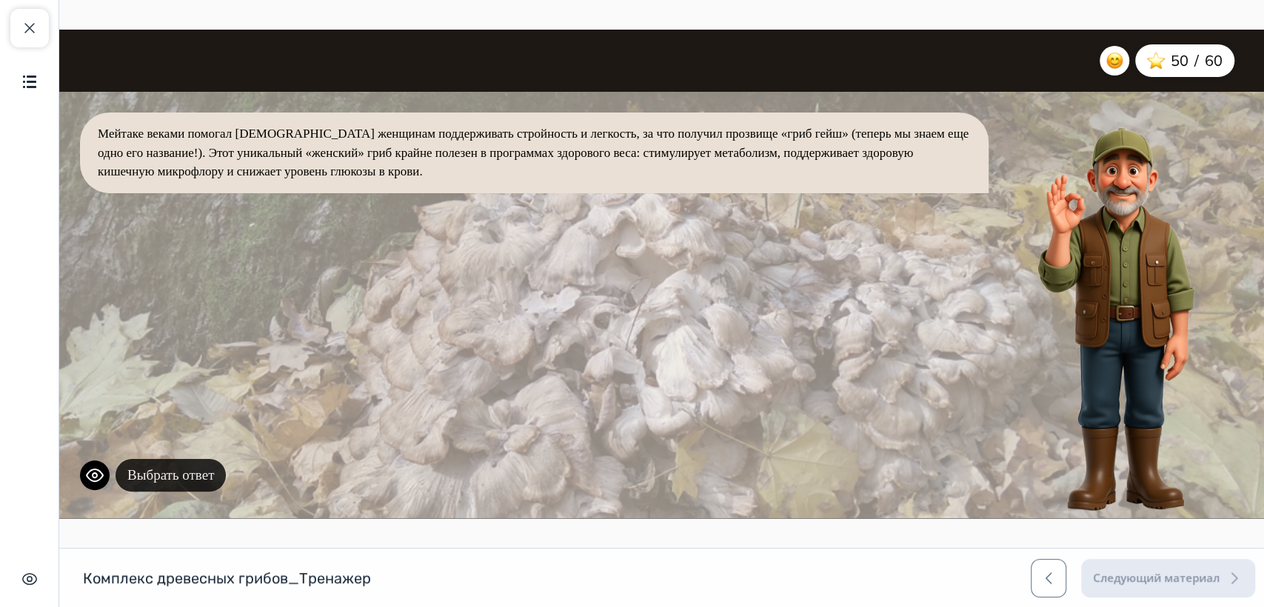
click at [203, 480] on button "Выбрать ответ" at bounding box center [170, 475] width 110 height 33
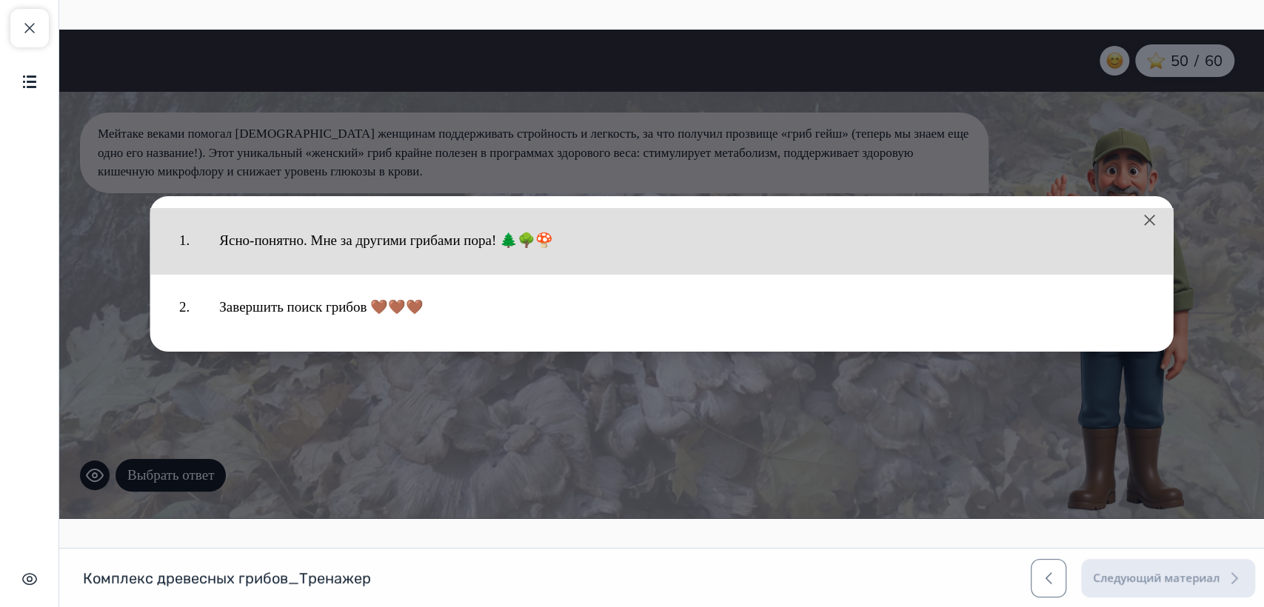
click at [320, 227] on button "Ясно-понятно. Мне за другими грибами пора! 🌲🌳🍄" at bounding box center [681, 240] width 954 height 51
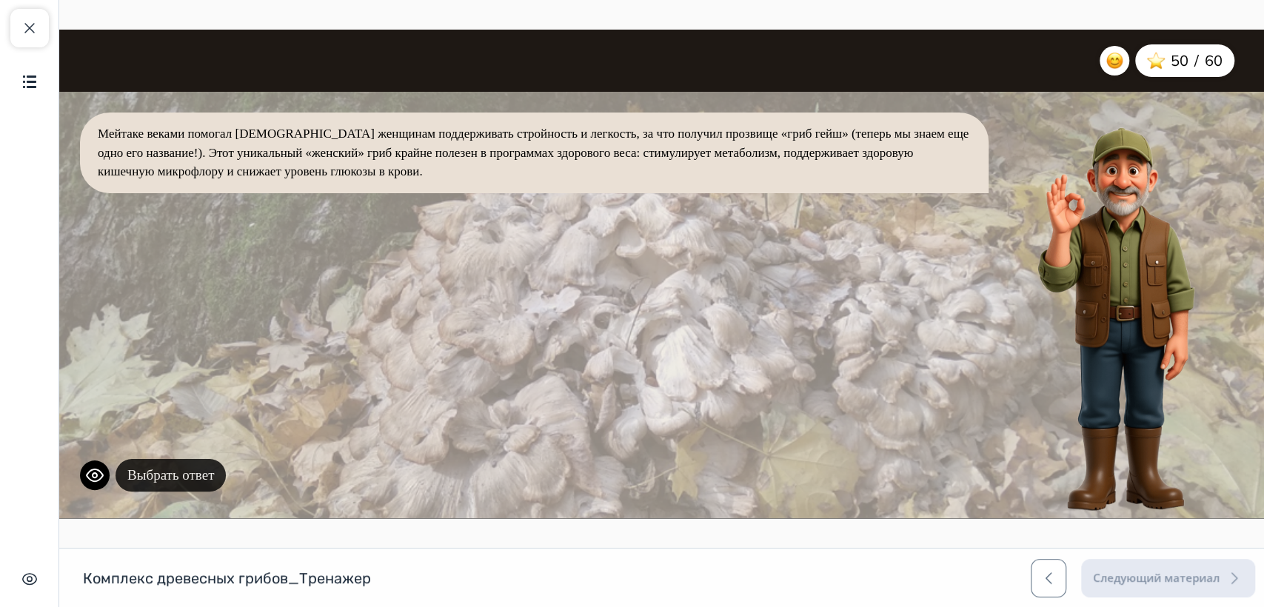
click at [155, 473] on button "Выбрать ответ" at bounding box center [170, 475] width 110 height 33
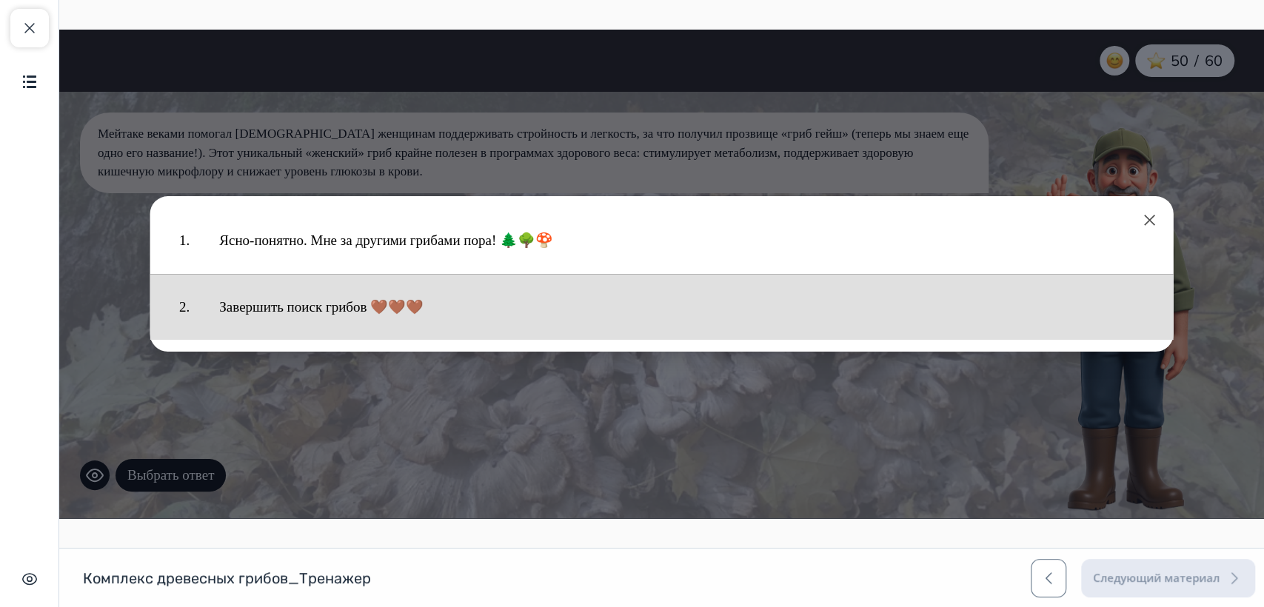
click at [258, 312] on button "Завершить поиск грибов 🤎🤎🤎" at bounding box center [681, 307] width 954 height 51
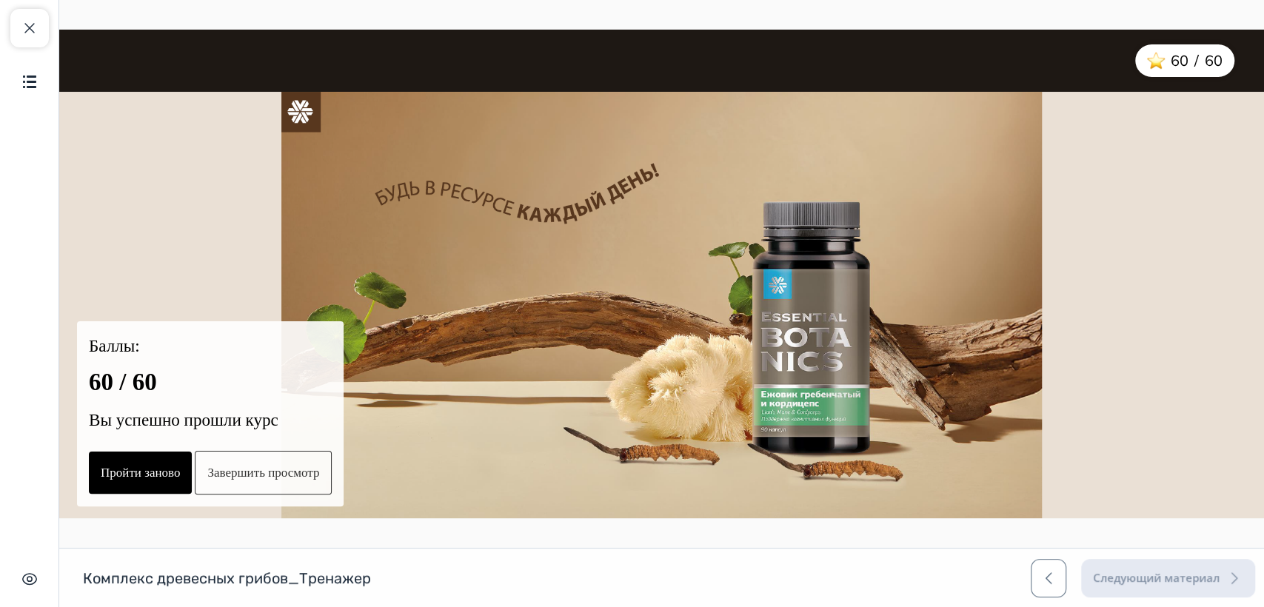
click at [233, 469] on button "Завершить просмотр" at bounding box center [263, 473] width 137 height 44
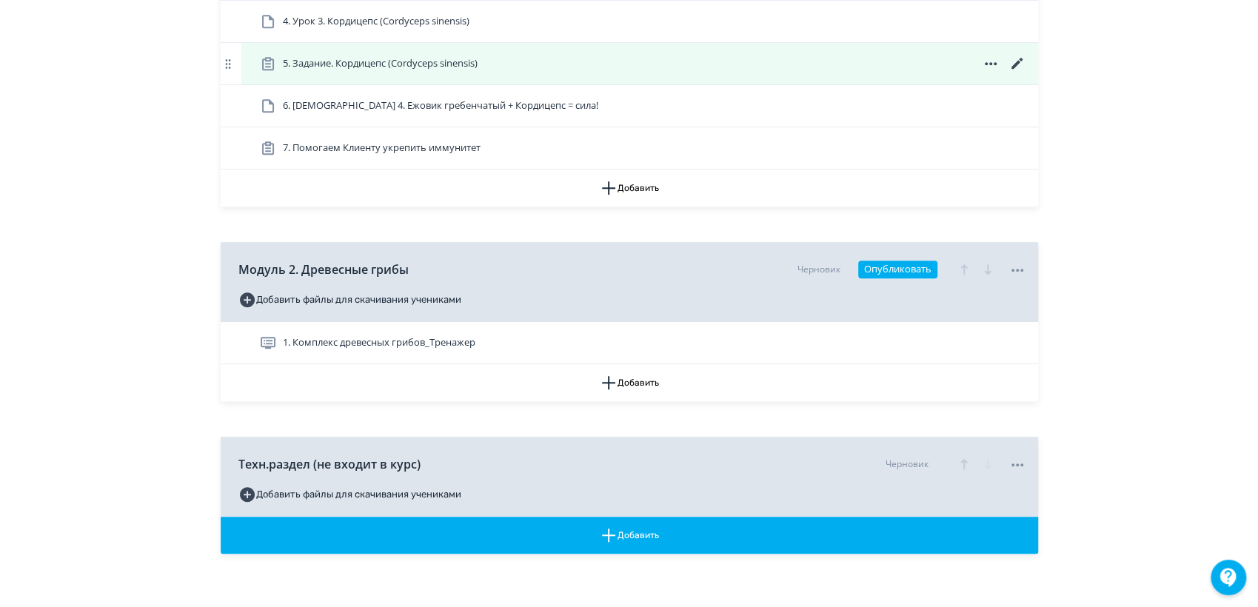
scroll to position [533, 0]
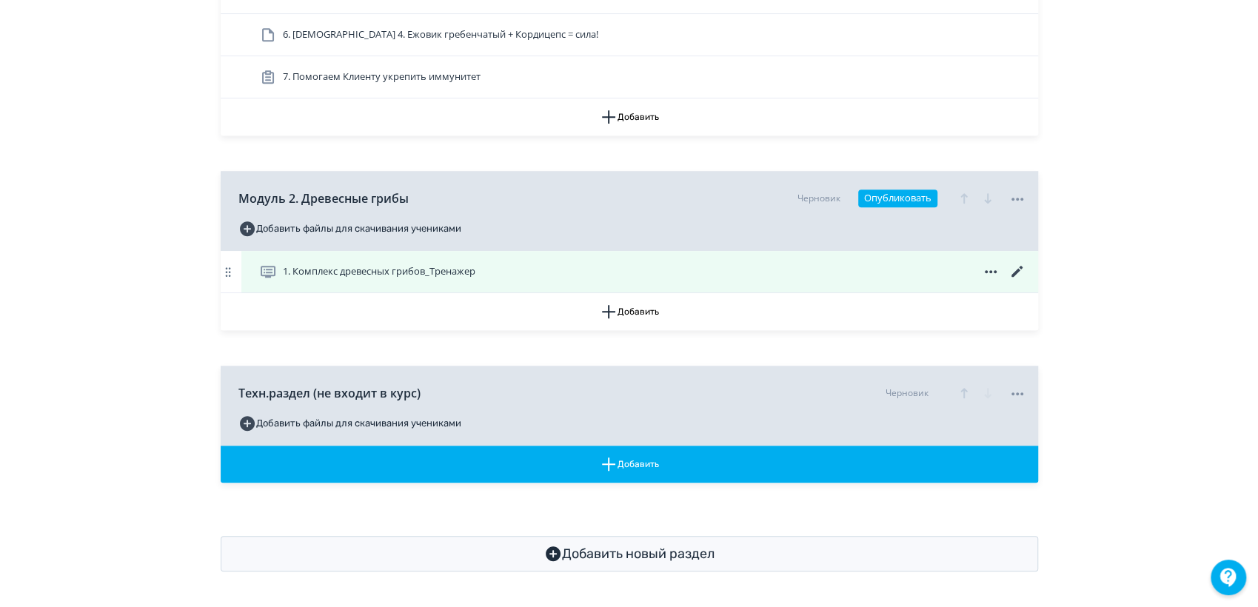
click at [1014, 268] on icon at bounding box center [1017, 272] width 18 height 18
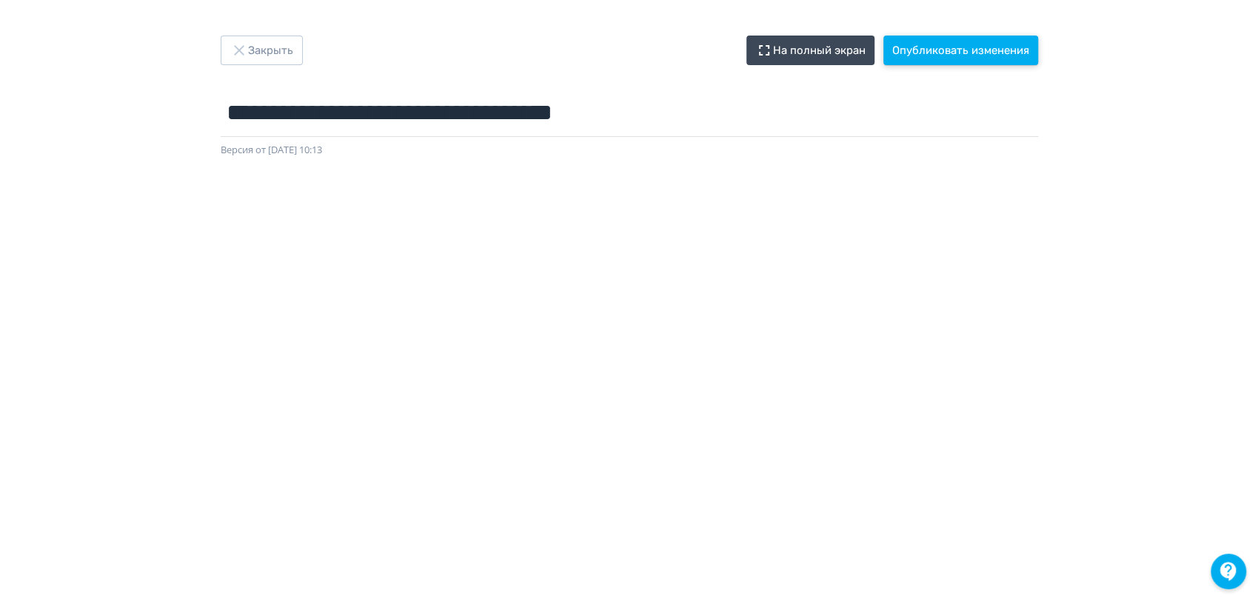
click at [944, 52] on button "Опубликовать изменения" at bounding box center [960, 51] width 155 height 30
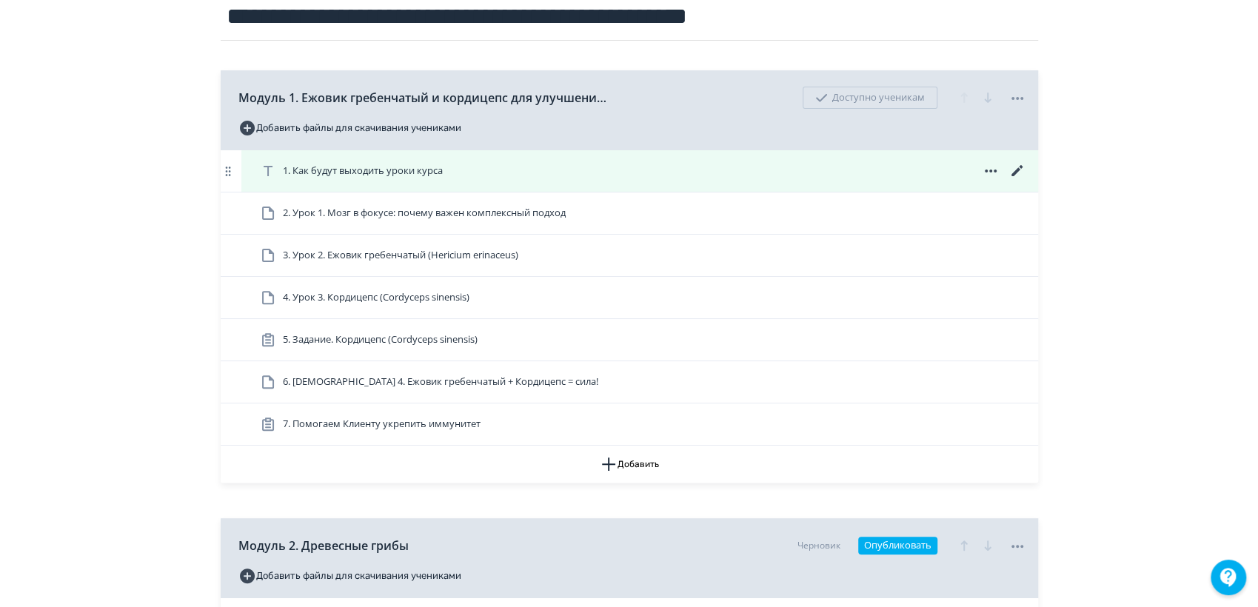
scroll to position [246, 0]
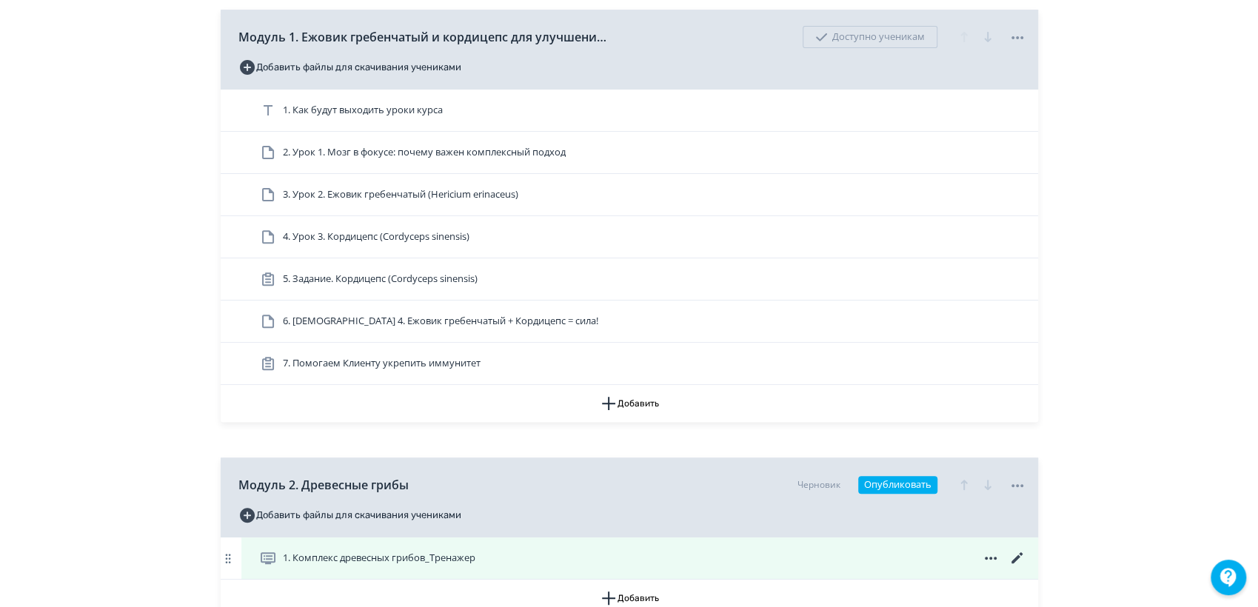
click at [404, 554] on span "1. Комплекс древесных грибов_Тренажер" at bounding box center [379, 558] width 192 height 15
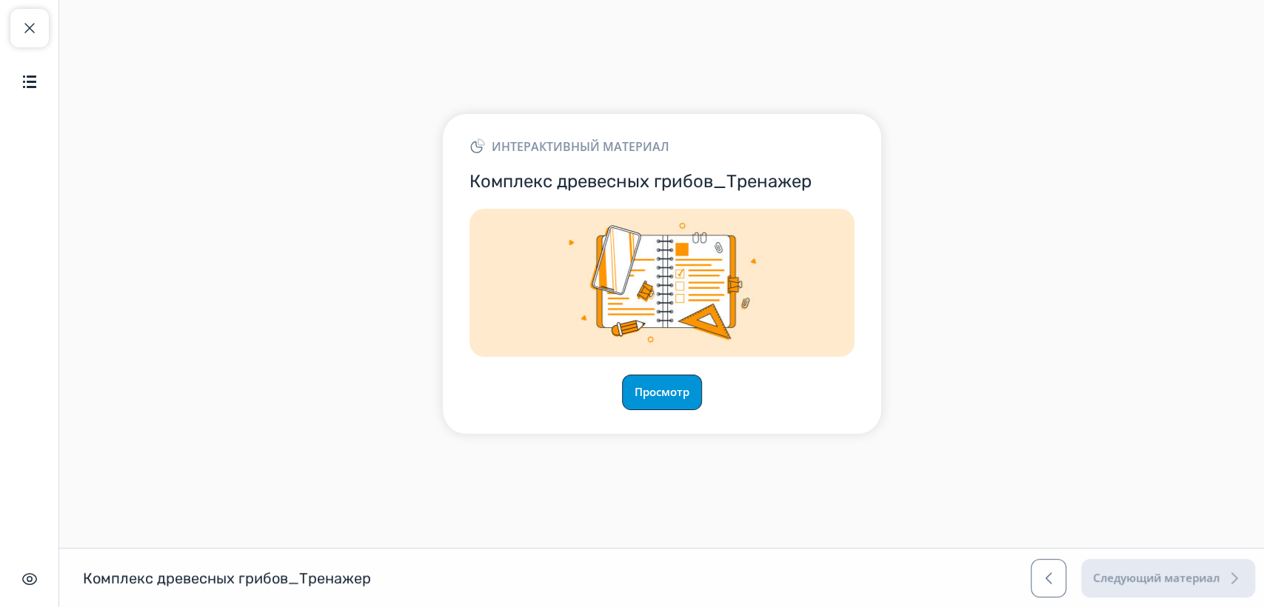
click at [688, 394] on button "Просмотр" at bounding box center [662, 393] width 80 height 36
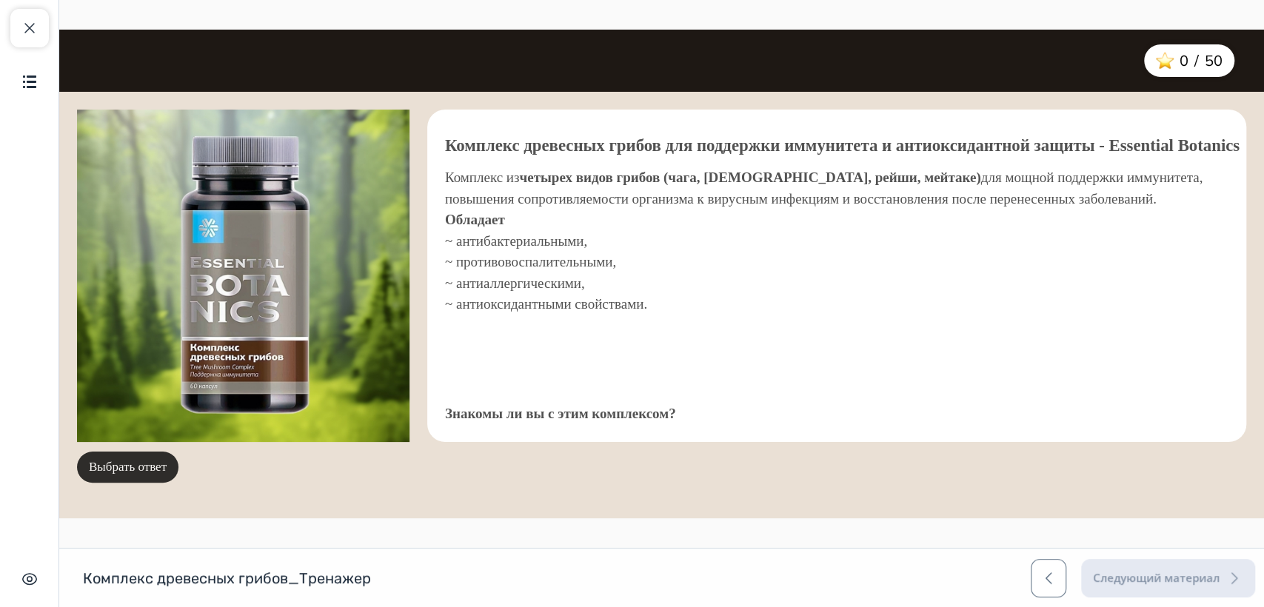
click at [110, 465] on button "Выбрать ответ" at bounding box center [127, 467] width 101 height 31
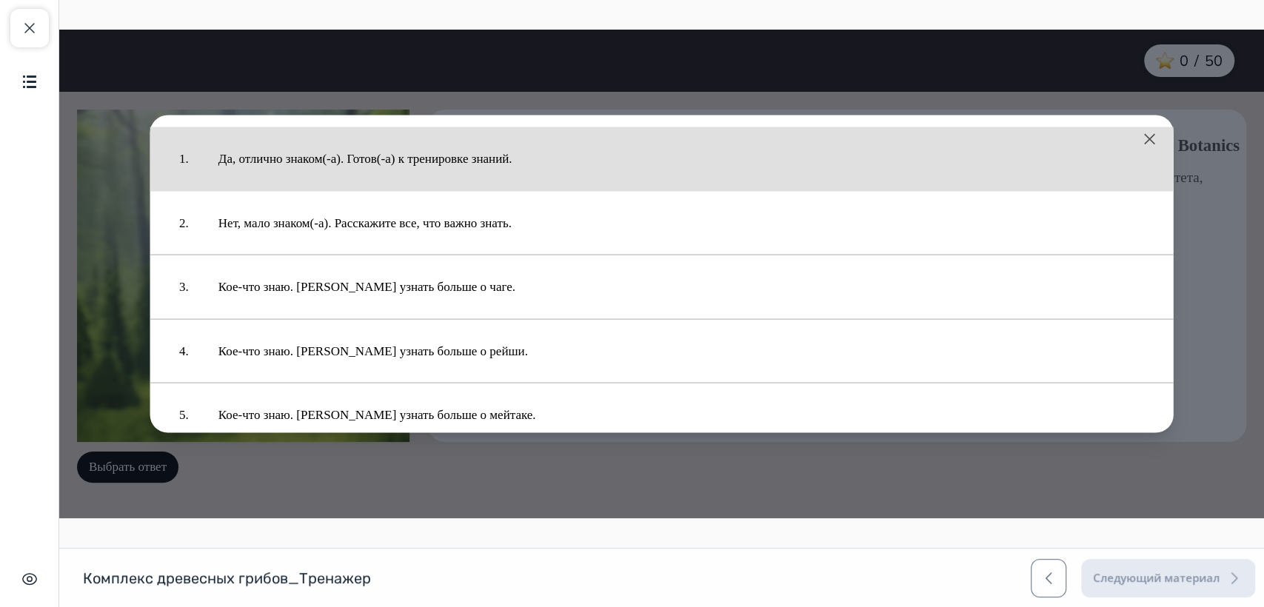
click at [426, 164] on button "Да, отлично знаком(-а). Готов(-а) к тренировке знаний." at bounding box center [681, 159] width 955 height 49
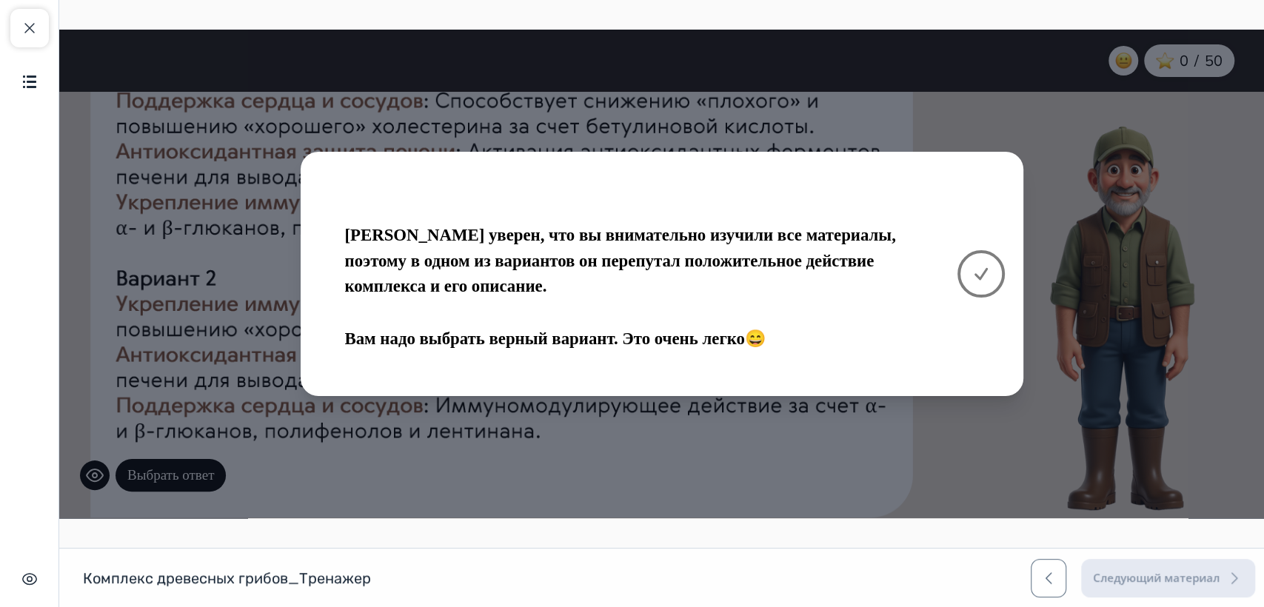
click at [972, 272] on icon at bounding box center [981, 274] width 18 height 18
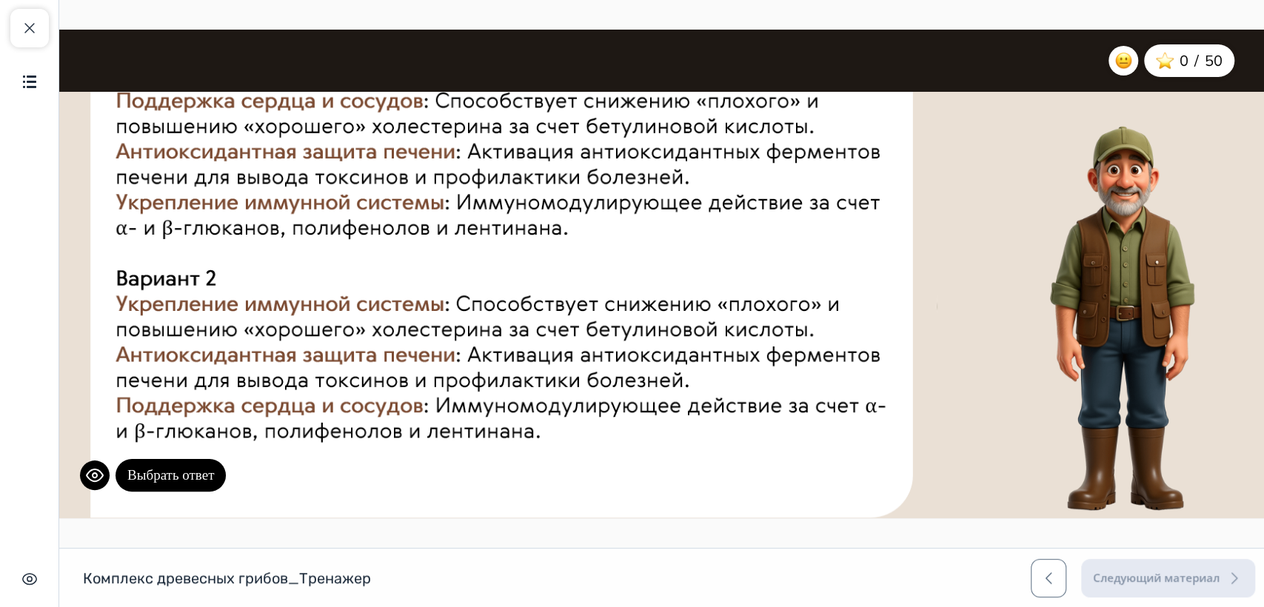
drag, startPoint x: 677, startPoint y: 275, endPoint x: 679, endPoint y: 289, distance: 14.1
click at [679, 289] on div "null Выбрать ответ" at bounding box center [534, 308] width 914 height 420
click at [101, 472] on icon at bounding box center [95, 475] width 18 height 13
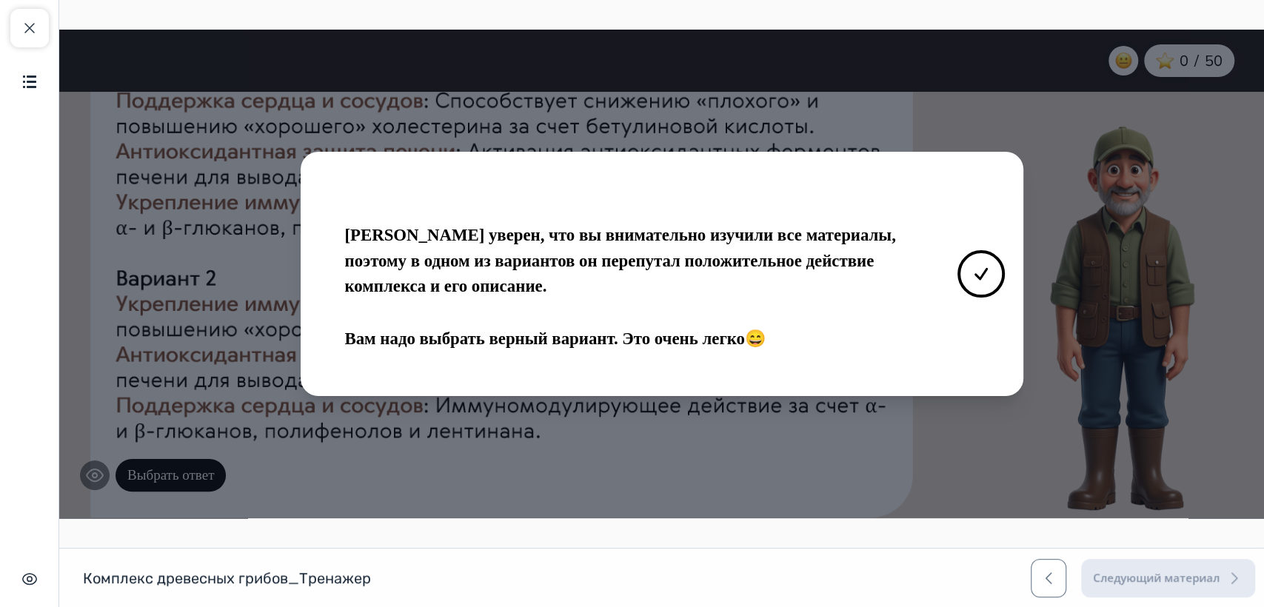
click at [101, 472] on div "[PERSON_NAME] уверен, что вы внимательно изучили все материалы, поэтому в одном…" at bounding box center [661, 274] width 1204 height 489
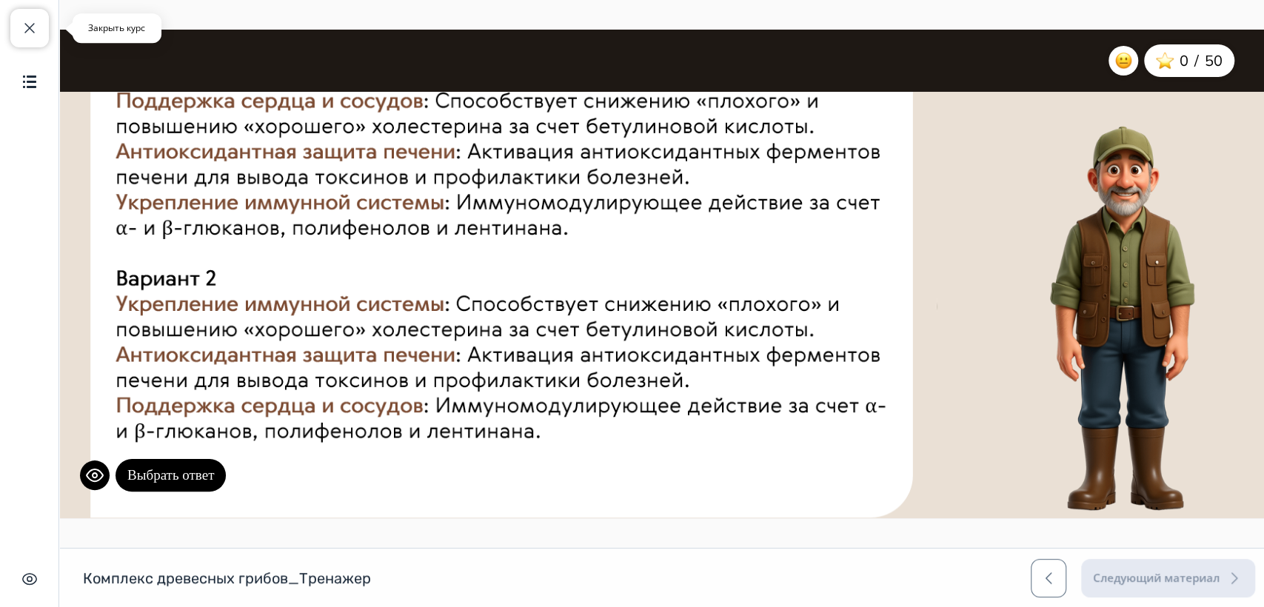
click at [30, 27] on span "button" at bounding box center [30, 28] width 18 height 18
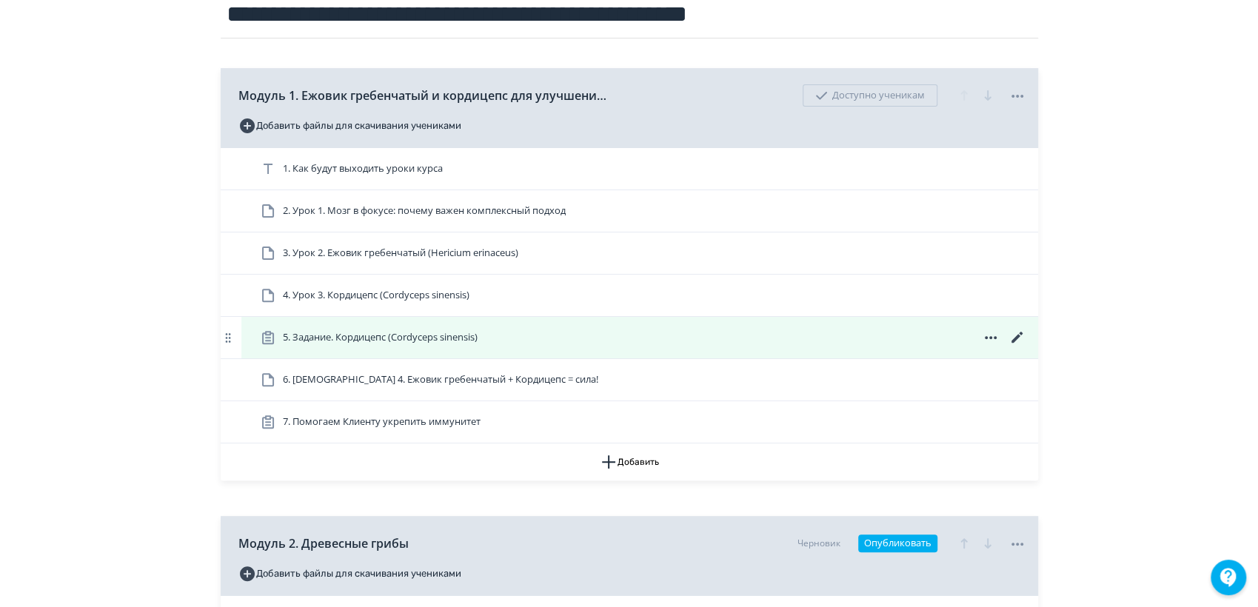
scroll to position [329, 0]
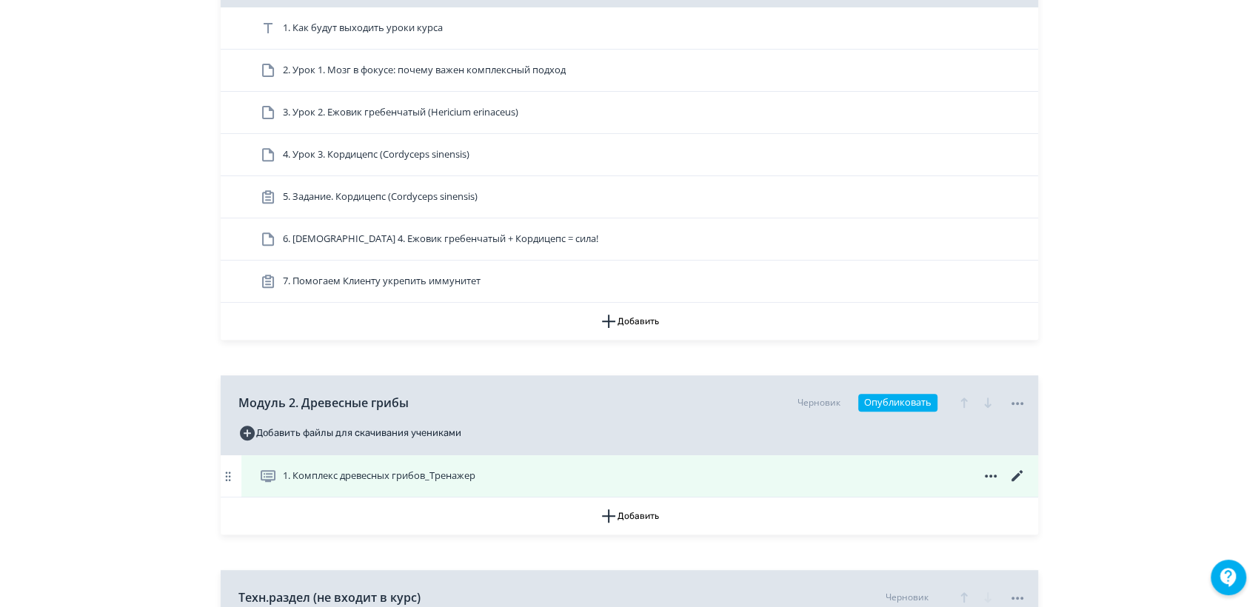
click at [1018, 472] on icon at bounding box center [1015, 475] width 11 height 11
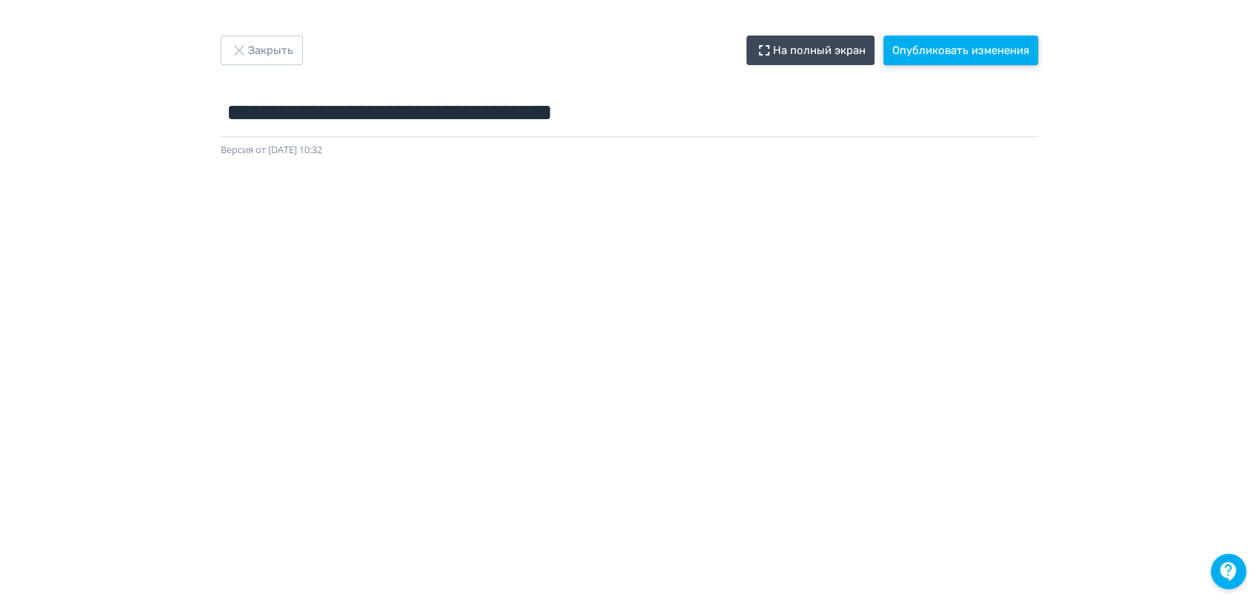
click at [925, 51] on button "Опубликовать изменения" at bounding box center [960, 51] width 155 height 30
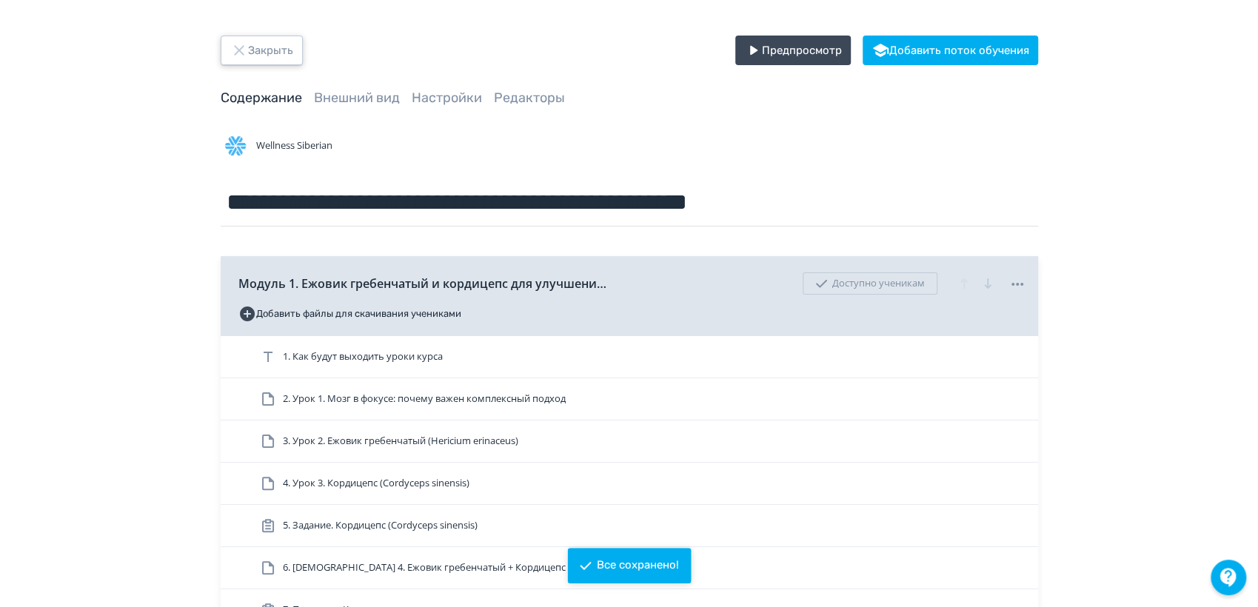
click at [245, 58] on icon "button" at bounding box center [239, 50] width 18 height 18
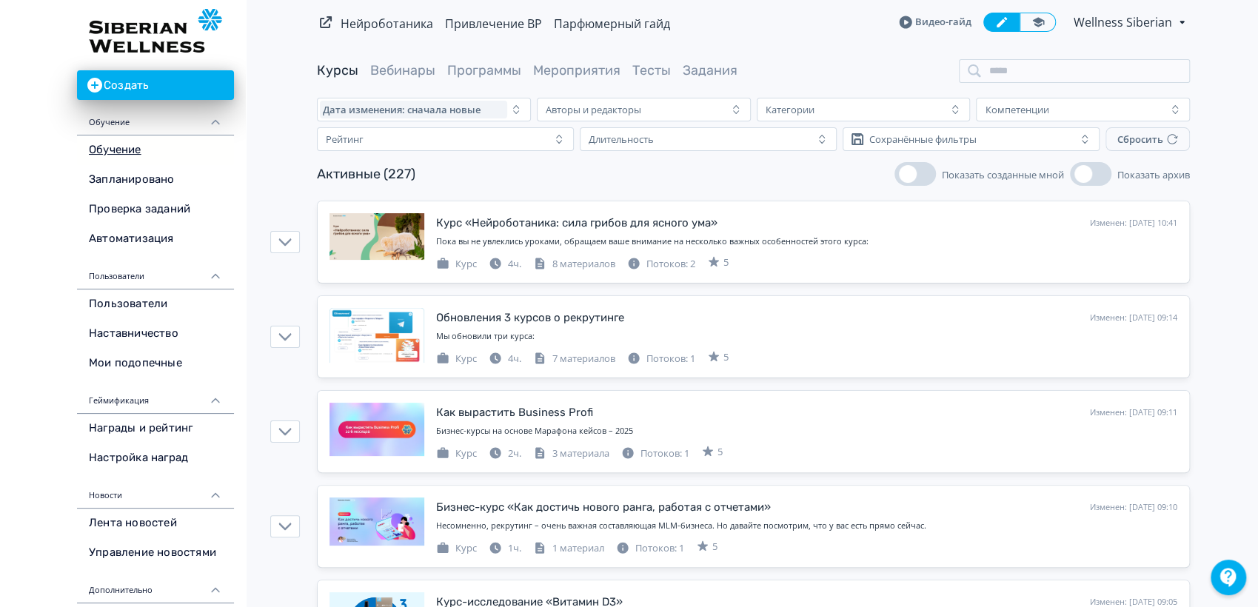
click at [1124, 13] on span "Wellness Siberian" at bounding box center [1123, 22] width 101 height 18
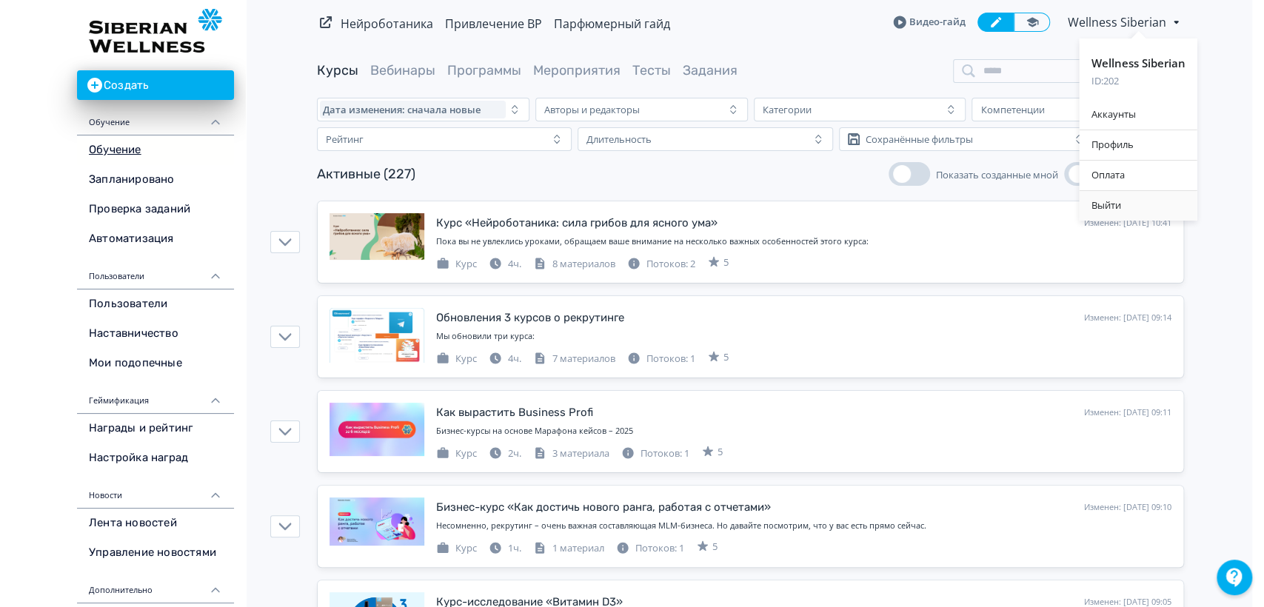
click at [1113, 198] on div "Выйти" at bounding box center [1138, 206] width 118 height 30
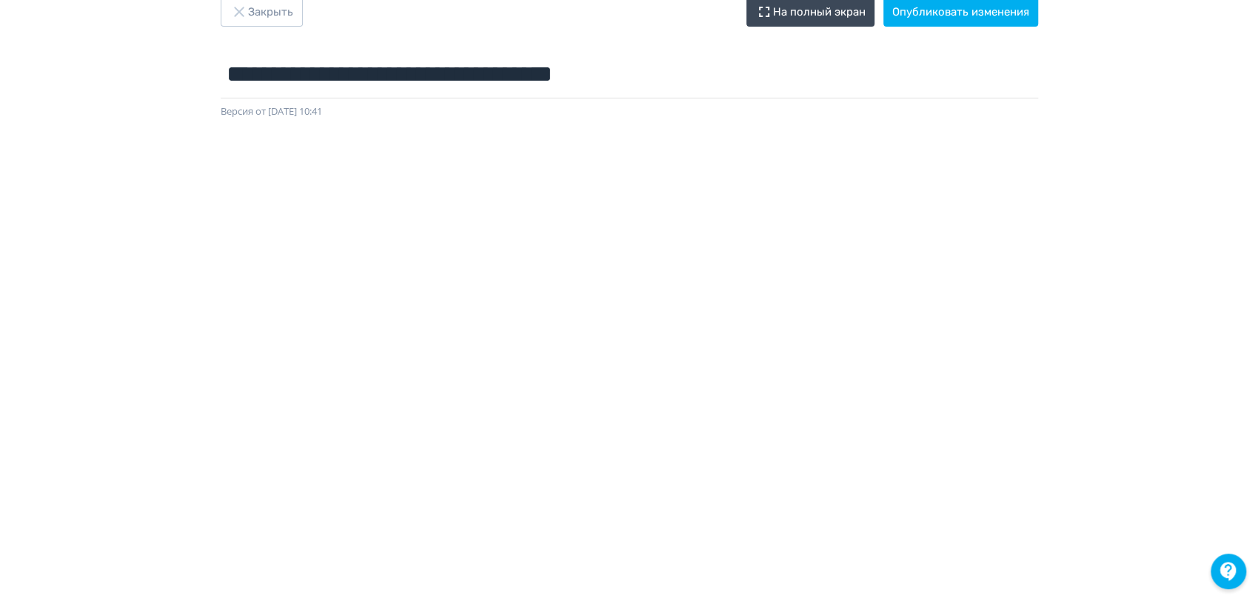
scroll to position [0, 3]
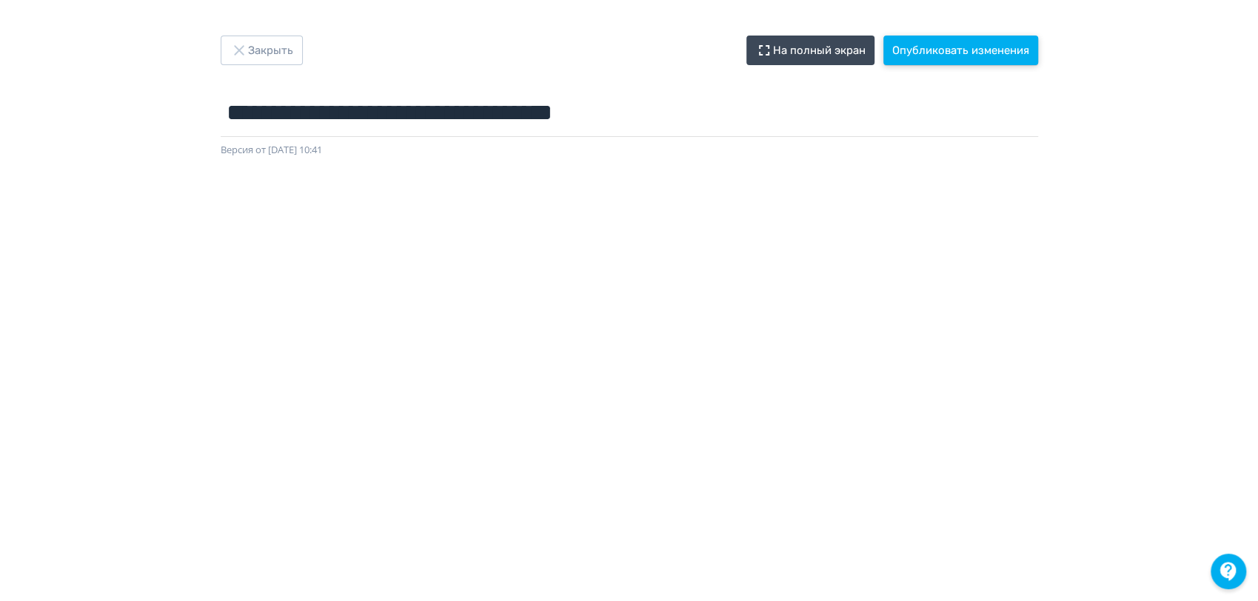
click at [967, 49] on button "Опубликовать изменения" at bounding box center [960, 51] width 155 height 30
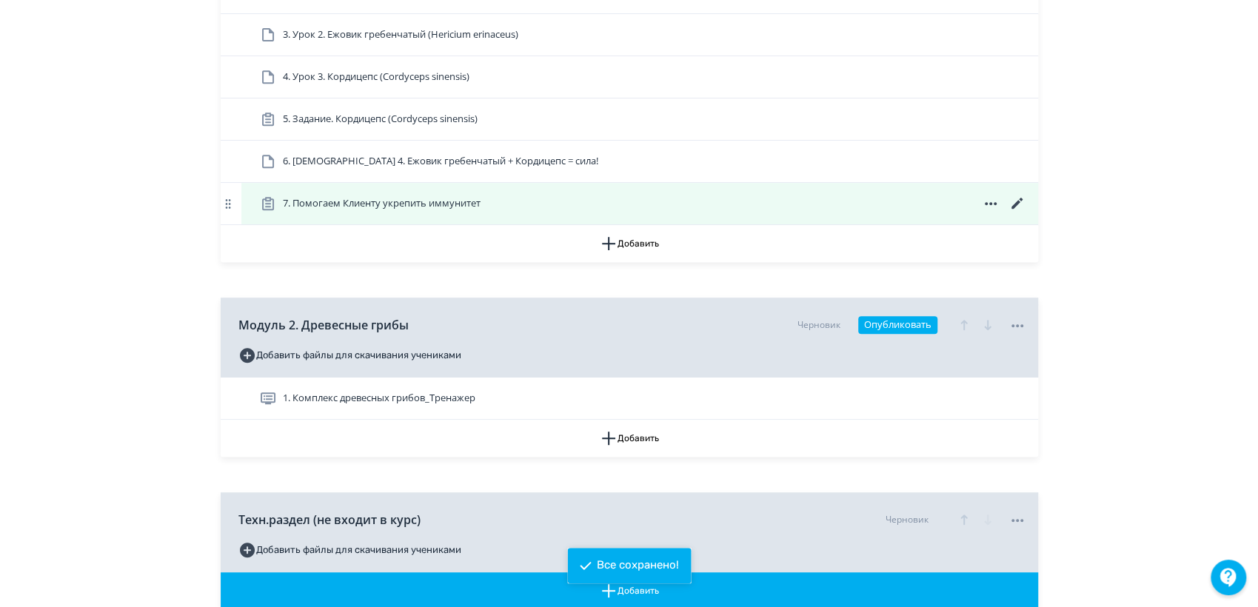
scroll to position [533, 0]
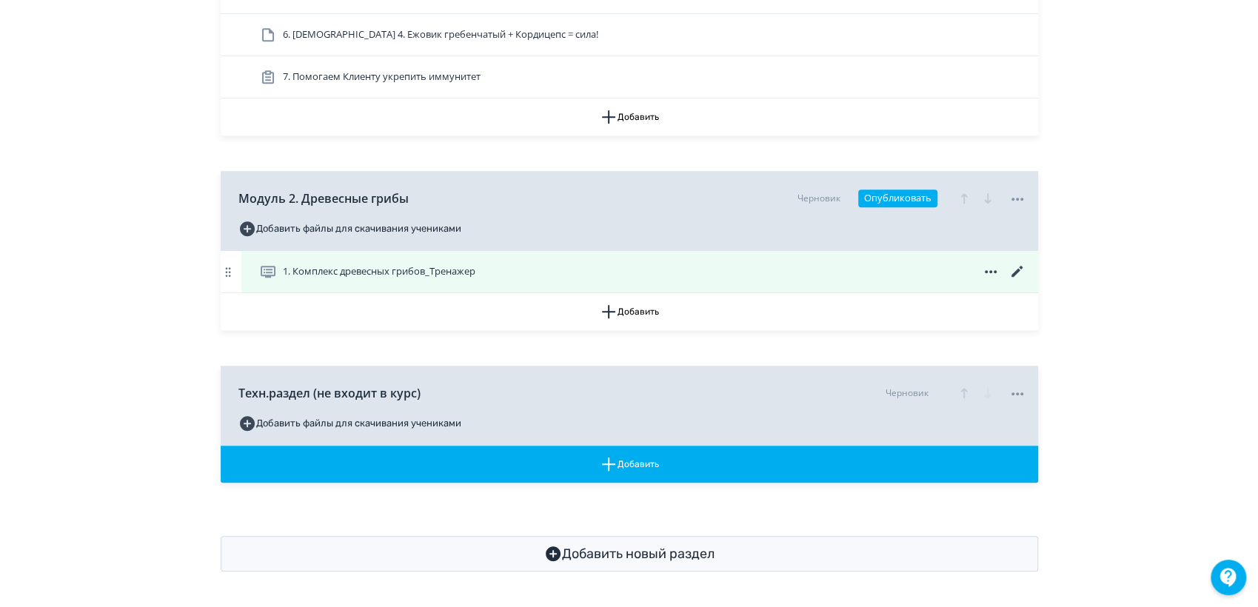
click at [355, 270] on span "1. Комплекс древесных грибов_Тренажер" at bounding box center [379, 271] width 192 height 15
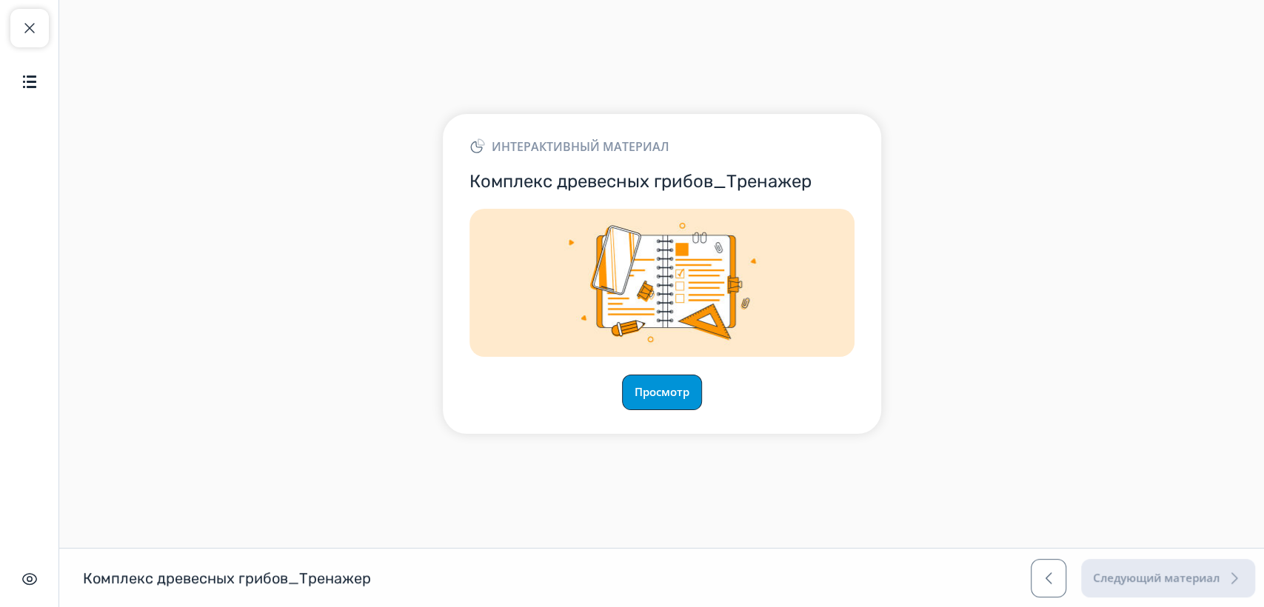
click at [665, 401] on button "Просмотр" at bounding box center [662, 393] width 80 height 36
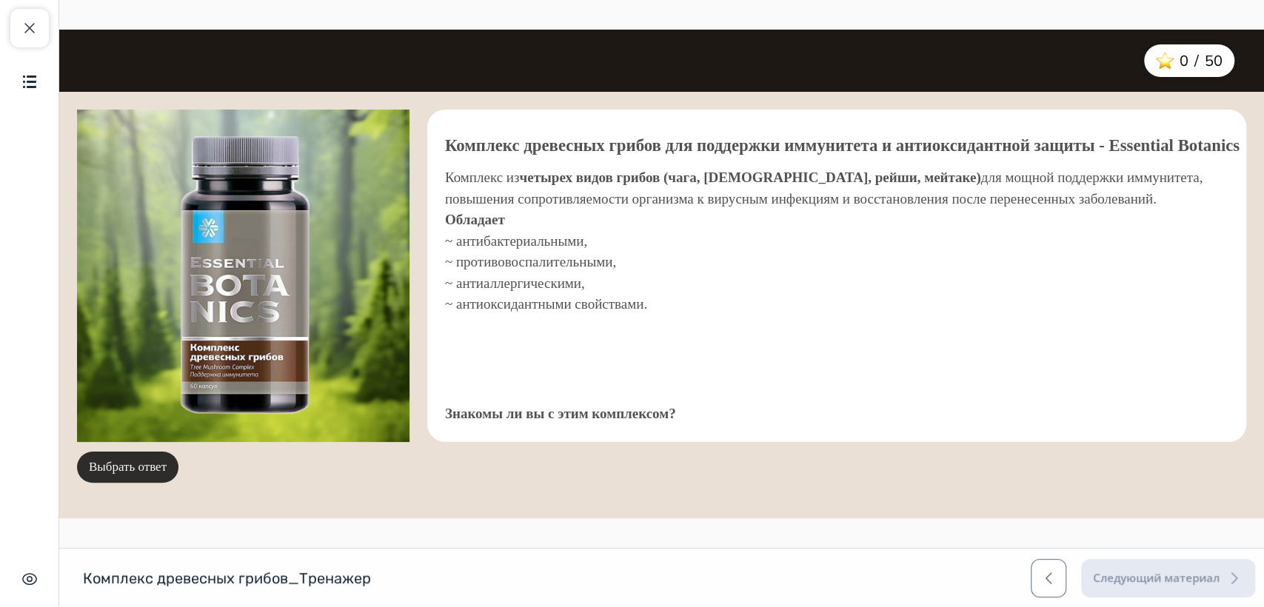
click at [122, 457] on button "Выбрать ответ" at bounding box center [127, 467] width 101 height 31
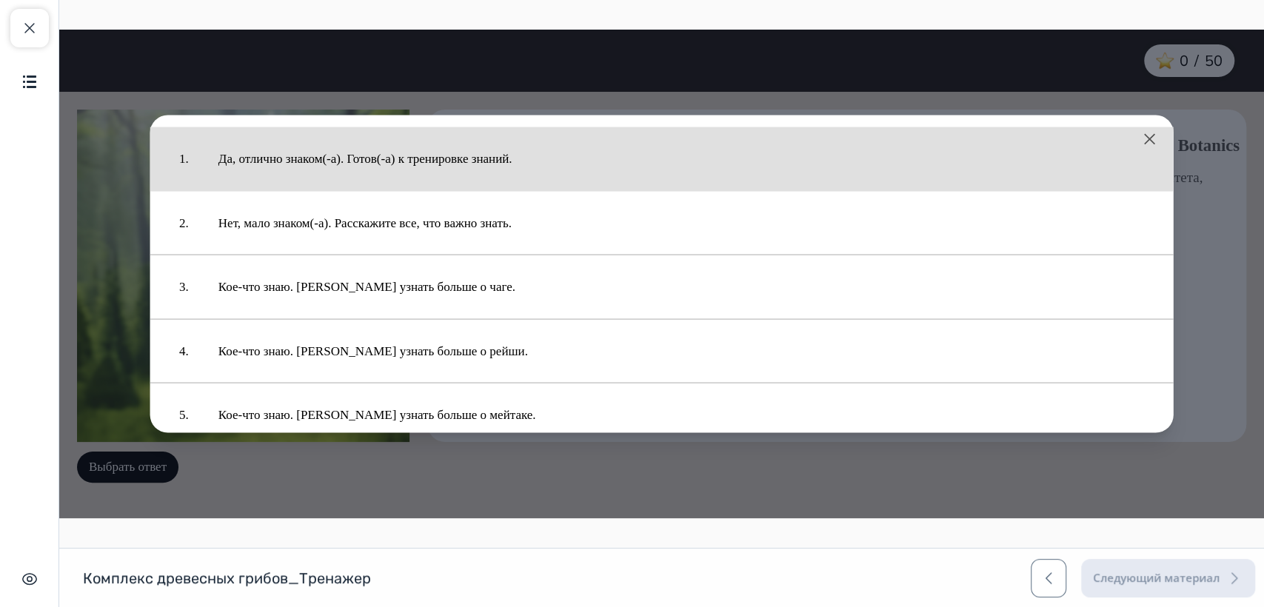
click at [325, 160] on button "Да, отлично знаком(-а). Готов(-а) к тренировке знаний." at bounding box center [681, 159] width 955 height 49
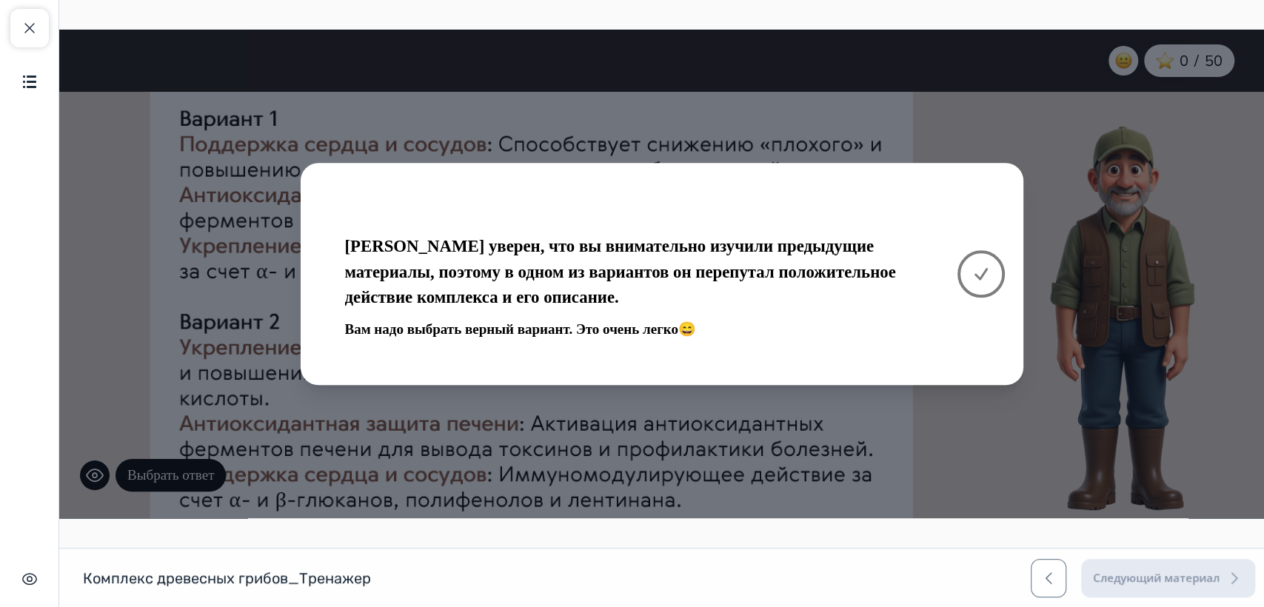
click at [981, 281] on icon at bounding box center [981, 274] width 18 height 18
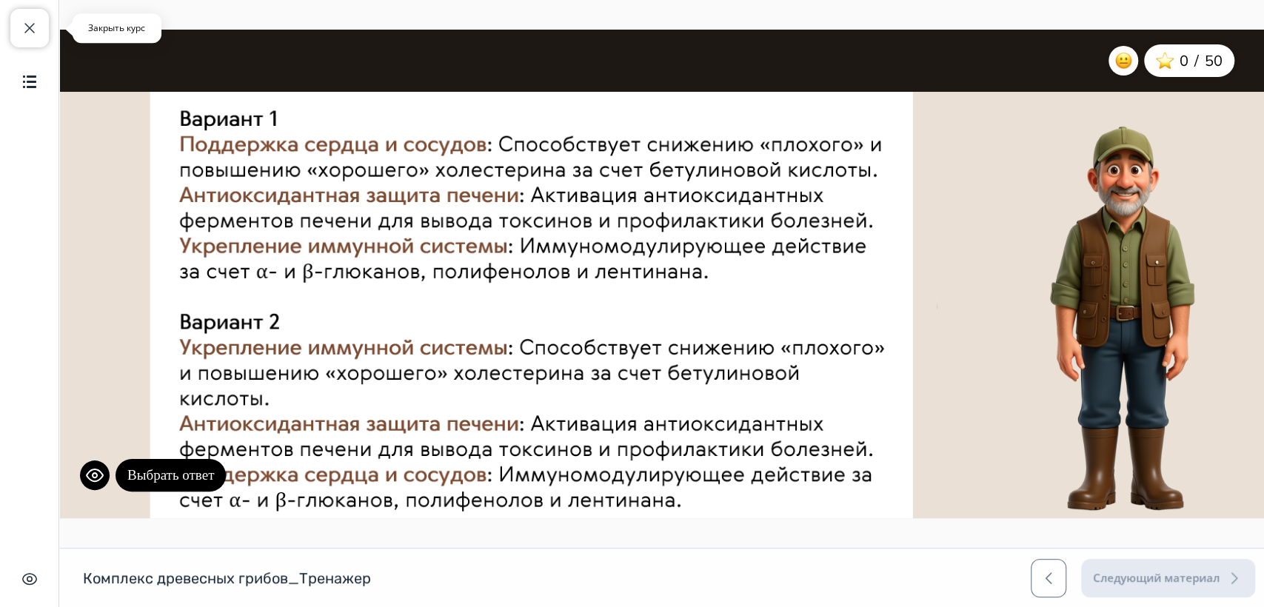
click at [25, 28] on span "button" at bounding box center [30, 28] width 18 height 18
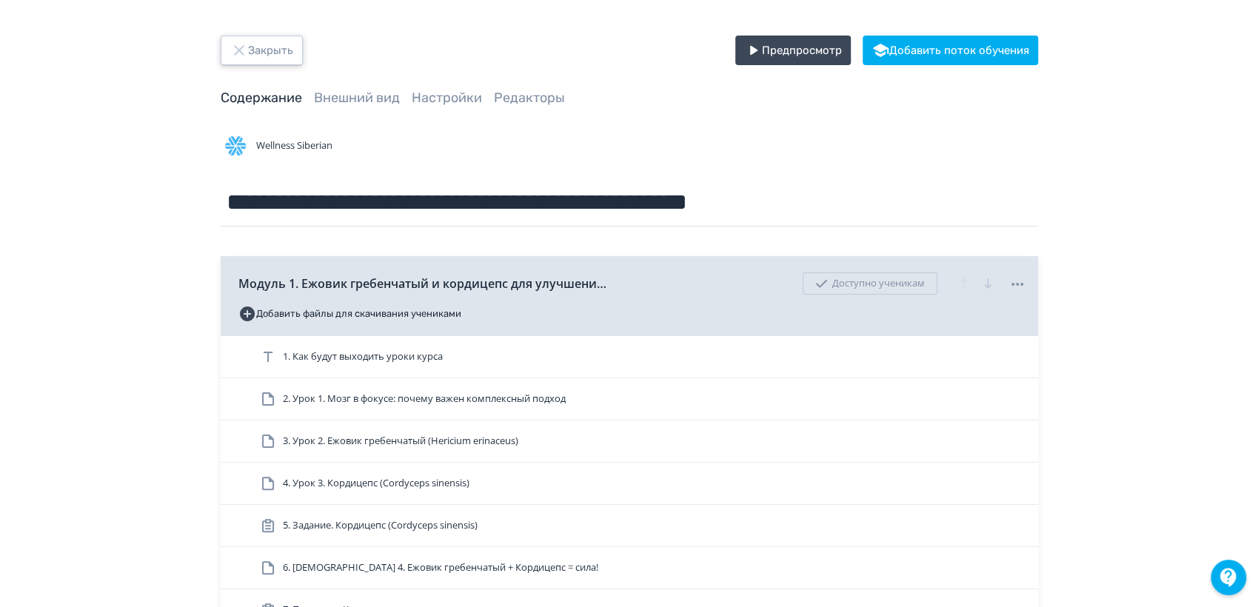
click at [277, 49] on button "Закрыть" at bounding box center [262, 51] width 82 height 30
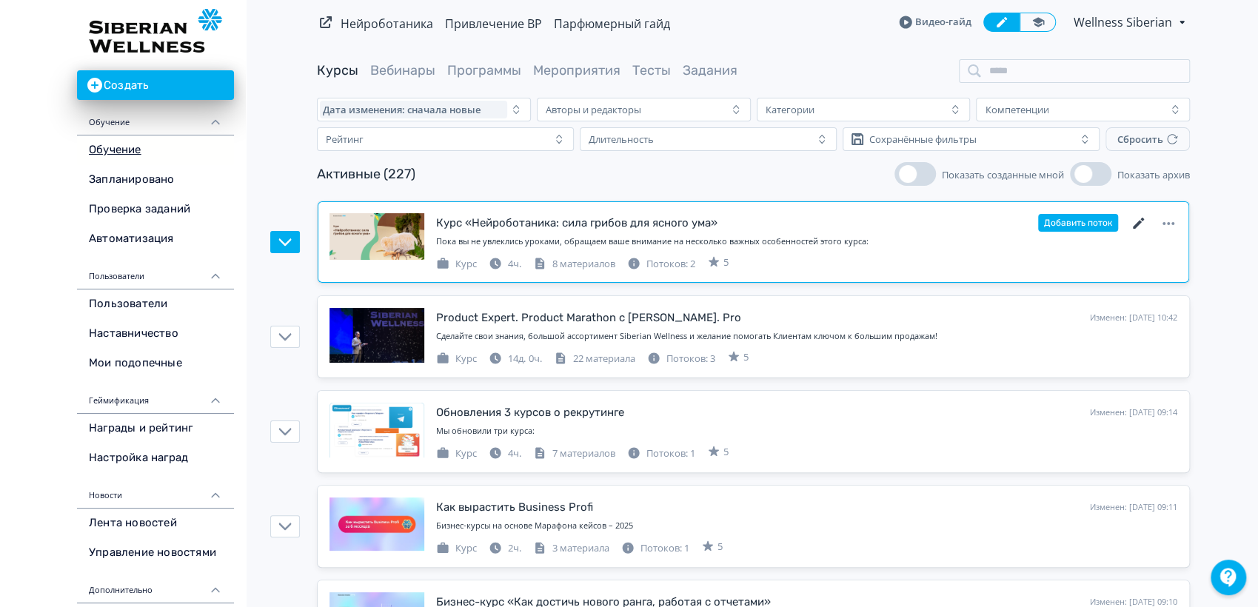
click at [1139, 221] on icon at bounding box center [1138, 223] width 11 height 11
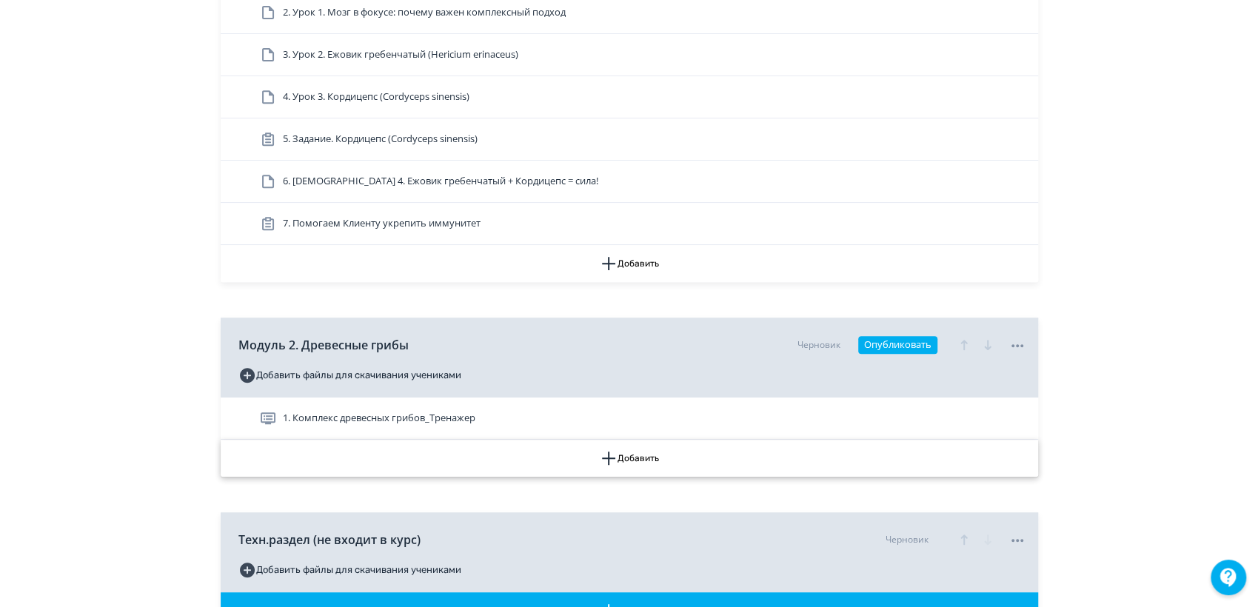
scroll to position [493, 0]
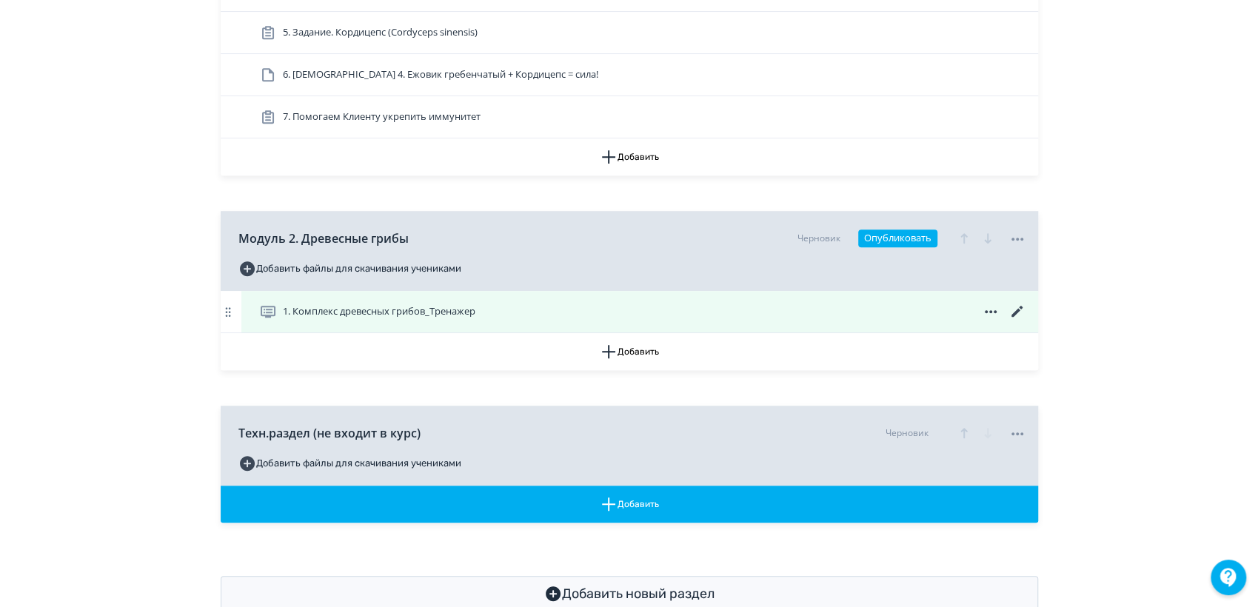
click at [1013, 311] on icon at bounding box center [1015, 311] width 11 height 11
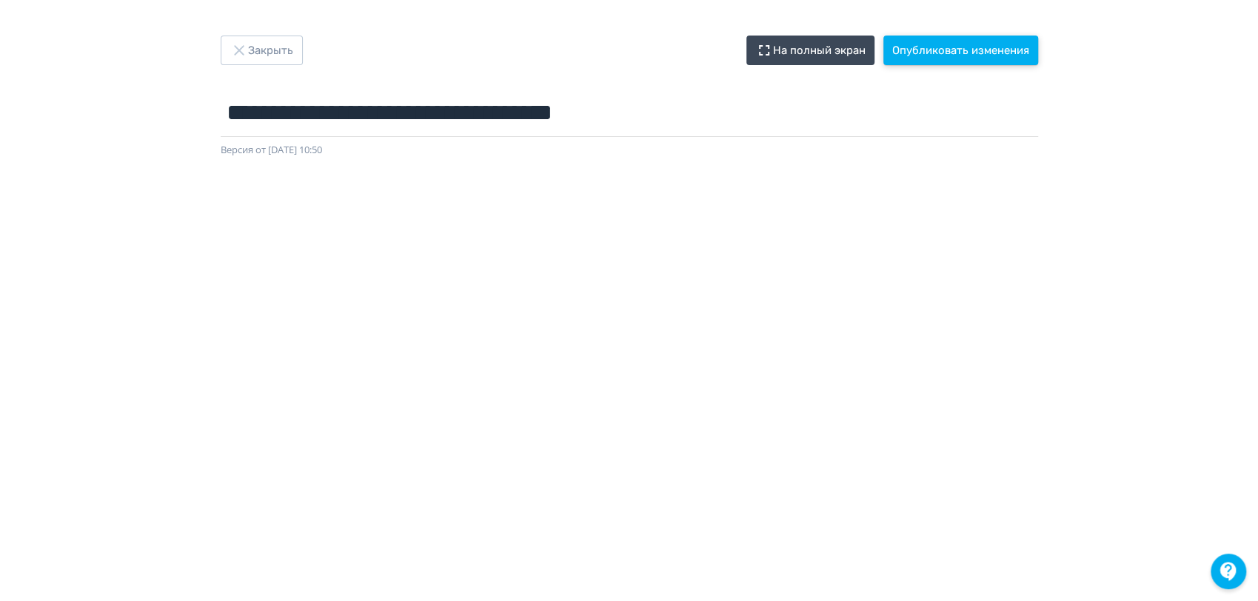
click at [930, 53] on button "Опубликовать изменения" at bounding box center [960, 51] width 155 height 30
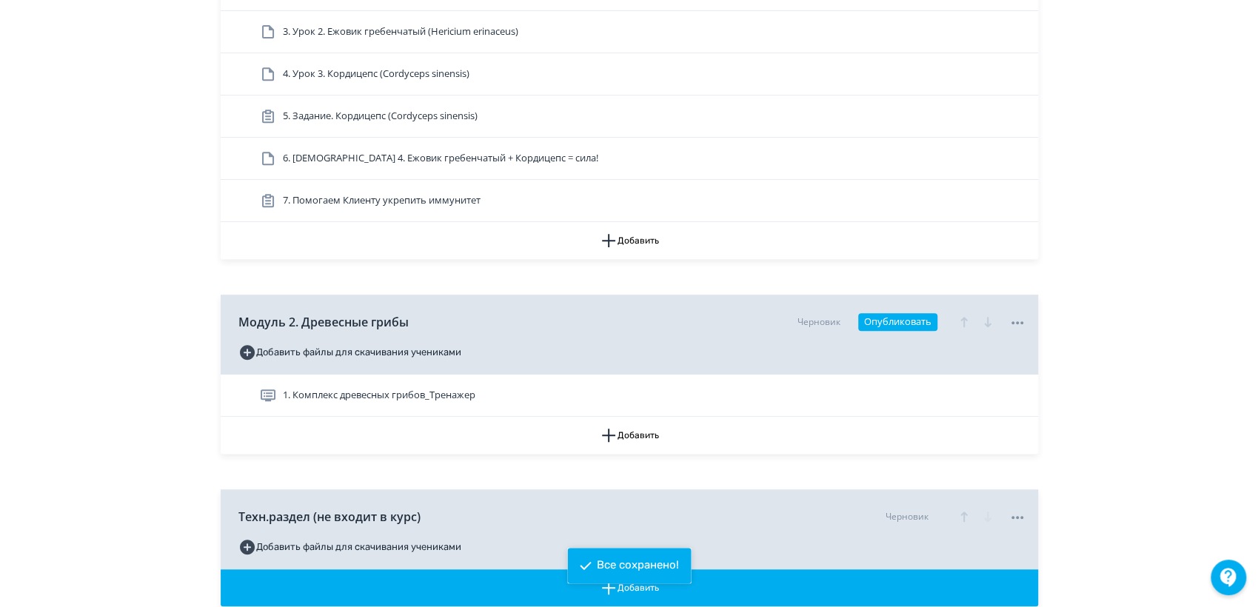
scroll to position [533, 0]
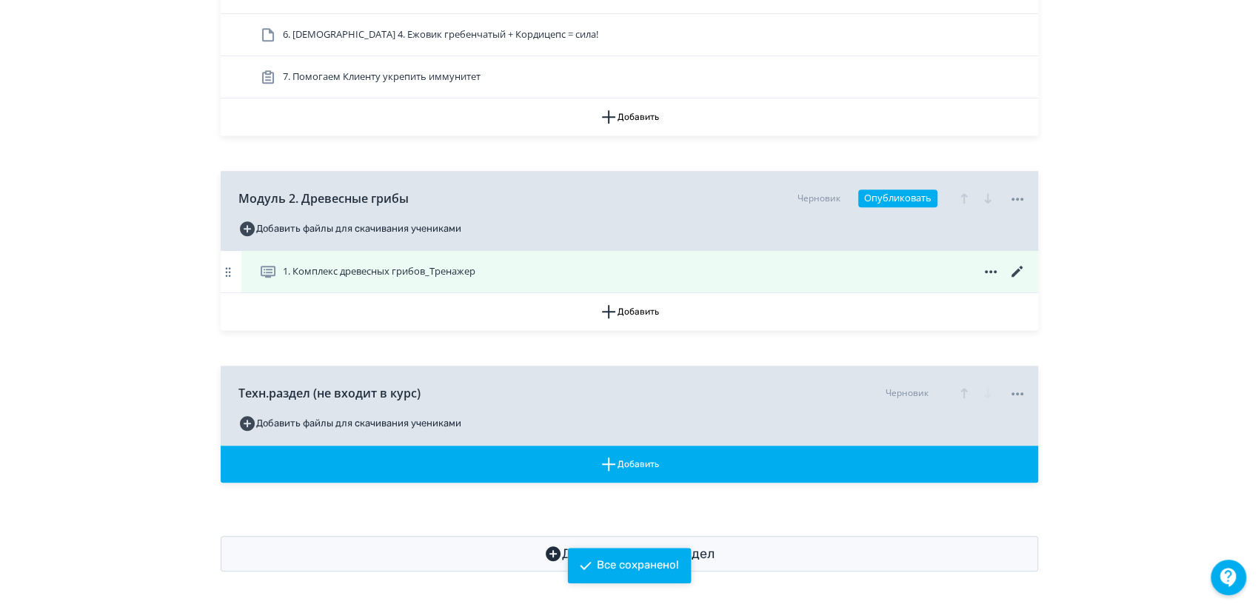
click at [360, 270] on span "1. Комплекс древесных грибов_Тренажер" at bounding box center [379, 271] width 192 height 15
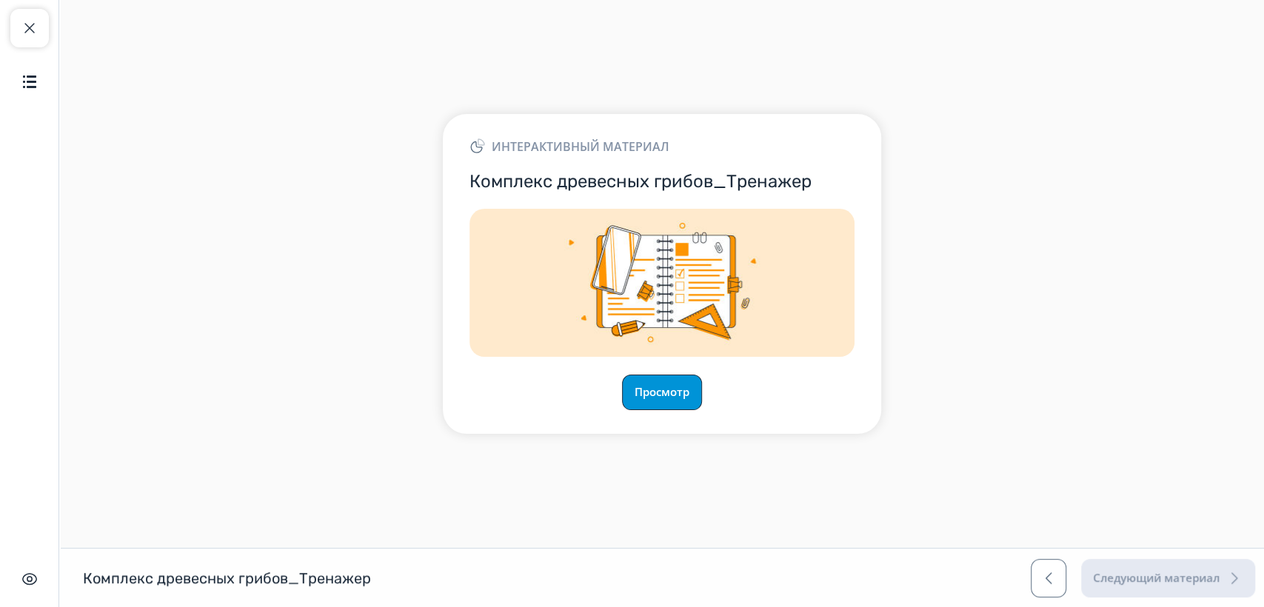
click at [651, 403] on button "Просмотр" at bounding box center [662, 393] width 80 height 36
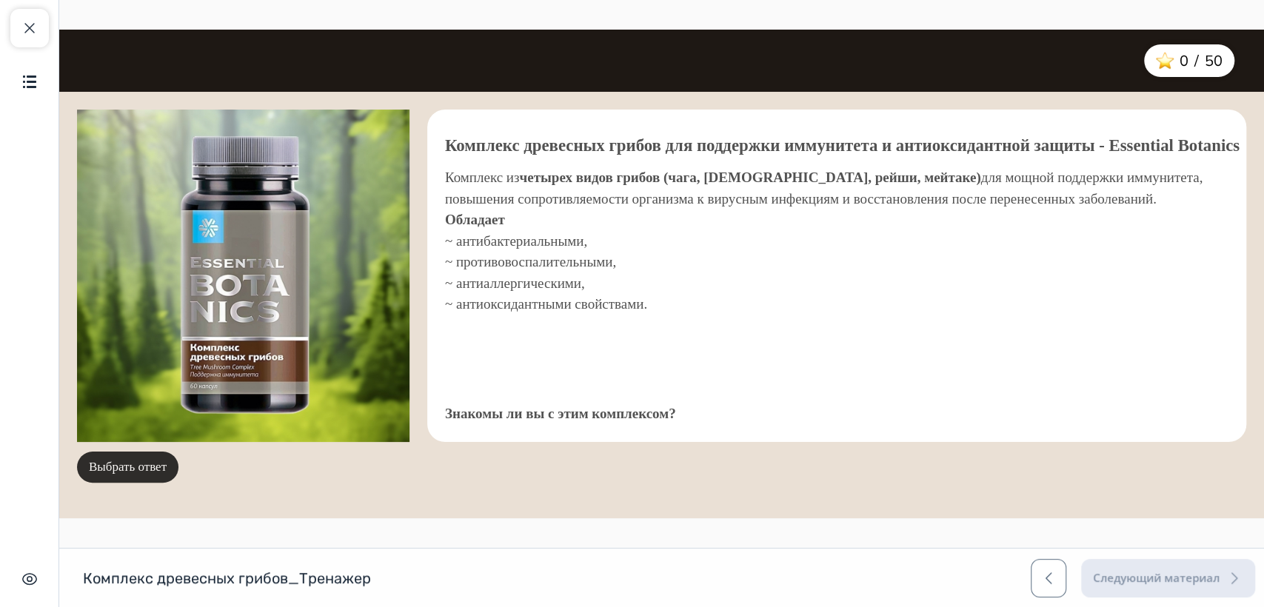
click at [128, 463] on button "Выбрать ответ" at bounding box center [127, 467] width 101 height 31
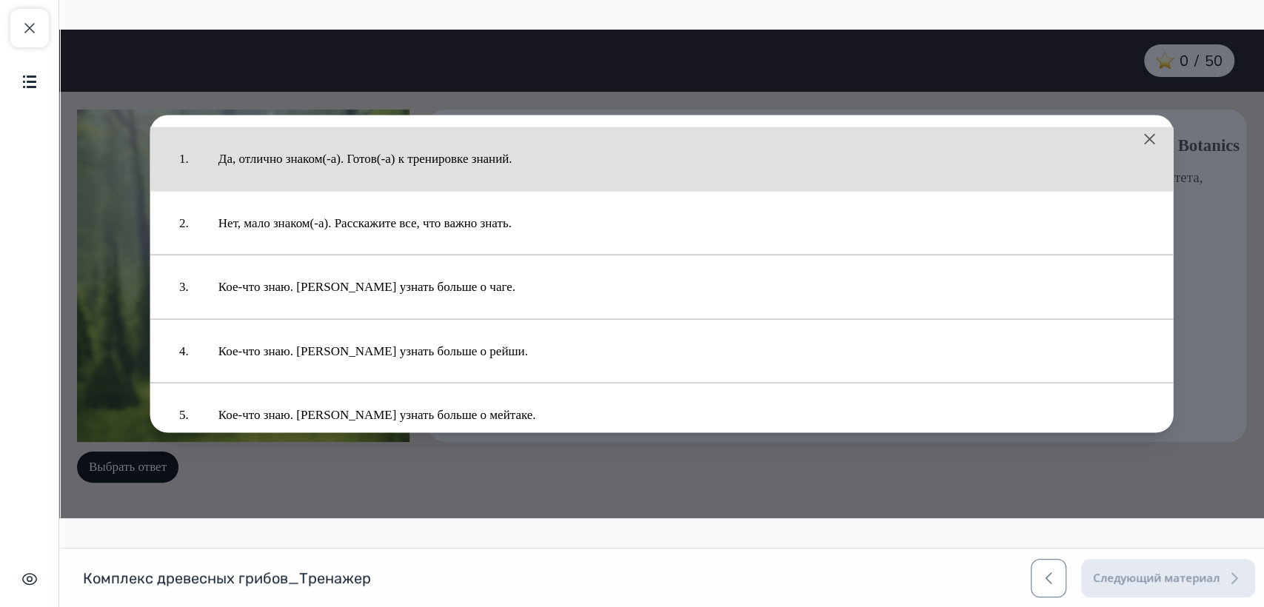
click at [395, 160] on button "Да, отлично знаком(-а). Готов(-а) к тренировке знаний." at bounding box center [681, 159] width 955 height 49
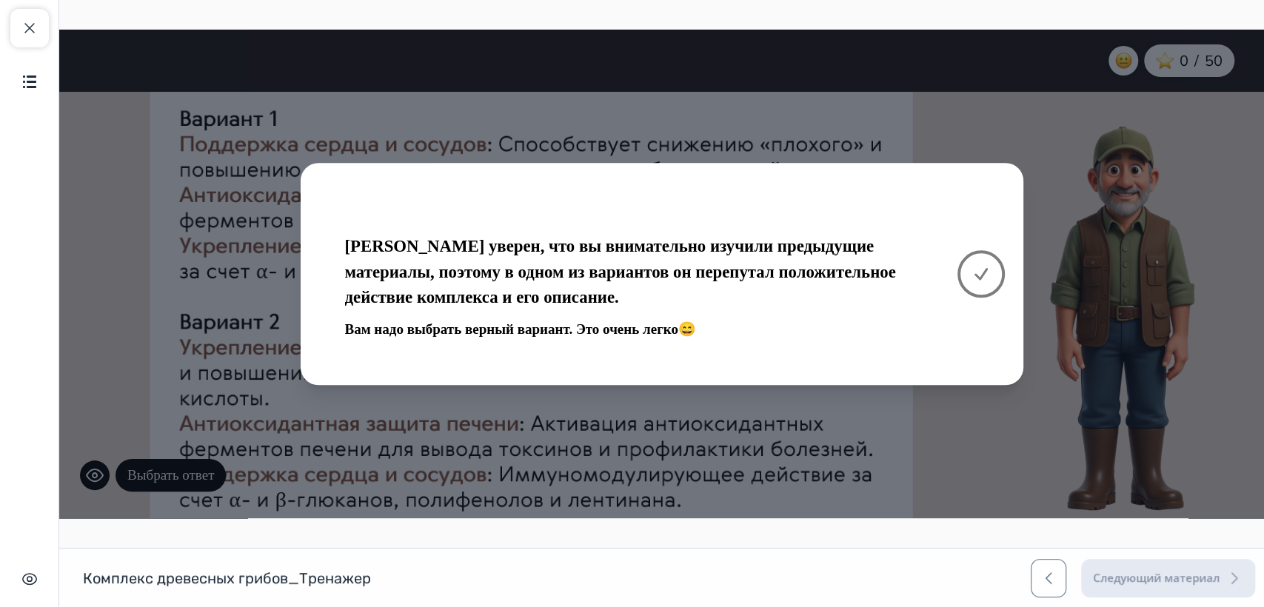
click at [998, 274] on button at bounding box center [980, 273] width 47 height 47
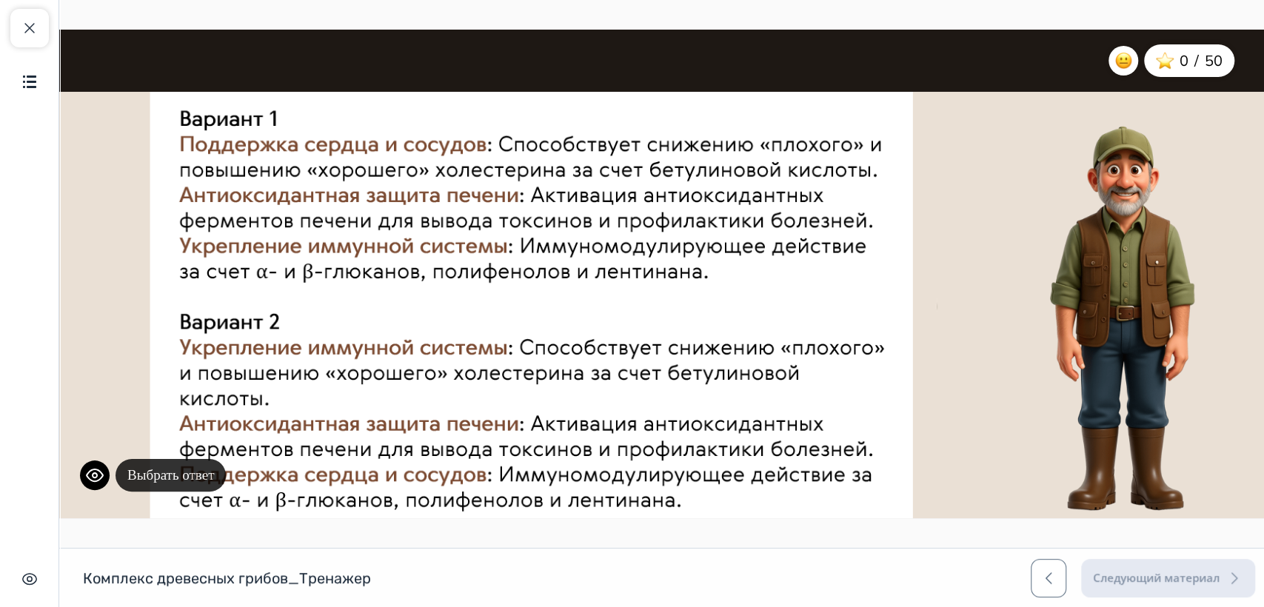
click at [189, 472] on button "Выбрать ответ" at bounding box center [170, 475] width 110 height 33
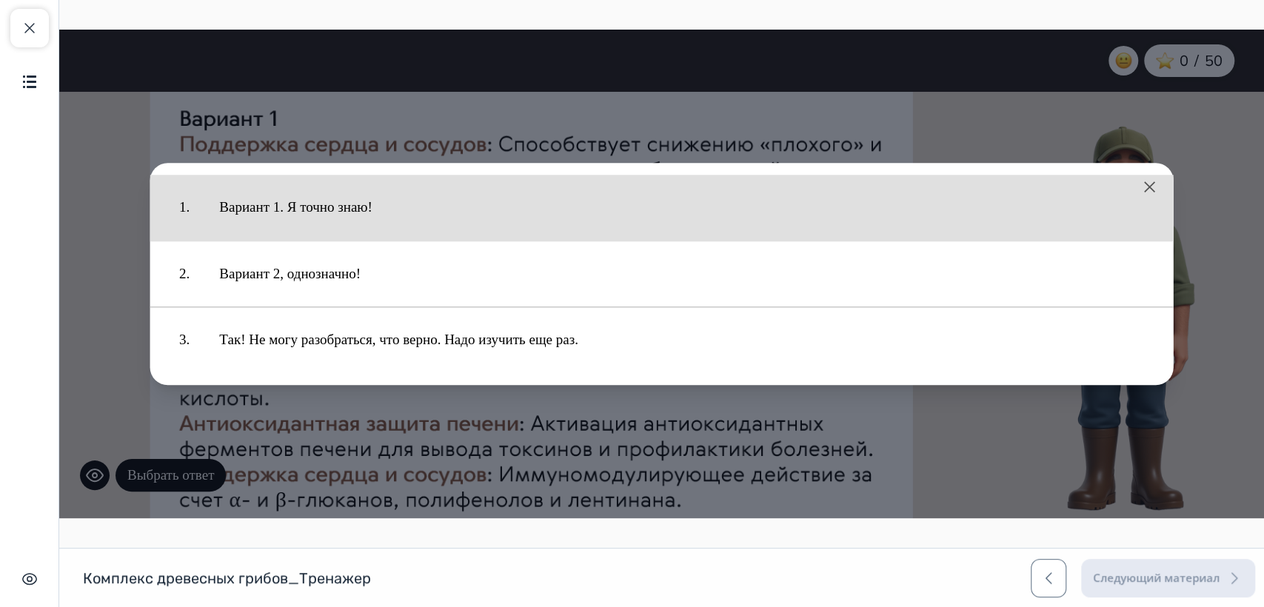
click at [285, 200] on button "Вариант 1. Я точно знаю!" at bounding box center [681, 207] width 954 height 51
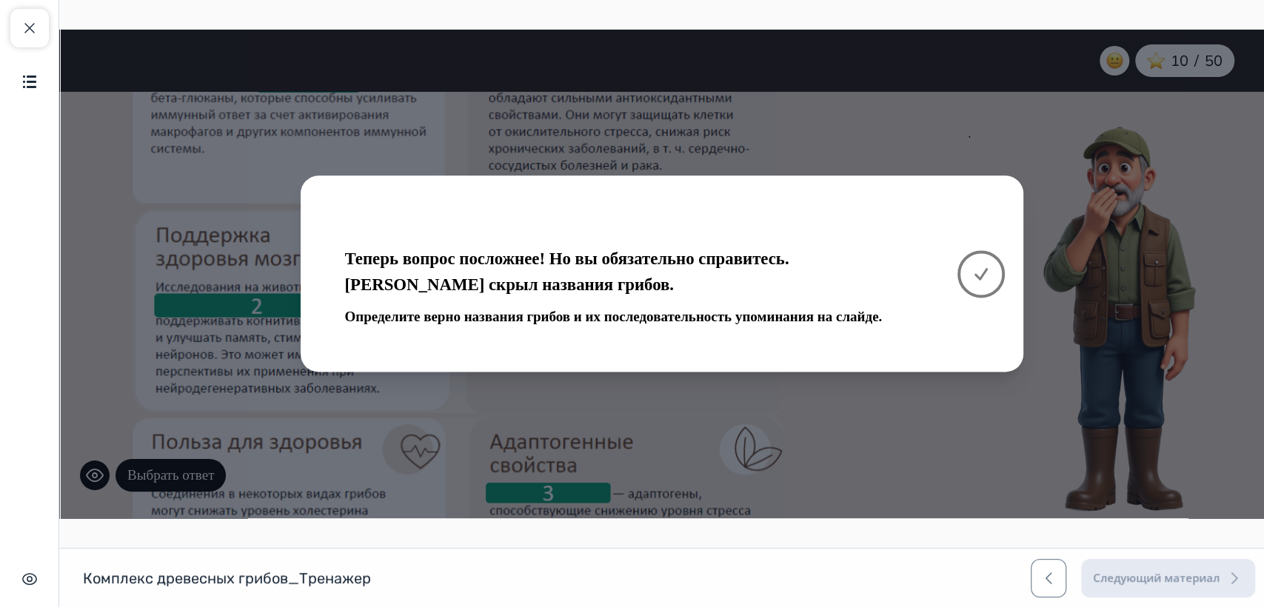
click at [983, 272] on icon at bounding box center [980, 274] width 11 height 10
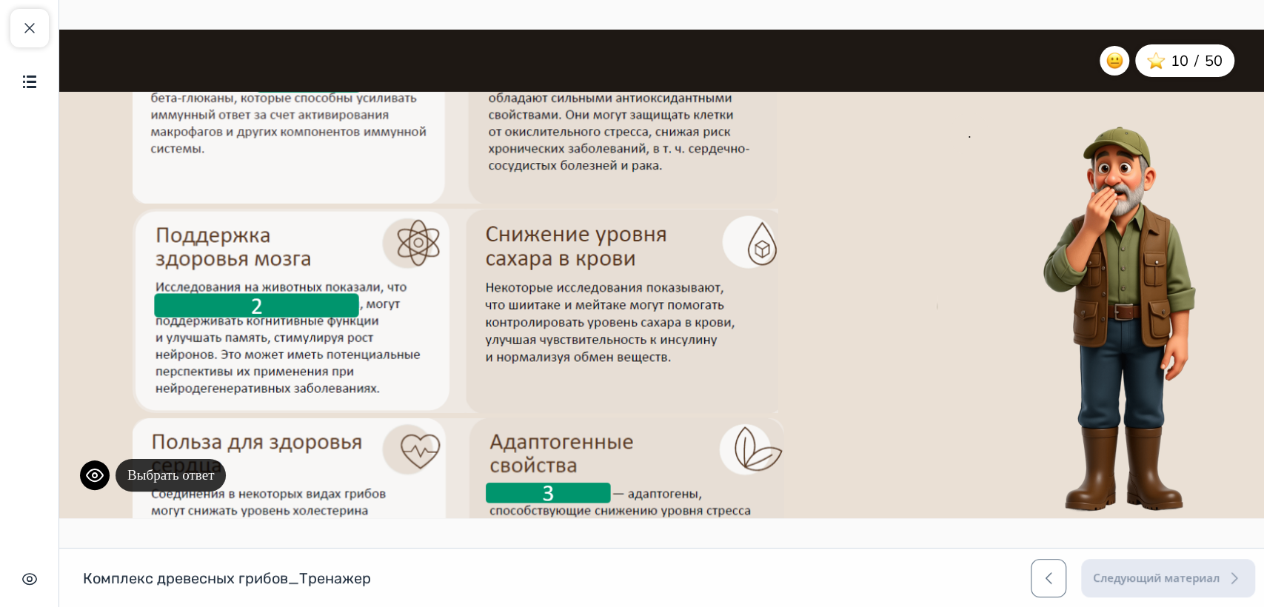
click at [170, 474] on button "Выбрать ответ" at bounding box center [170, 475] width 110 height 33
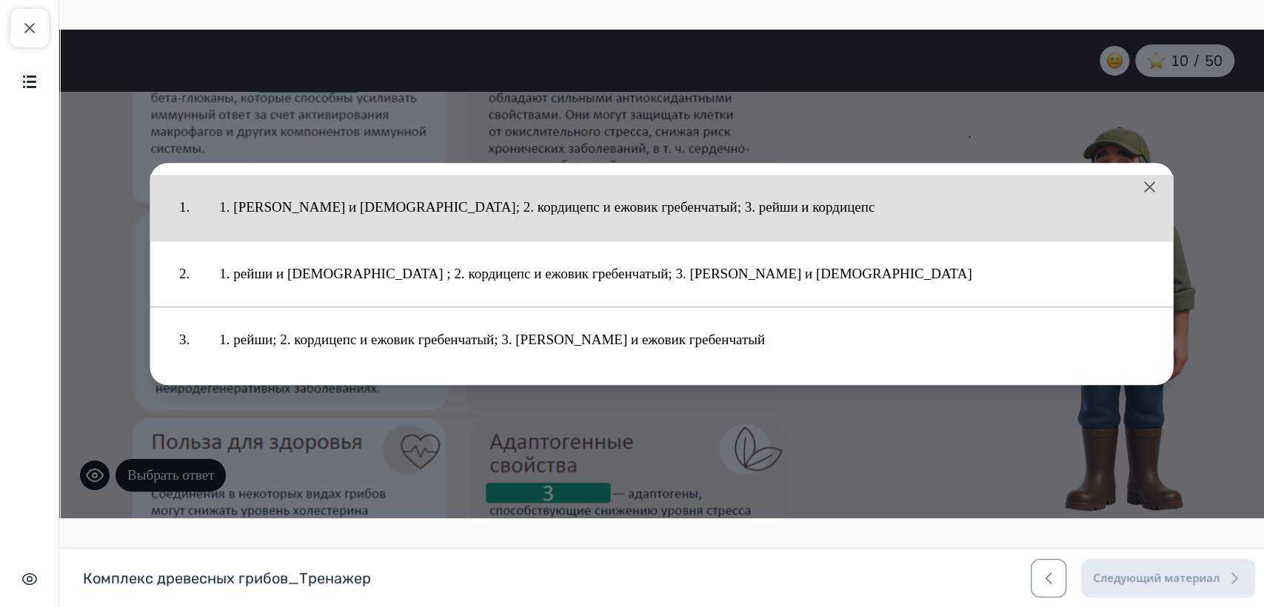
click at [384, 214] on button "1. [PERSON_NAME] и [DEMOGRAPHIC_DATA]; 2. кордицепс и ежовик гребенчатый; 3. ре…" at bounding box center [681, 207] width 954 height 51
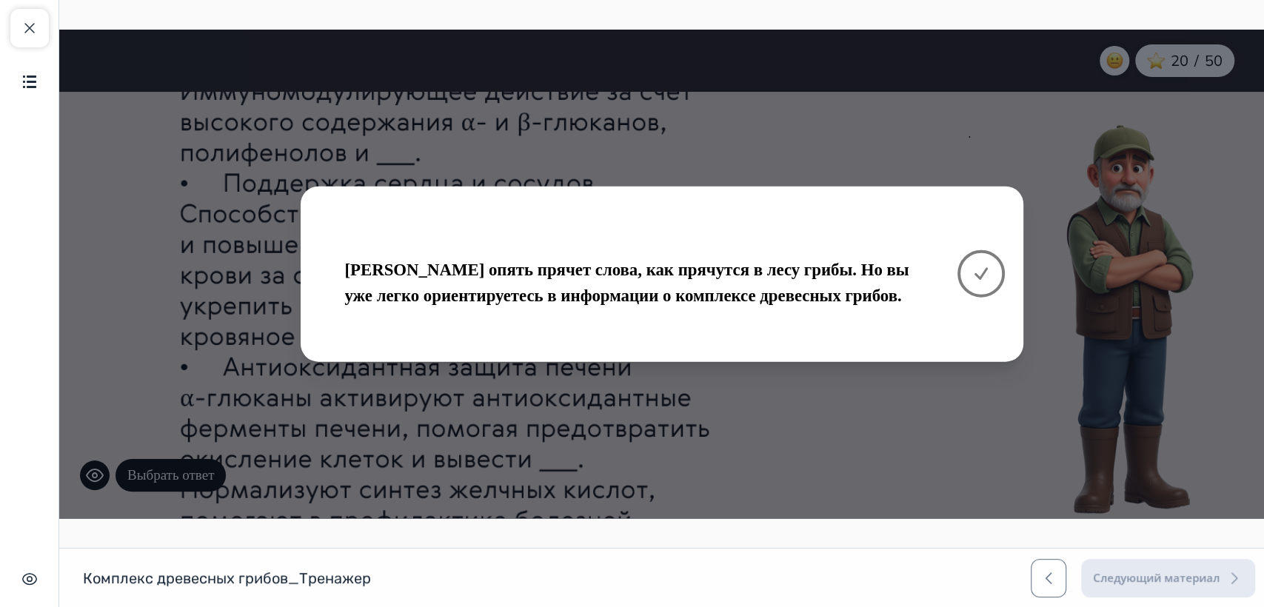
click at [977, 273] on icon at bounding box center [981, 274] width 18 height 18
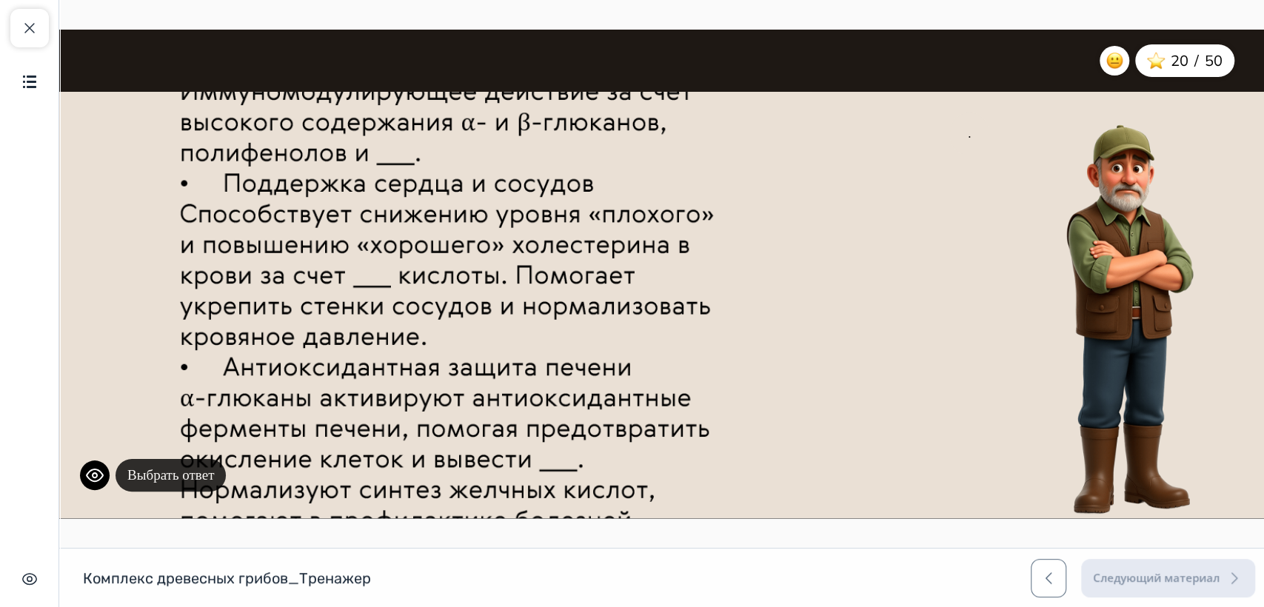
click at [153, 472] on button "Выбрать ответ" at bounding box center [170, 475] width 110 height 33
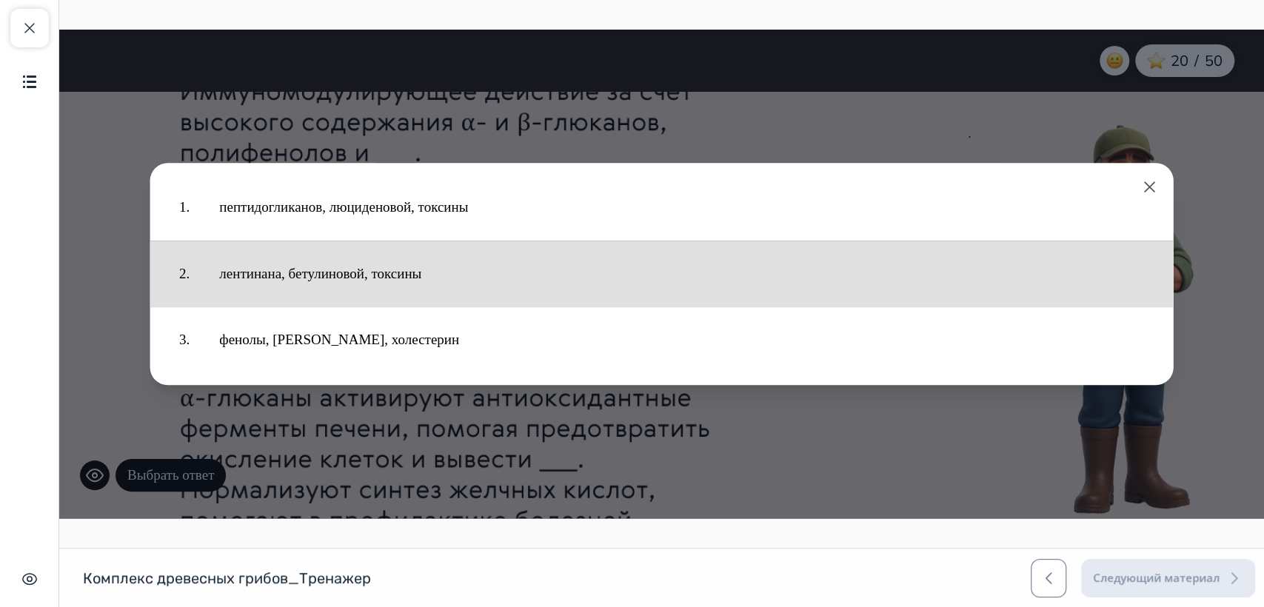
click at [349, 268] on button "лентинана, бетулиновой, токсины" at bounding box center [681, 274] width 954 height 51
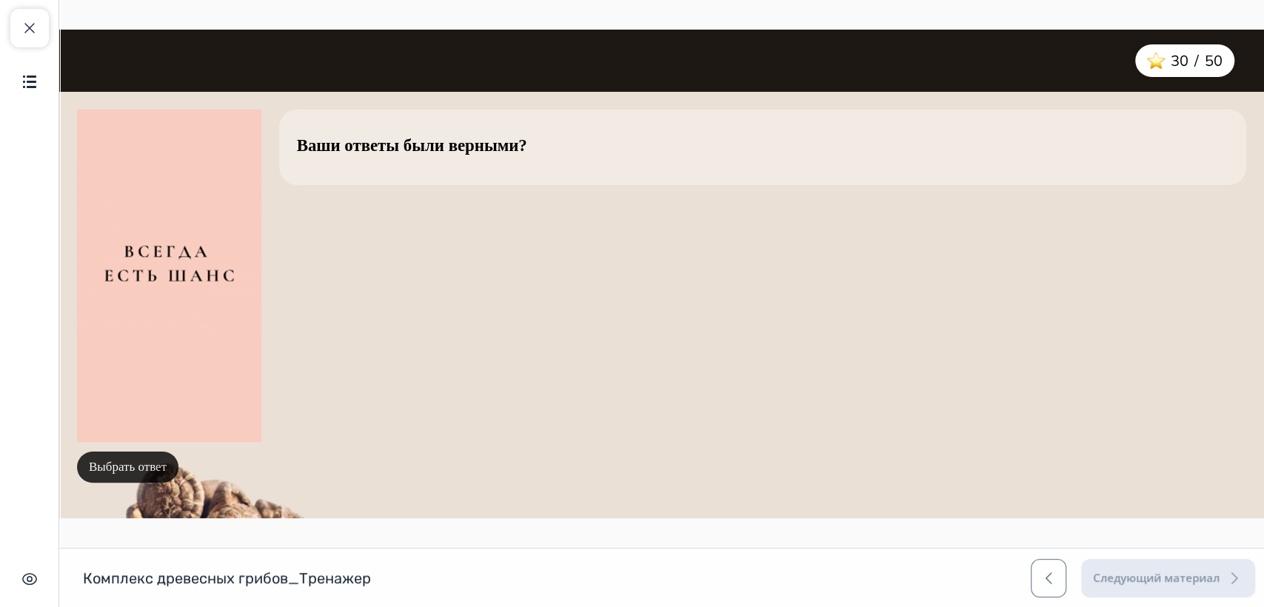
click at [142, 476] on button "Выбрать ответ" at bounding box center [127, 467] width 101 height 31
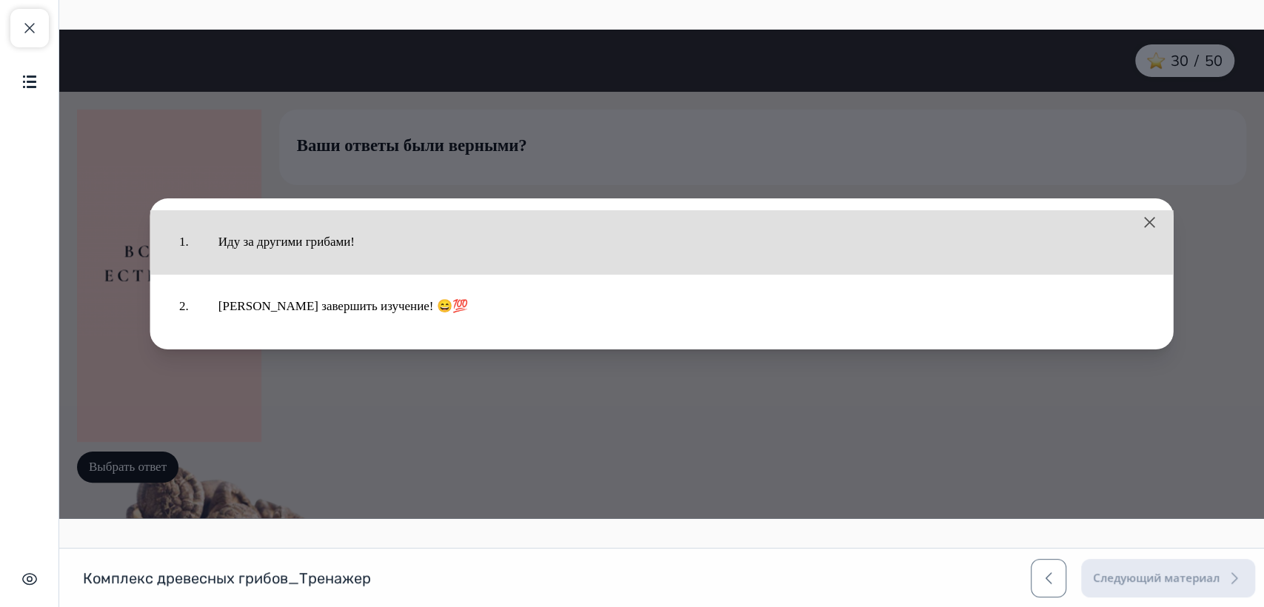
click at [264, 249] on button "Иду за другими грибами!" at bounding box center [681, 242] width 955 height 49
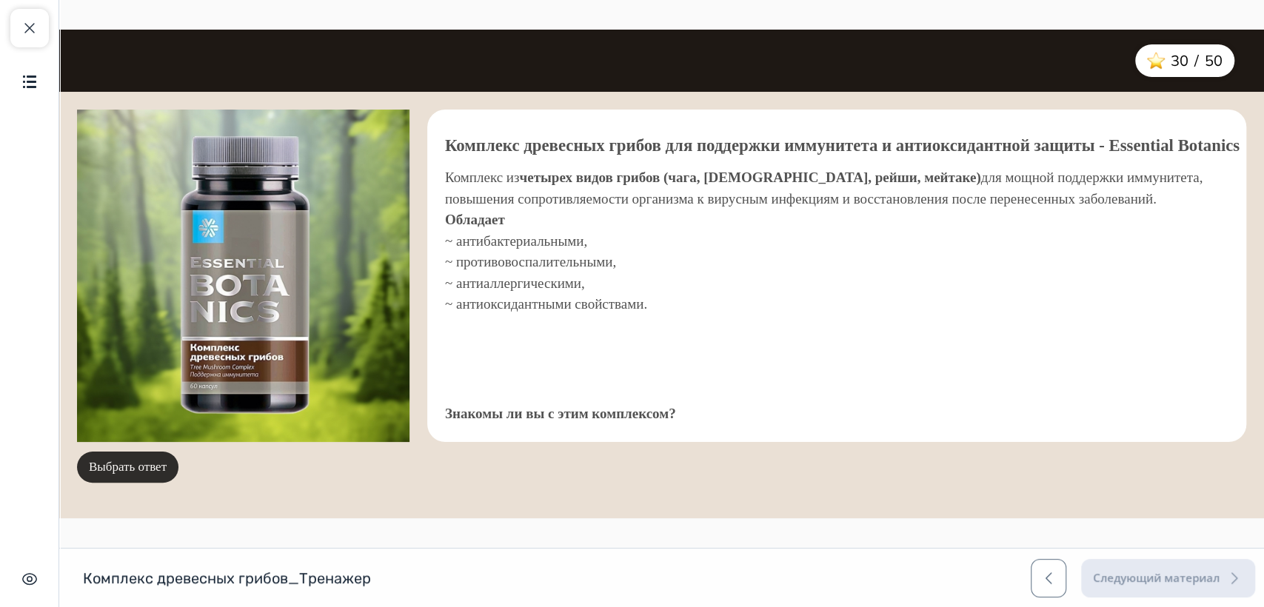
click at [150, 466] on button "Выбрать ответ" at bounding box center [127, 467] width 101 height 31
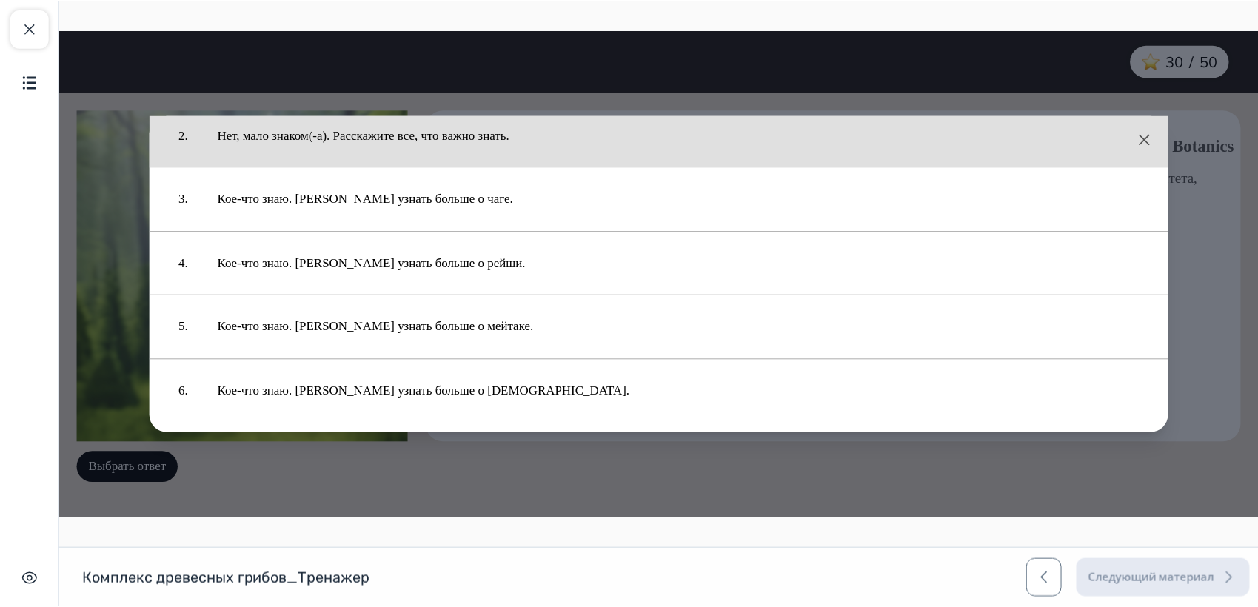
scroll to position [89, 0]
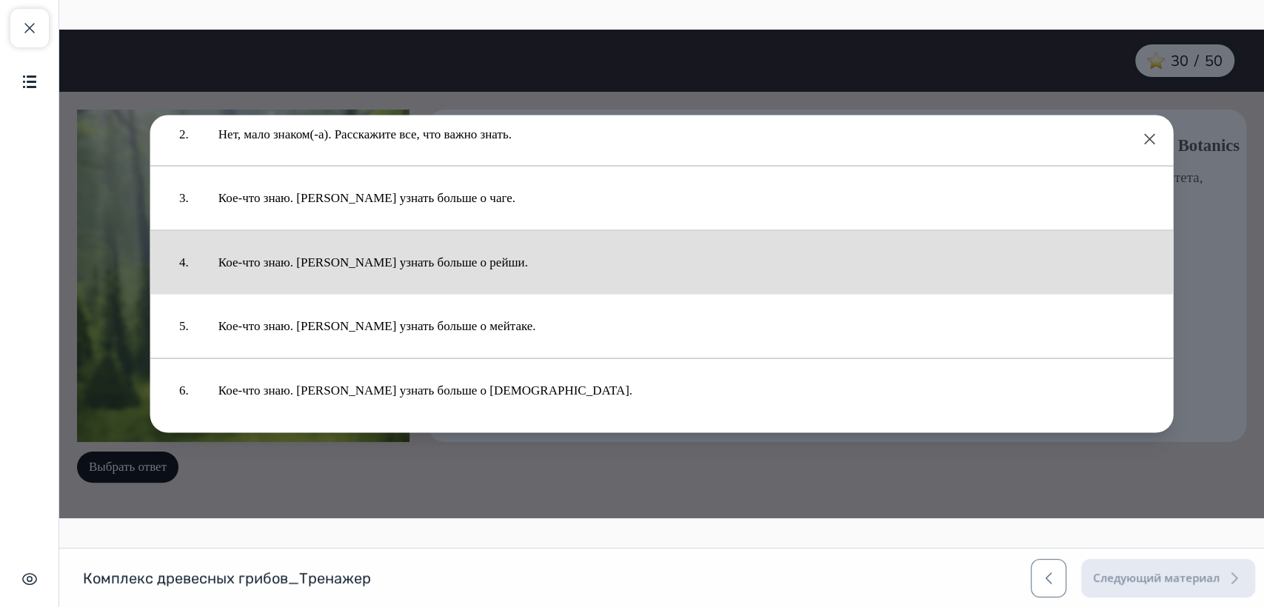
click at [405, 257] on button "Кое-что знаю. [PERSON_NAME] узнать больше о рейши." at bounding box center [681, 262] width 955 height 49
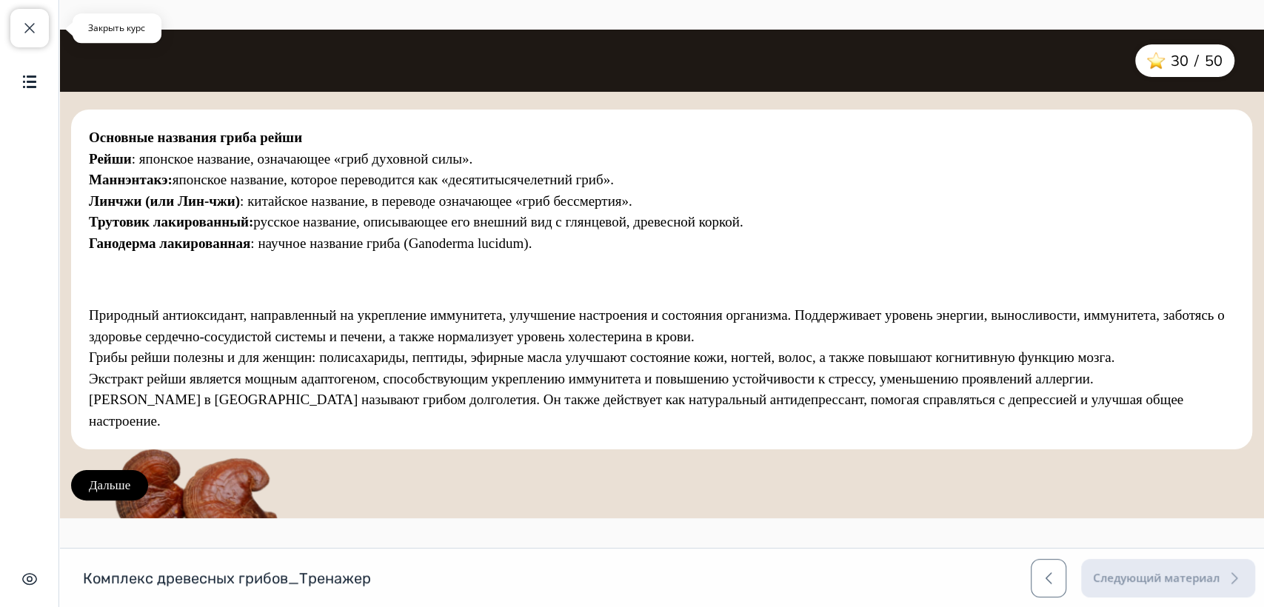
drag, startPoint x: 30, startPoint y: 32, endPoint x: 139, endPoint y: 63, distance: 113.9
click at [30, 32] on span "button" at bounding box center [30, 28] width 18 height 18
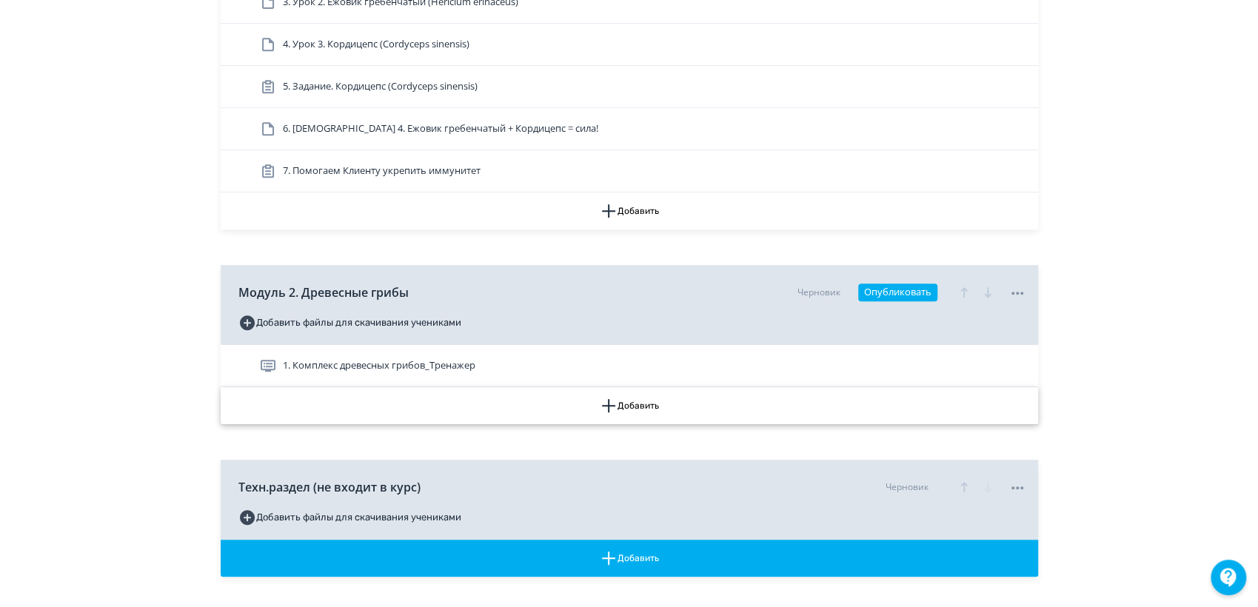
scroll to position [533, 0]
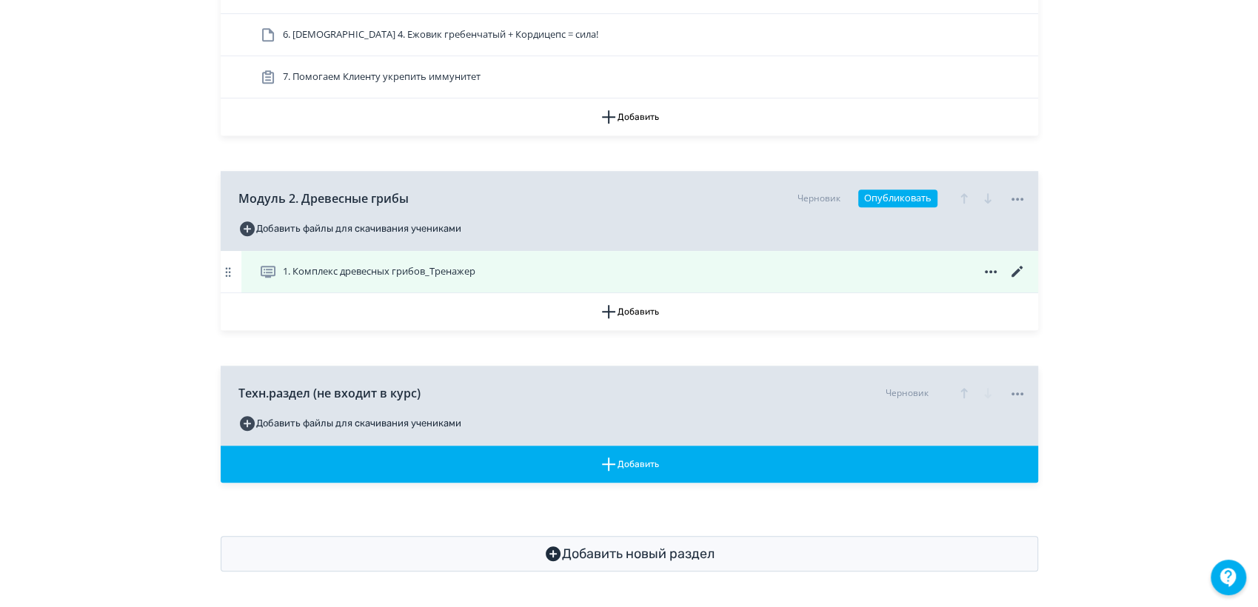
click at [1014, 274] on icon at bounding box center [1015, 271] width 11 height 11
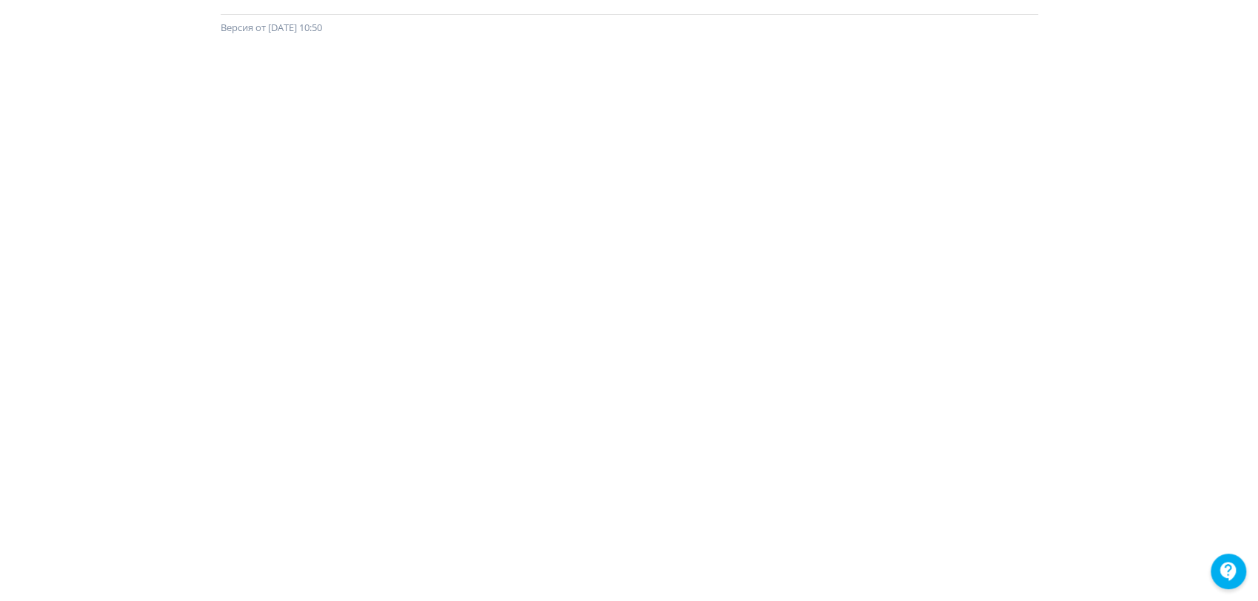
scroll to position [5, 3]
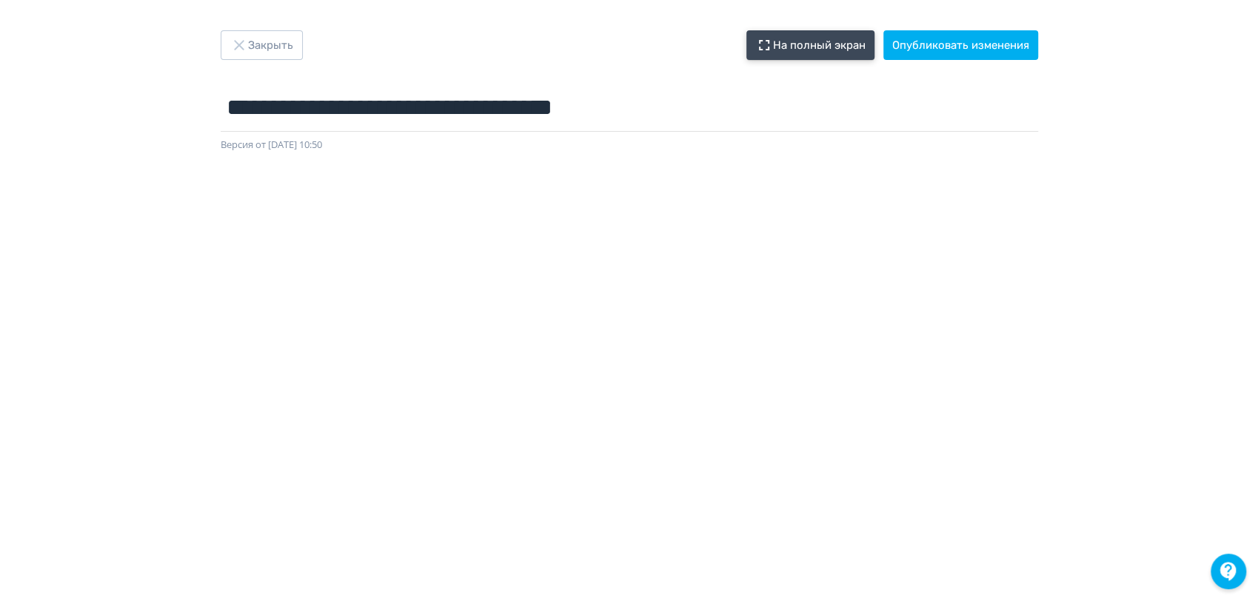
click at [842, 38] on button "На полный экран" at bounding box center [810, 45] width 128 height 30
click at [986, 45] on button "Опубликовать изменения" at bounding box center [960, 45] width 155 height 30
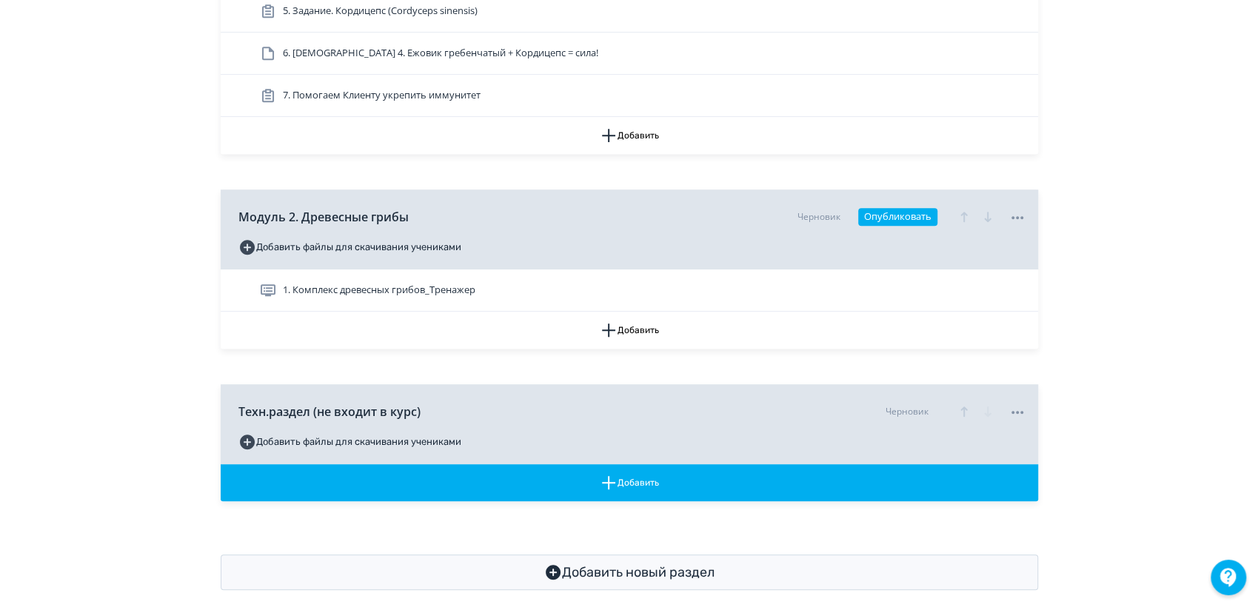
scroll to position [533, 0]
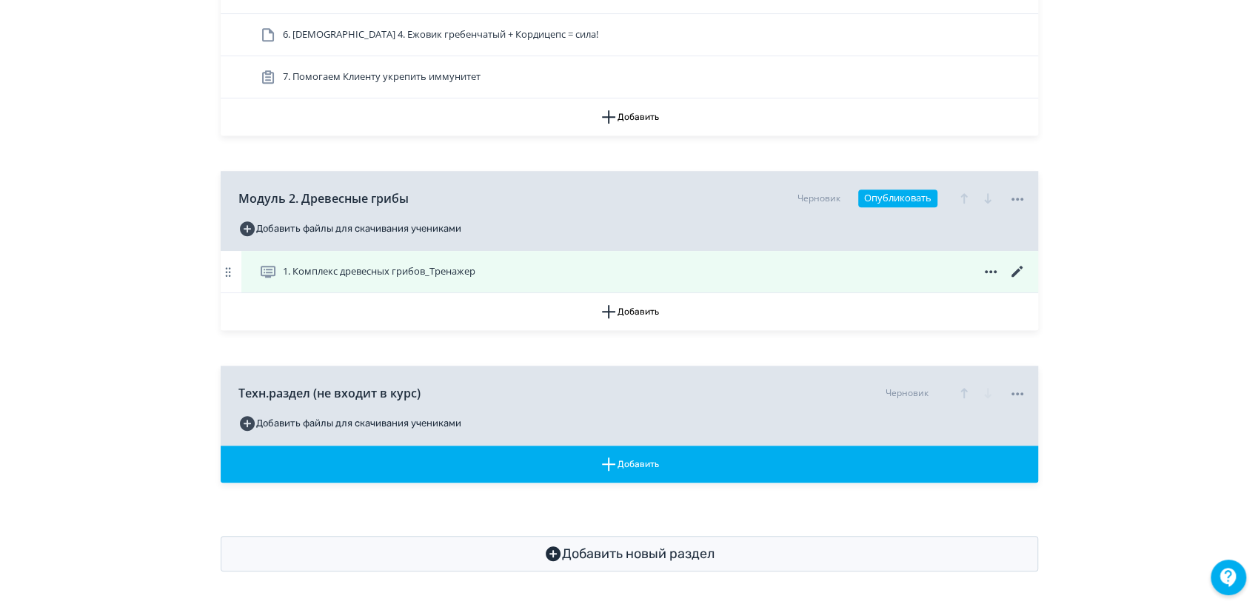
click at [1012, 275] on icon at bounding box center [1015, 271] width 11 height 11
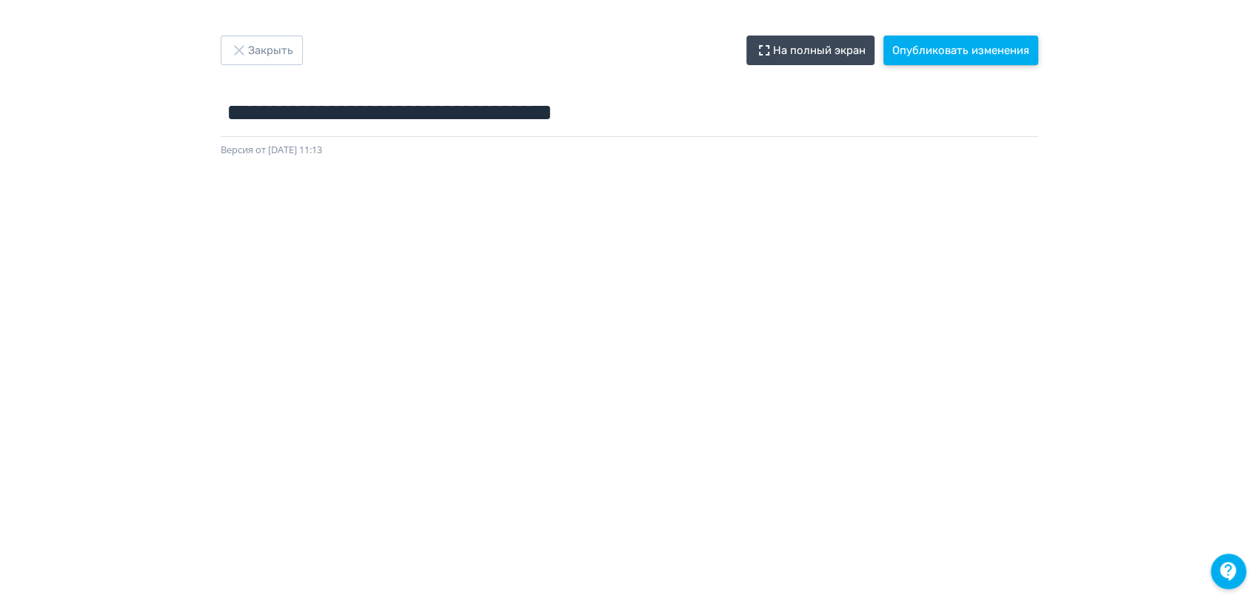
click at [953, 49] on button "Опубликовать изменения" at bounding box center [960, 51] width 155 height 30
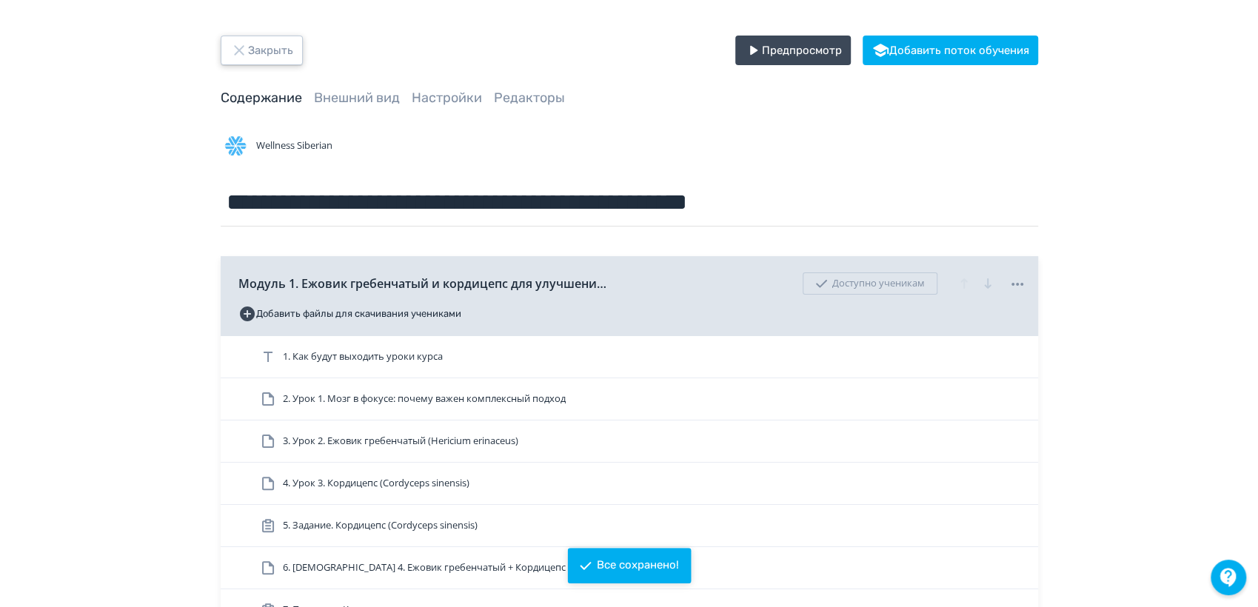
click at [260, 58] on button "Закрыть" at bounding box center [262, 51] width 82 height 30
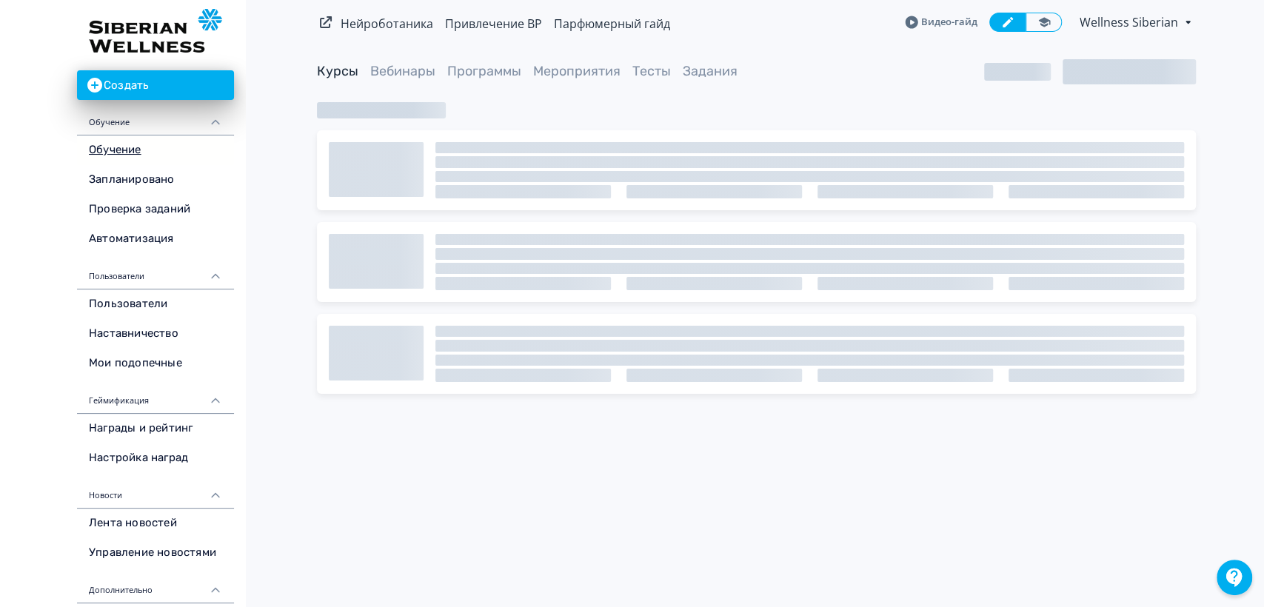
click at [1104, 24] on span "Wellness Siberian" at bounding box center [1129, 22] width 101 height 18
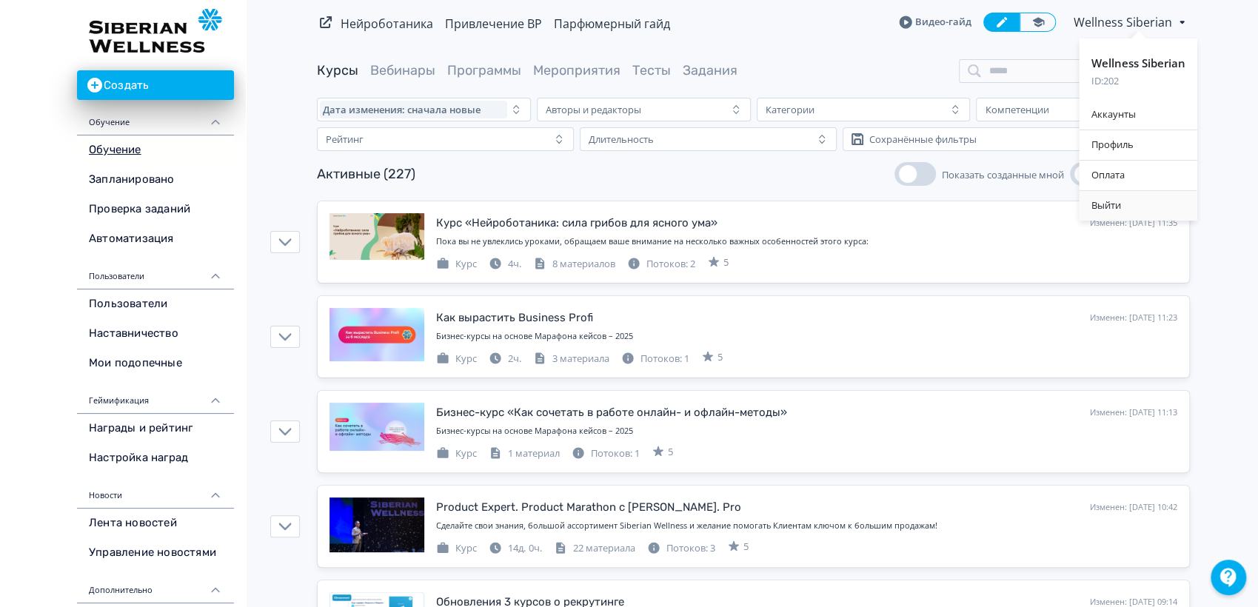
click at [1118, 205] on div "Выйти" at bounding box center [1138, 206] width 118 height 30
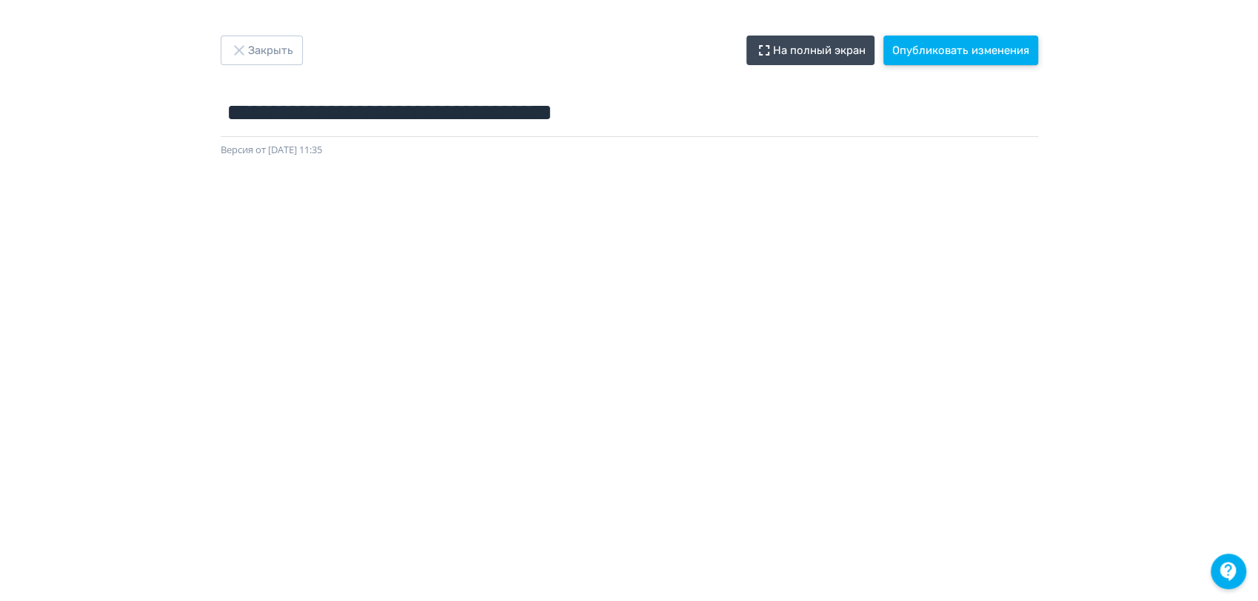
click at [973, 49] on button "Опубликовать изменения" at bounding box center [960, 51] width 155 height 30
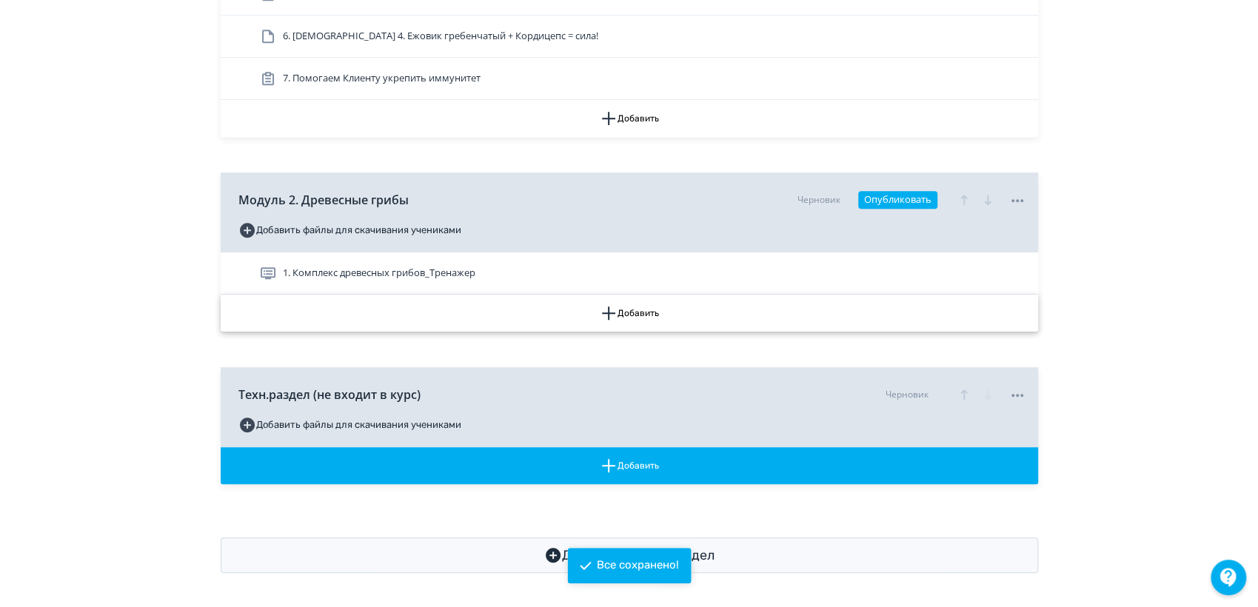
scroll to position [533, 0]
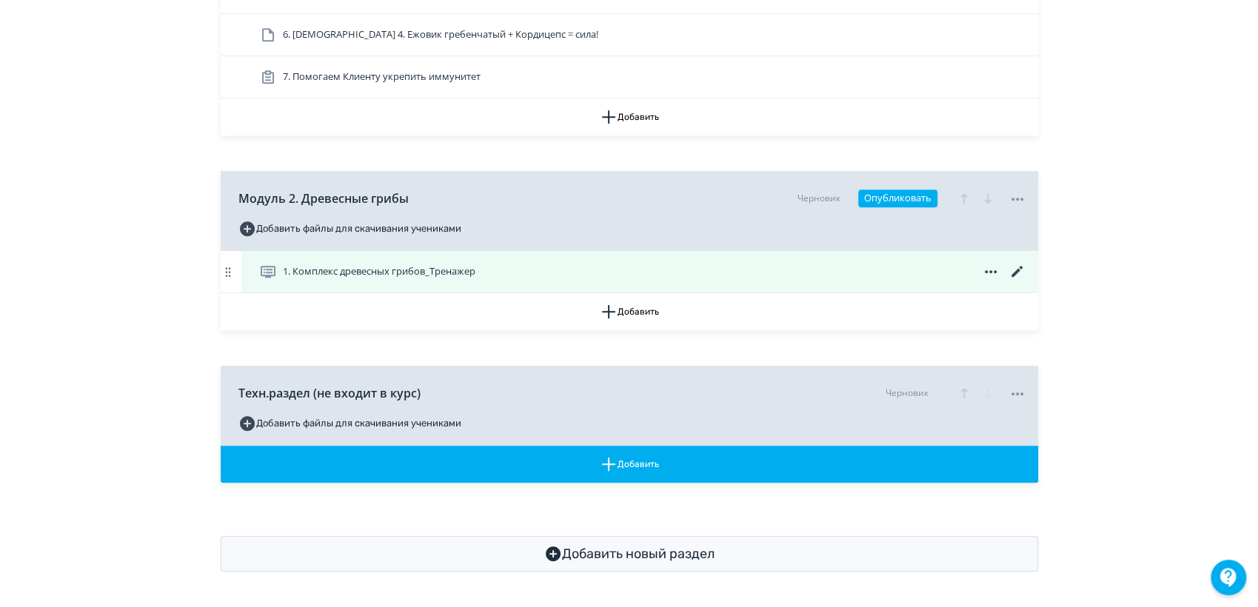
click at [429, 271] on span "1. Комплекс древесных грибов_Тренажер" at bounding box center [379, 271] width 192 height 15
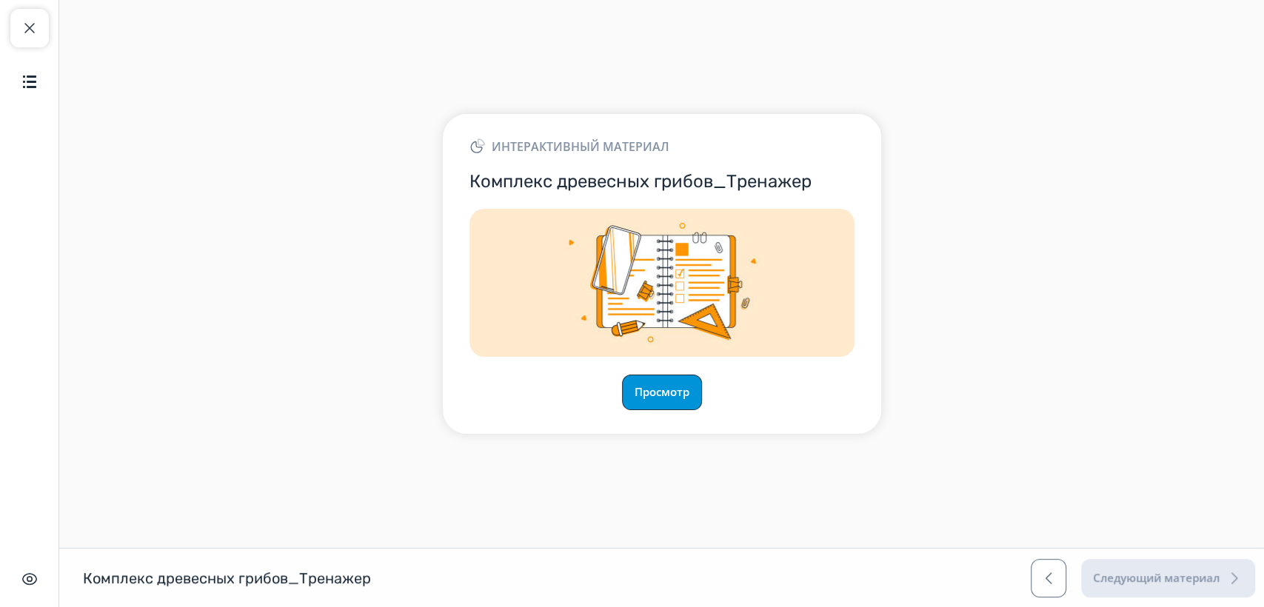
click at [682, 382] on button "Просмотр" at bounding box center [662, 393] width 80 height 36
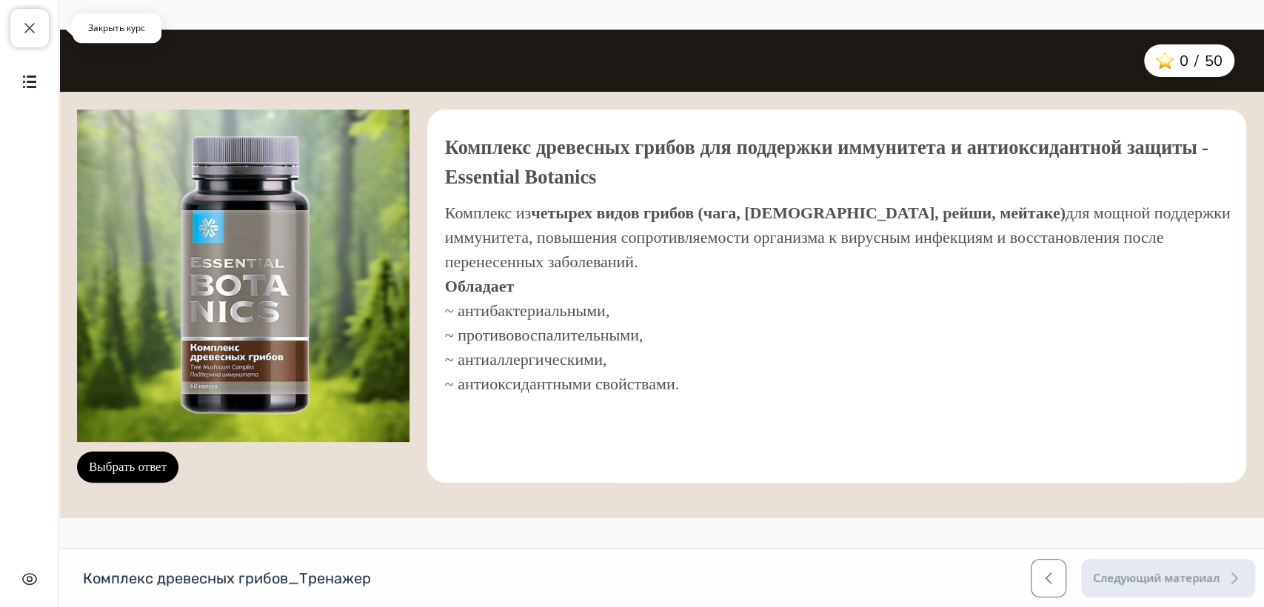
drag, startPoint x: 33, startPoint y: 20, endPoint x: 110, endPoint y: 25, distance: 77.2
click at [33, 20] on span "button" at bounding box center [30, 28] width 18 height 18
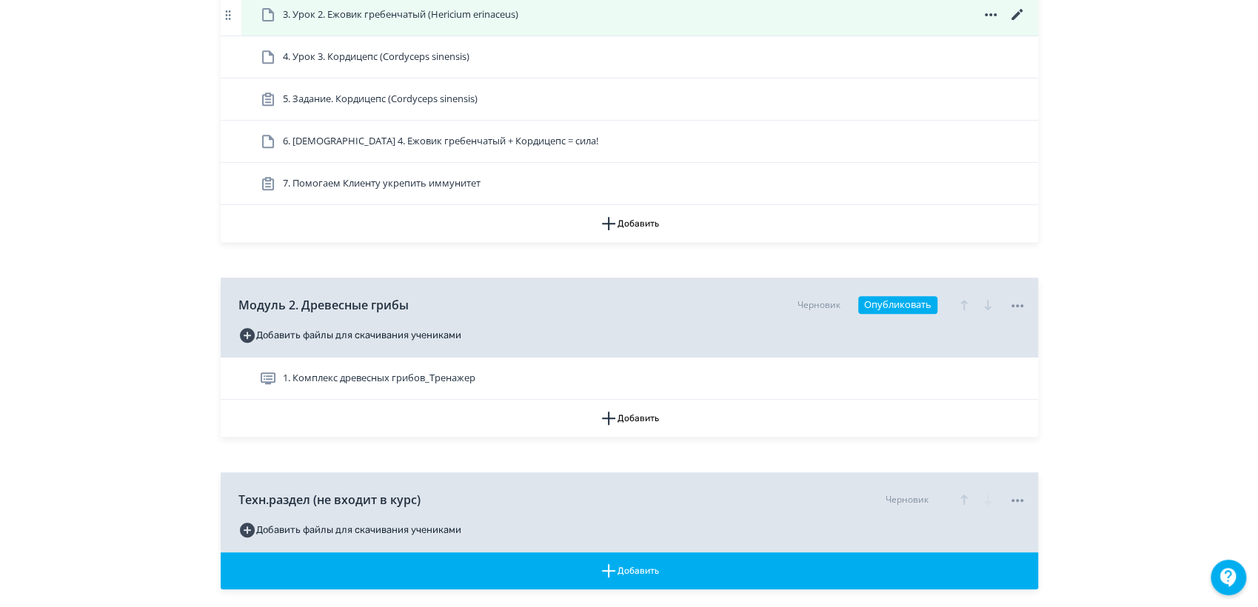
scroll to position [533, 0]
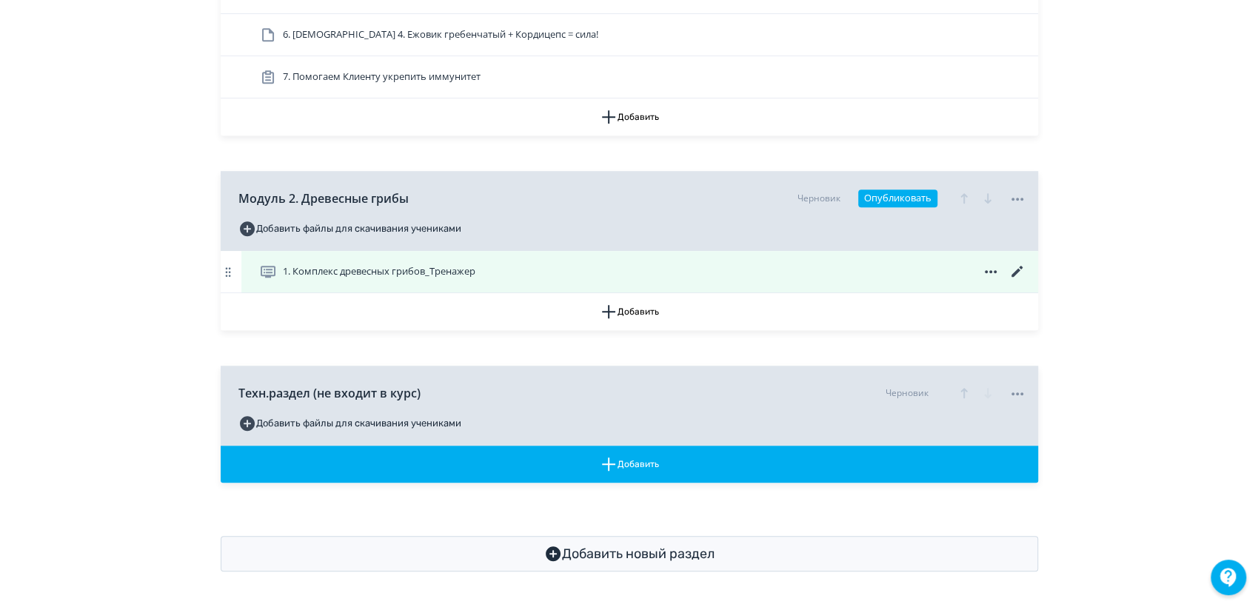
click at [1012, 269] on icon at bounding box center [1017, 272] width 18 height 18
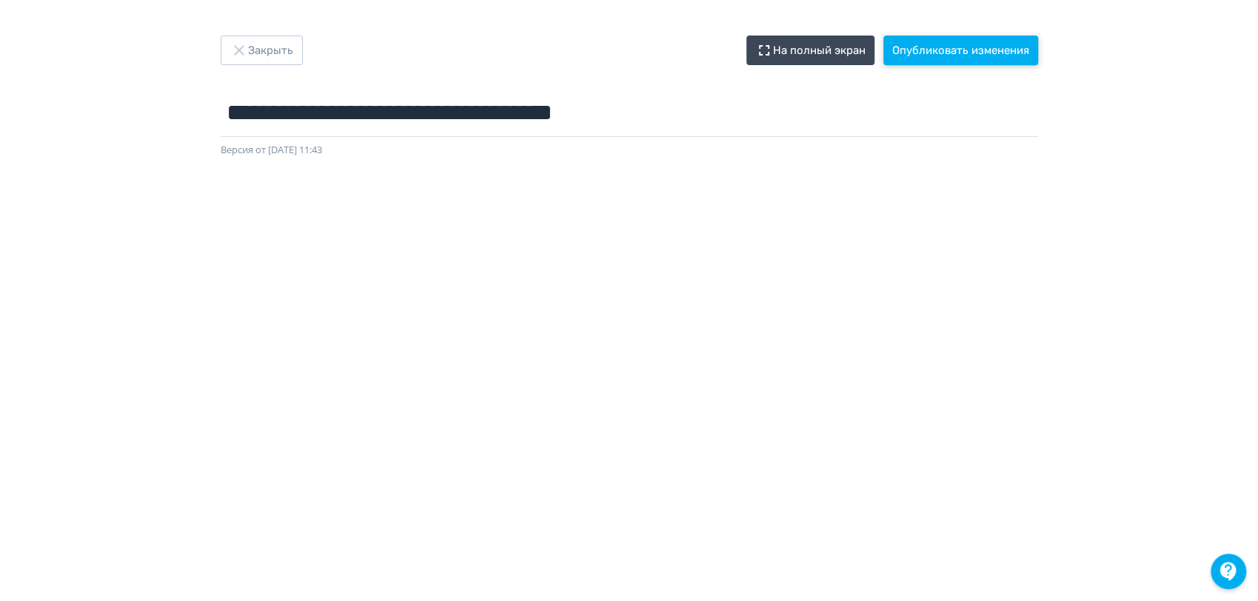
click at [943, 52] on button "Опубликовать изменения" at bounding box center [960, 51] width 155 height 30
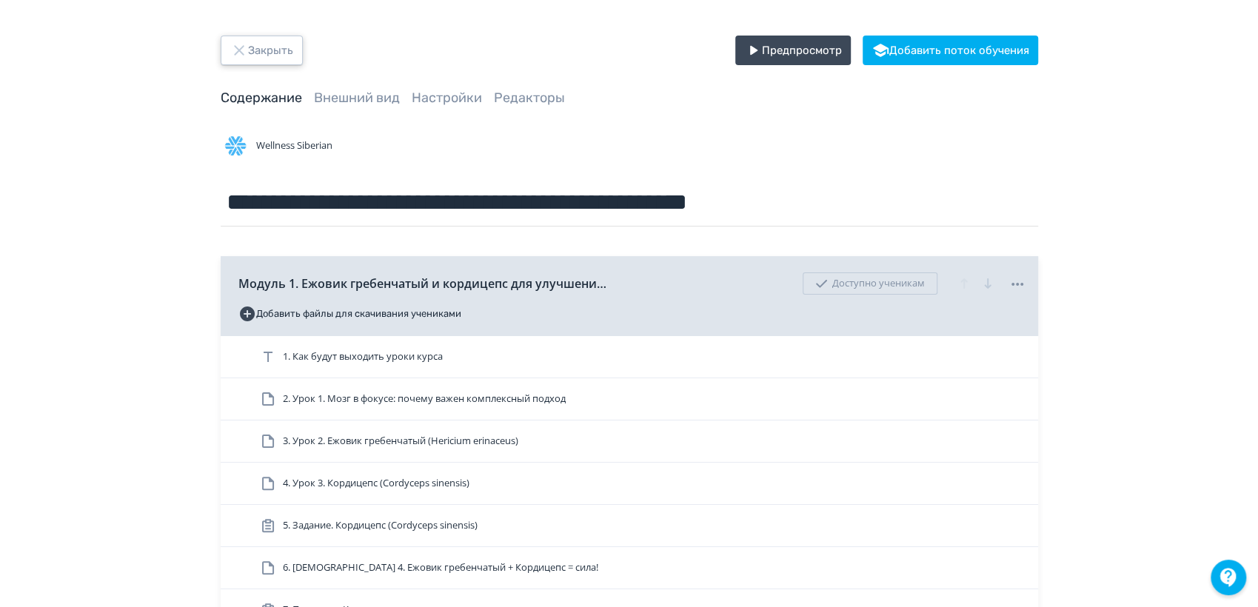
click at [266, 53] on button "Закрыть" at bounding box center [262, 51] width 82 height 30
